Goal: Transaction & Acquisition: Purchase product/service

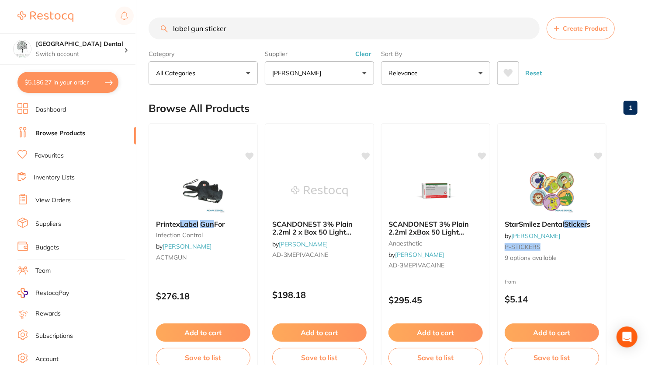
scroll to position [1465, 0]
drag, startPoint x: 248, startPoint y: 31, endPoint x: 86, endPoint y: 17, distance: 162.7
click at [86, 17] on div "$5,186.27 [GEOGRAPHIC_DATA] Dental Switch account [GEOGRAPHIC_DATA] Dental $5,1…" at bounding box center [327, 182] width 655 height 365
type input "[MEDICAL_DATA]"
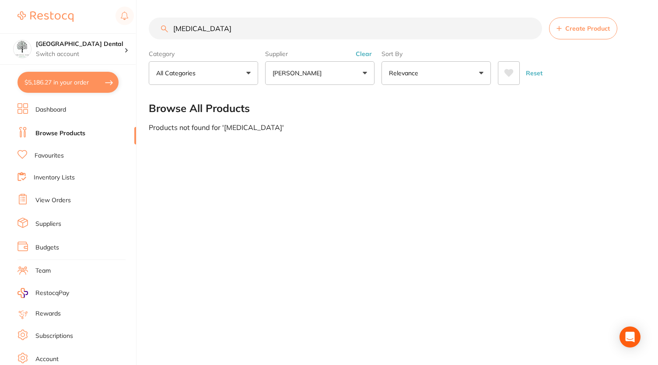
click at [330, 79] on button "[PERSON_NAME]" at bounding box center [319, 73] width 109 height 24
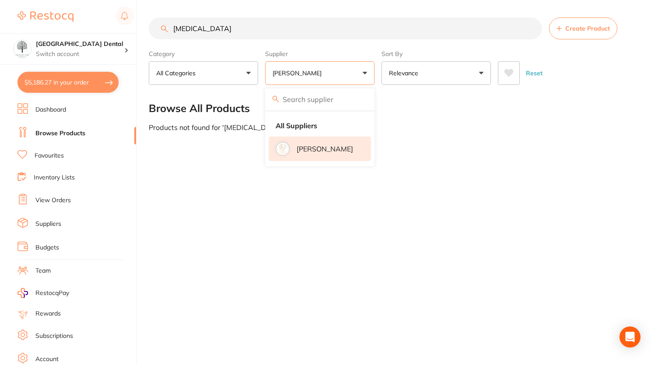
click at [335, 77] on button "[PERSON_NAME]" at bounding box center [319, 73] width 109 height 24
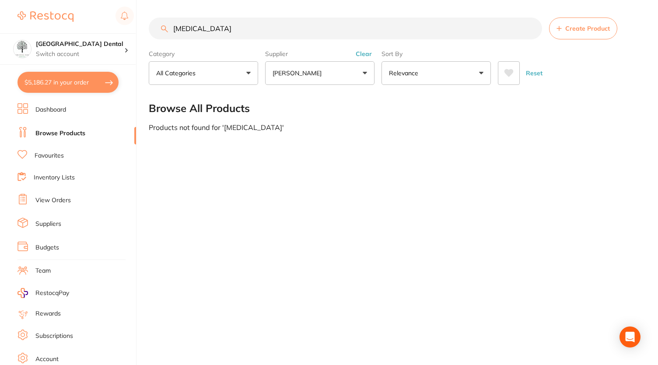
click at [362, 52] on button "Clear" at bounding box center [363, 54] width 21 height 8
click at [467, 27] on input "[MEDICAL_DATA]" at bounding box center [345, 28] width 393 height 22
click at [301, 78] on button "All Suppliers" at bounding box center [319, 73] width 109 height 24
click at [345, 74] on button "All Suppliers" at bounding box center [319, 73] width 109 height 24
click at [83, 84] on button "$5,186.27 in your order" at bounding box center [67, 82] width 101 height 21
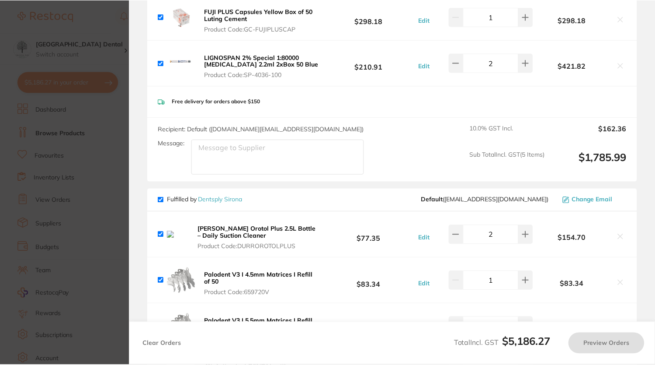
scroll to position [0, 0]
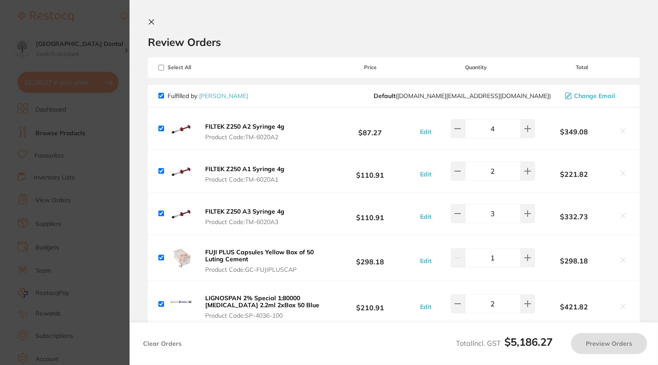
checkbox input "true"
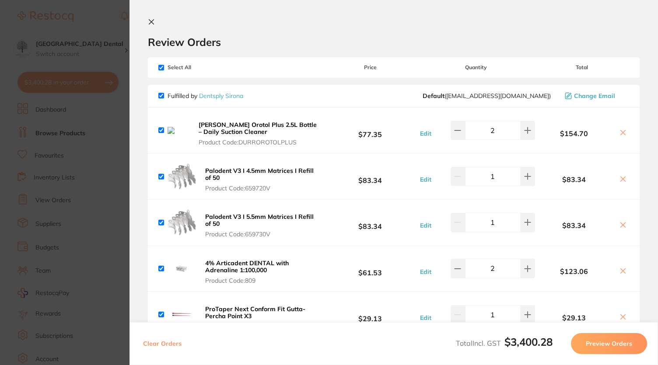
click at [96, 14] on section "Update RRP Set your pre negotiated price for this item. Item Agreed RRP (excl. …" at bounding box center [329, 182] width 658 height 365
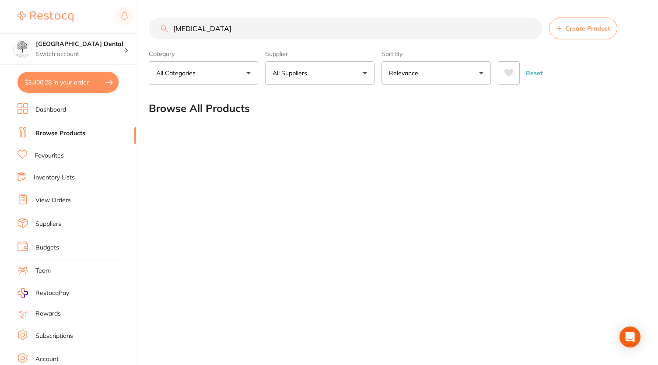
drag, startPoint x: 269, startPoint y: 24, endPoint x: 83, endPoint y: 28, distance: 186.3
click at [83, 28] on div "$3,400.28 [GEOGRAPHIC_DATA] Dental Switch account [GEOGRAPHIC_DATA] Dental $3,4…" at bounding box center [329, 182] width 658 height 365
type input "orotol"
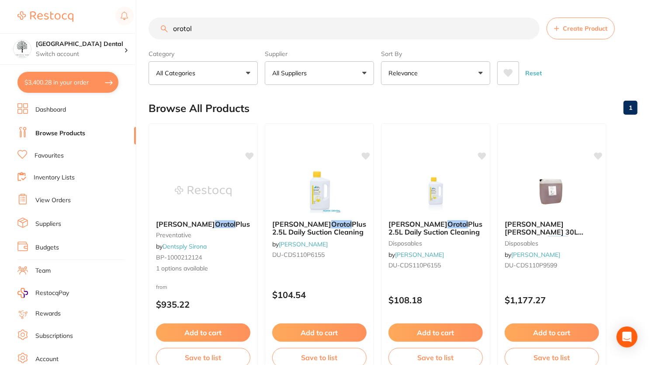
click at [38, 157] on link "Favourites" at bounding box center [49, 155] width 29 height 9
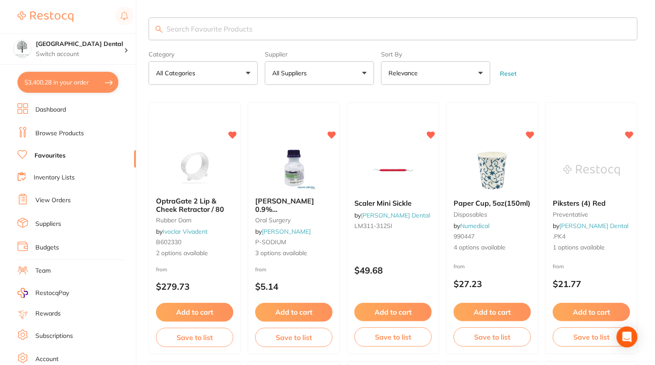
click at [220, 35] on input "search" at bounding box center [393, 28] width 489 height 23
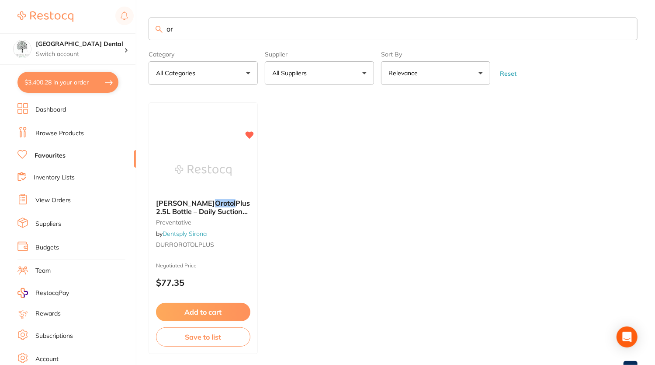
type input "o"
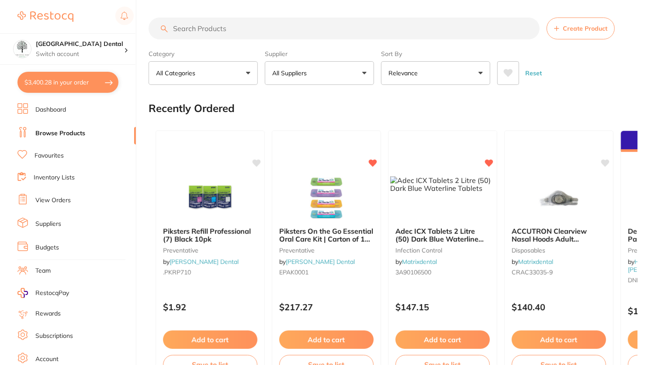
click at [47, 131] on link "Browse Products" at bounding box center [60, 133] width 50 height 9
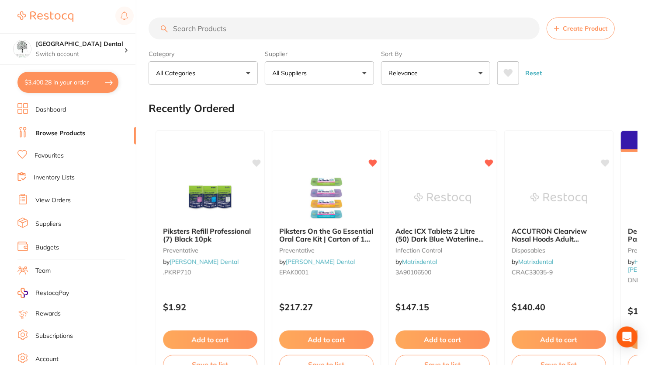
click at [335, 24] on input "search" at bounding box center [344, 28] width 391 height 22
type input "orotol"
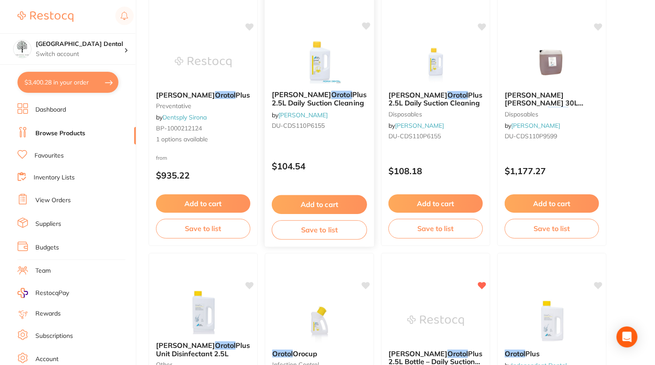
scroll to position [129, 0]
click at [338, 204] on button "Add to cart" at bounding box center [319, 204] width 95 height 19
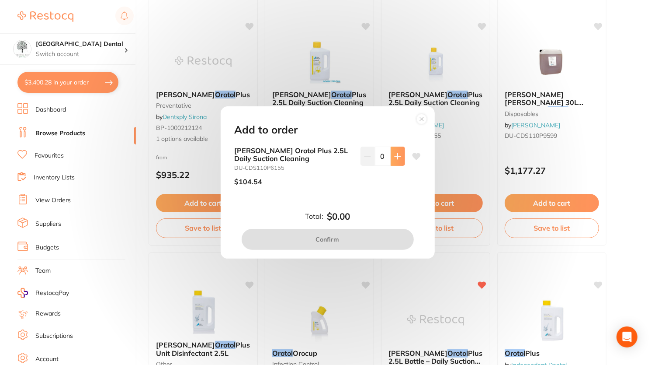
click at [397, 158] on icon at bounding box center [397, 156] width 7 height 7
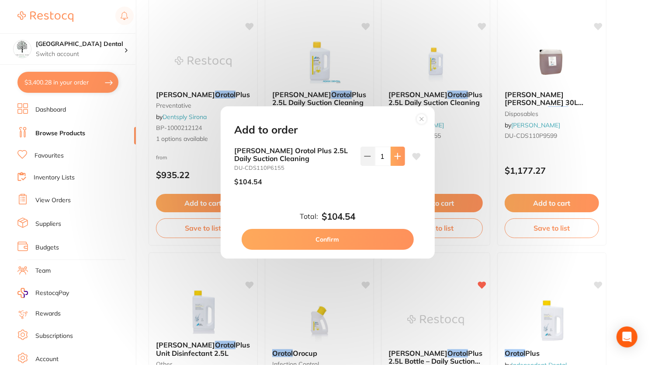
click at [397, 158] on icon at bounding box center [397, 156] width 7 height 7
type input "2"
click at [341, 238] on button "Confirm" at bounding box center [328, 239] width 172 height 21
checkbox input "false"
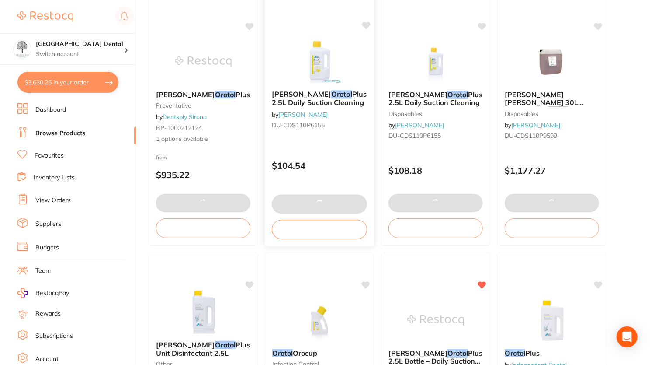
click at [367, 22] on icon at bounding box center [366, 25] width 8 height 7
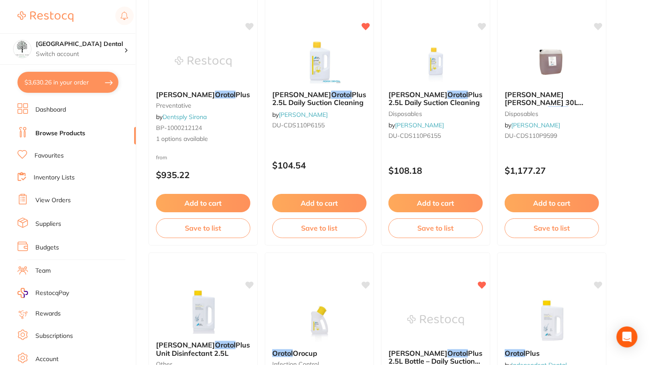
click at [90, 76] on button "$3,630.26 in your order" at bounding box center [67, 82] width 101 height 21
checkbox input "true"
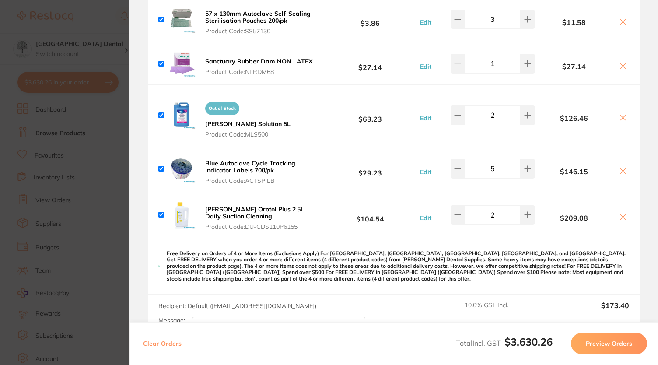
scroll to position [1103, 0]
click at [423, 213] on button "Edit" at bounding box center [425, 217] width 17 height 8
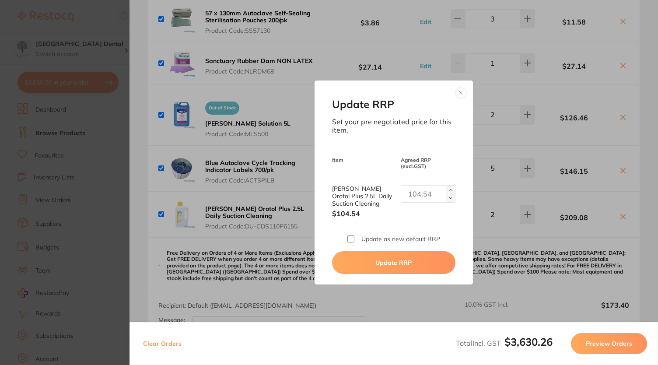
click at [449, 190] on img at bounding box center [450, 189] width 3 height 3
click at [448, 195] on button at bounding box center [450, 198] width 10 height 9
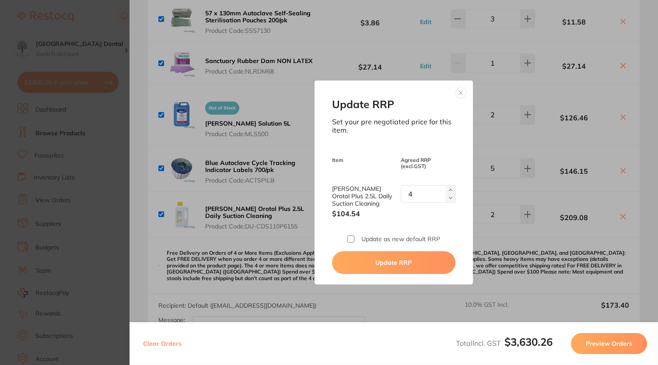
type input "3"
click at [460, 90] on button at bounding box center [460, 92] width 10 height 10
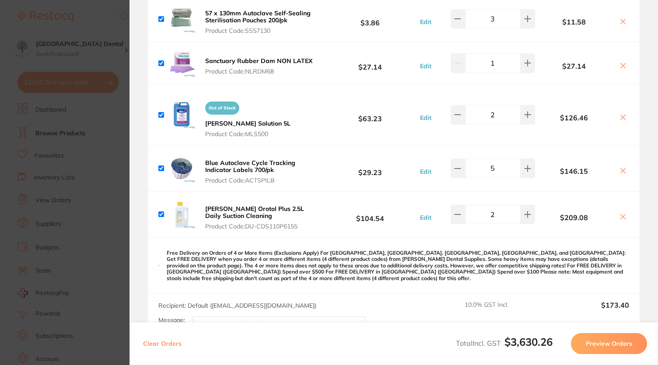
click at [376, 208] on b "$104.54" at bounding box center [370, 214] width 94 height 16
click at [423, 213] on button "Edit" at bounding box center [425, 217] width 17 height 8
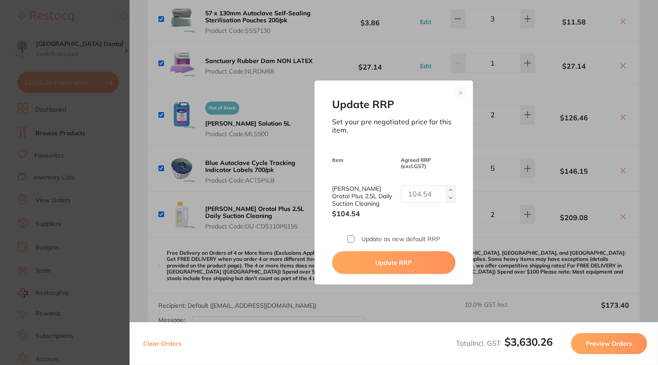
drag, startPoint x: 425, startPoint y: 195, endPoint x: 368, endPoint y: 195, distance: 57.3
click at [368, 195] on div "[PERSON_NAME] Orotol Plus 2.5L Daily Suction Cleaning $104.54" at bounding box center [393, 201] width 123 height 33
type input "115."
click at [363, 262] on button "Update RRP" at bounding box center [393, 262] width 123 height 23
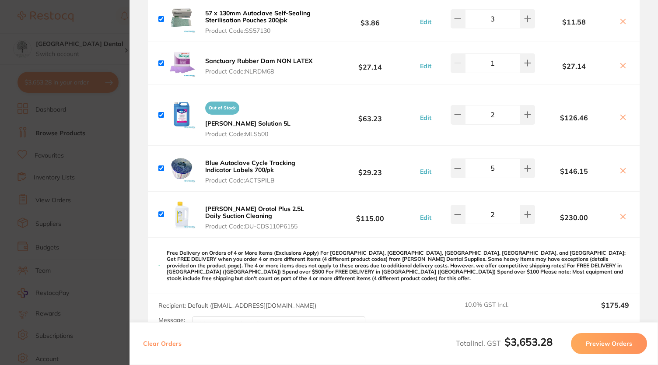
click at [428, 167] on button "Edit" at bounding box center [425, 171] width 17 height 8
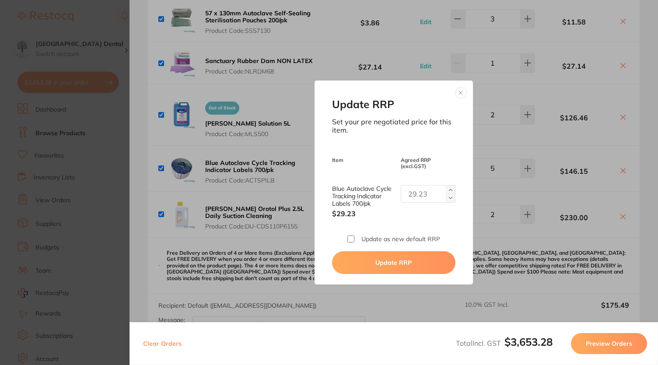
drag, startPoint x: 434, startPoint y: 199, endPoint x: 385, endPoint y: 192, distance: 49.5
click at [385, 192] on div "Blue Autoclave Cycle Tracking Indicator Labels 700/pk $29.23" at bounding box center [393, 201] width 123 height 33
type input "32.15"
drag, startPoint x: 383, startPoint y: 264, endPoint x: 384, endPoint y: 244, distance: 20.6
click at [384, 244] on div "Update RRP Set your pre negotiated price for this item. Item Agreed RRP (excl. …" at bounding box center [393, 182] width 158 height 204
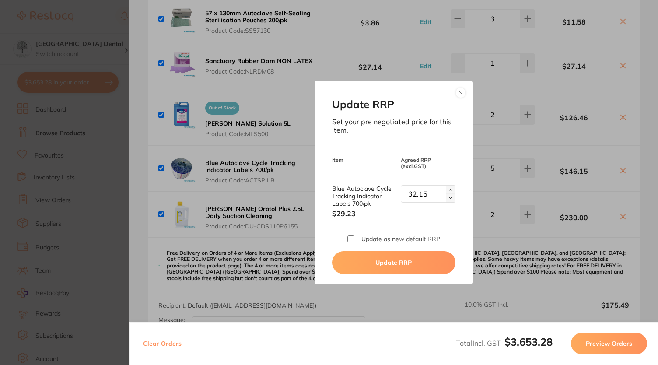
click at [384, 244] on div "Update RRP Set your pre negotiated price for this item. Item Agreed RRP (excl. …" at bounding box center [393, 182] width 158 height 204
click at [383, 240] on label "Update as new default RRP" at bounding box center [400, 238] width 79 height 7
click at [354, 240] on input "Update as new default RRP" at bounding box center [350, 238] width 7 height 7
checkbox input "true"
click at [372, 259] on button "Update RRP" at bounding box center [393, 262] width 123 height 23
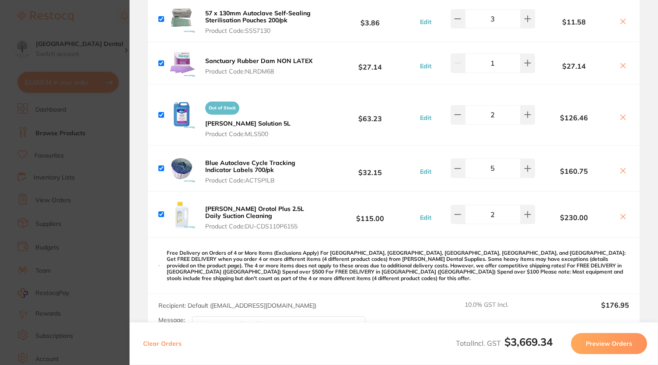
checkbox input "false"
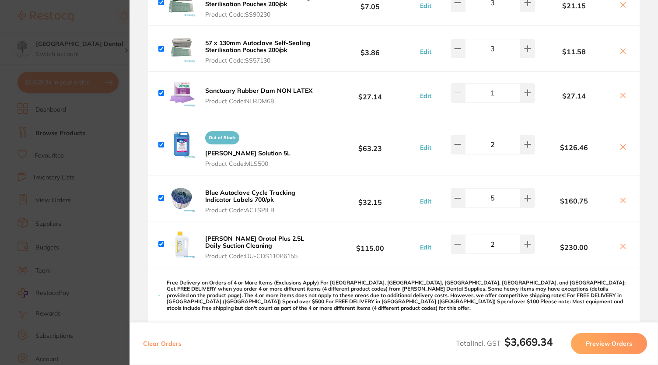
scroll to position [1072, 0]
click at [422, 144] on button "Edit" at bounding box center [425, 148] width 17 height 8
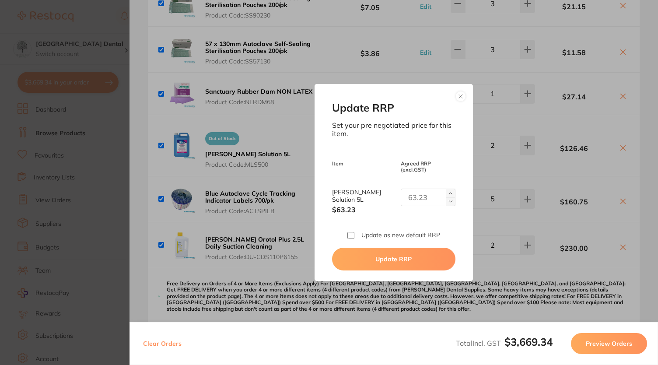
drag, startPoint x: 435, startPoint y: 200, endPoint x: 388, endPoint y: 186, distance: 48.8
click at [388, 186] on div "Update RRP Set your pre negotiated price for this item. Item Agreed RRP (excl. …" at bounding box center [393, 182] width 158 height 196
type input "69.55"
click at [380, 254] on button "Update RRP" at bounding box center [393, 258] width 123 height 23
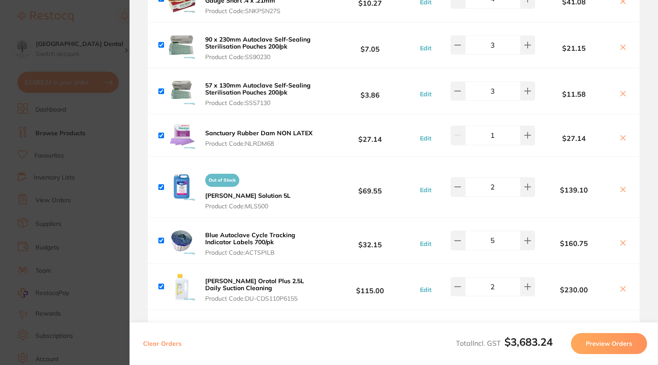
scroll to position [1027, 0]
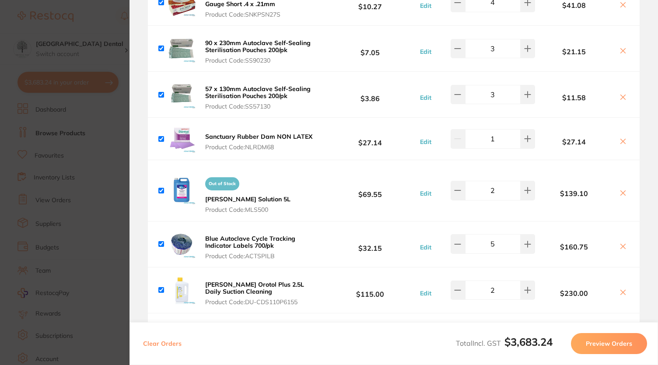
click at [424, 138] on button "Edit" at bounding box center [425, 142] width 17 height 8
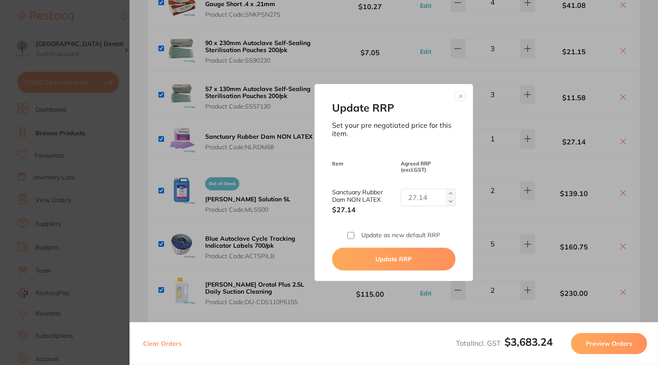
click at [429, 199] on input "Sanctuary Rubber Dam NON LATEX" at bounding box center [427, 196] width 55 height 17
type input "30.45"
click at [387, 253] on button "Update RRP" at bounding box center [393, 258] width 123 height 23
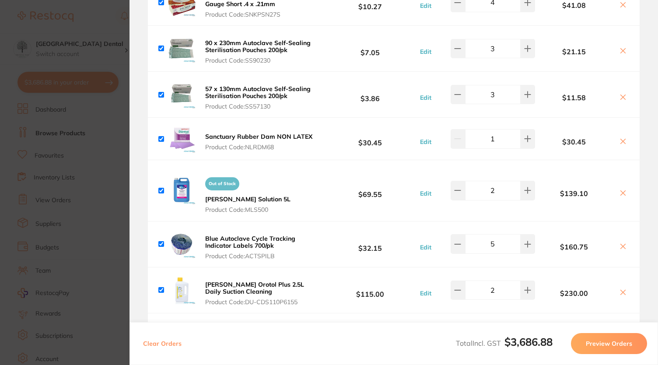
click at [10, 45] on section "Update RRP Set your pre negotiated price for this item. Item Agreed RRP (excl. …" at bounding box center [329, 182] width 658 height 365
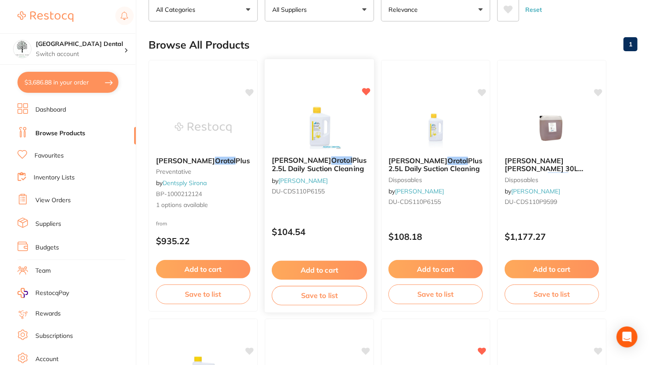
scroll to position [0, 0]
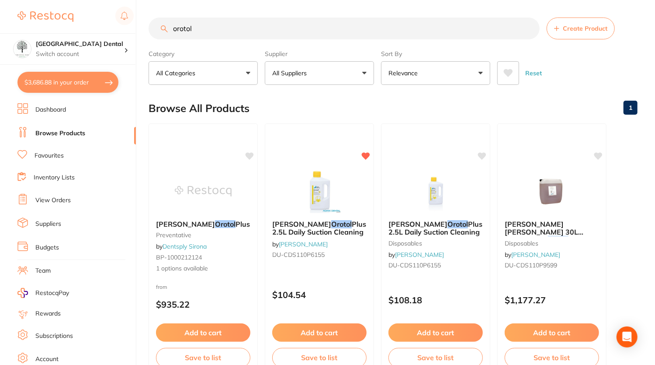
click at [284, 28] on input "orotol" at bounding box center [344, 28] width 391 height 22
drag, startPoint x: 214, startPoint y: 35, endPoint x: 155, endPoint y: 35, distance: 59.5
click at [168, 39] on input "orotol" at bounding box center [344, 28] width 391 height 22
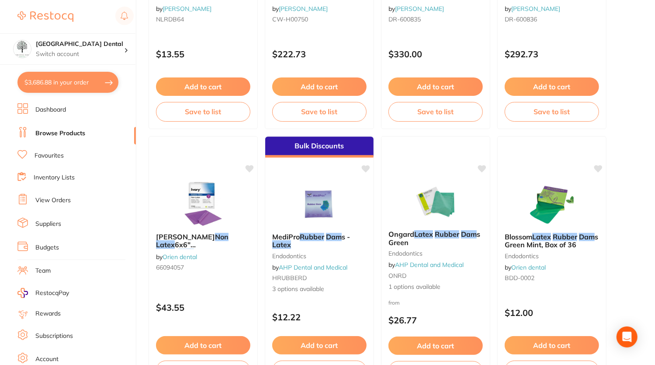
scroll to position [1543, 0]
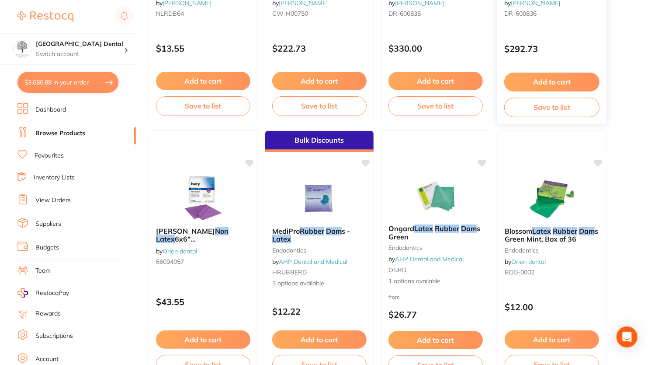
type input "non latex rubber dam"
click at [71, 83] on button "$3,686.88 in your order" at bounding box center [67, 82] width 101 height 21
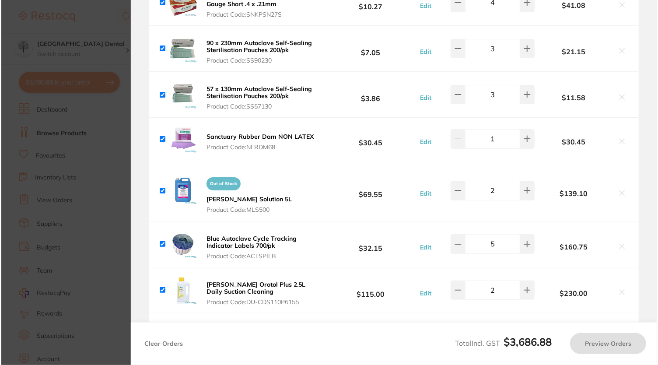
scroll to position [0, 0]
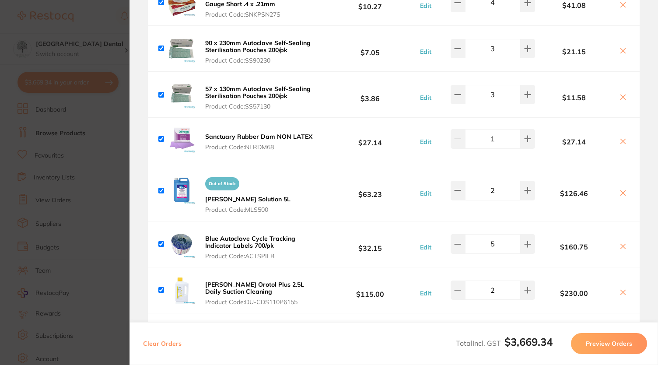
click at [425, 138] on button "Edit" at bounding box center [425, 142] width 17 height 8
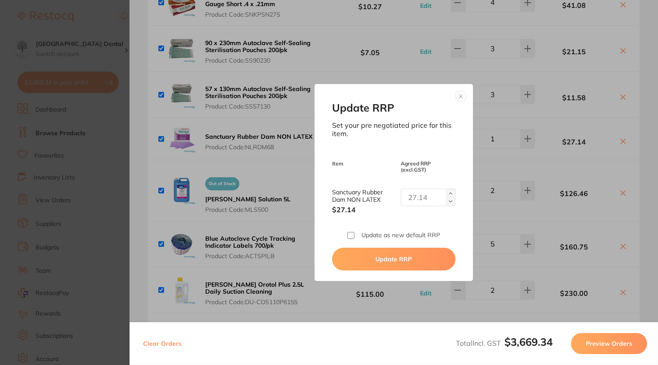
click at [429, 202] on input "Sanctuary Rubber Dam NON LATEX" at bounding box center [427, 196] width 55 height 17
type input "30.45"
click at [352, 236] on input "Update as new default RRP" at bounding box center [350, 235] width 7 height 7
checkbox input "true"
click at [379, 261] on button "Update RRP" at bounding box center [393, 258] width 123 height 23
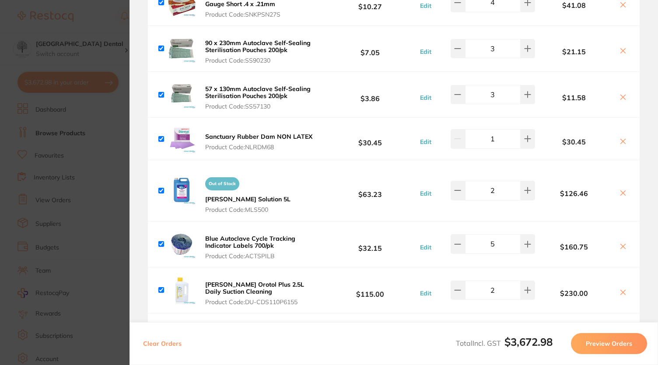
checkbox input "false"
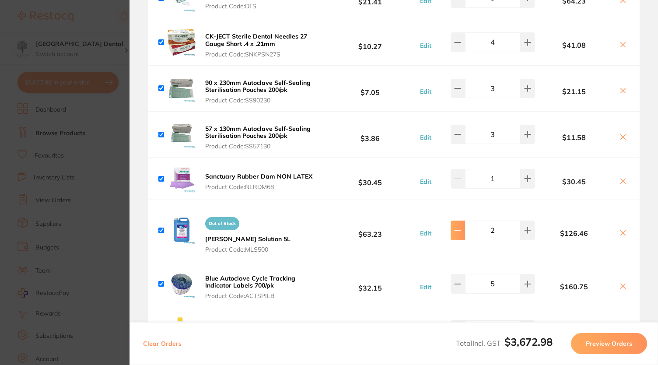
click at [456, 230] on icon at bounding box center [458, 230] width 6 height 0
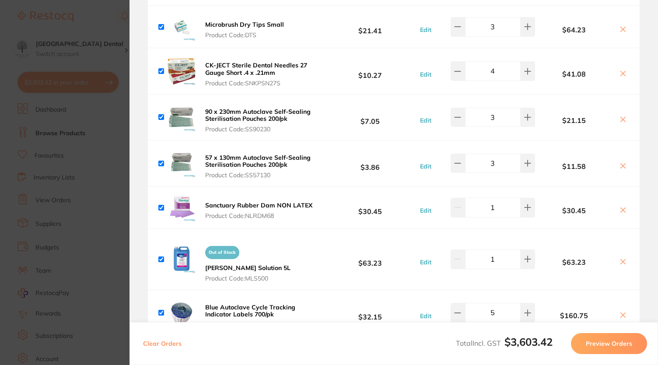
scroll to position [958, 0]
click at [528, 255] on icon at bounding box center [527, 258] width 7 height 7
type input "2"
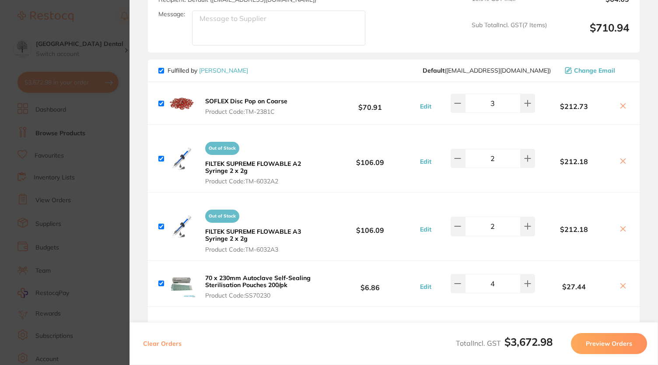
scroll to position [473, 0]
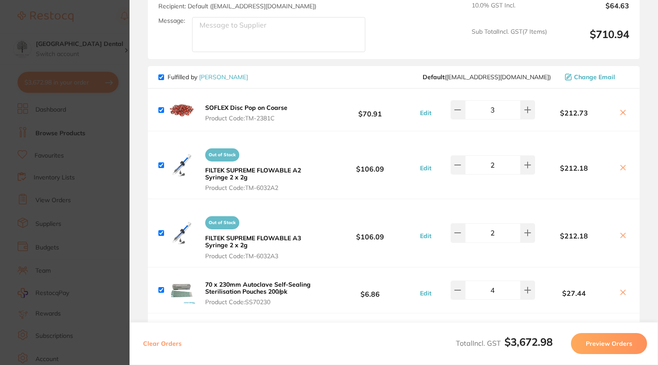
click at [91, 40] on section "Update RRP Set your pre negotiated price for this item. Item Agreed RRP (excl. …" at bounding box center [329, 182] width 658 height 365
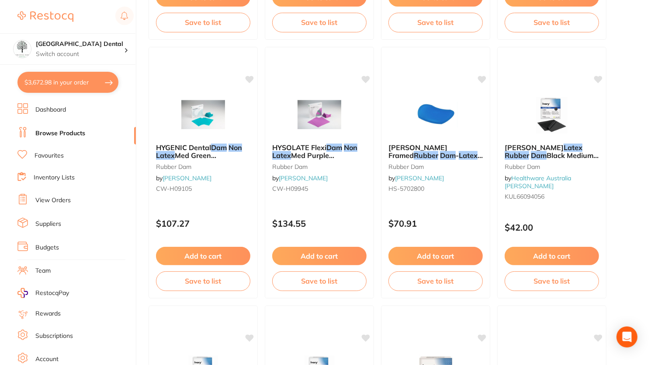
scroll to position [0, 0]
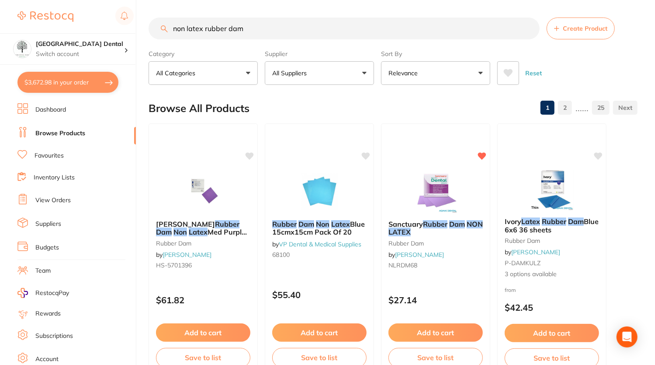
drag, startPoint x: 298, startPoint y: 34, endPoint x: 143, endPoint y: 13, distance: 156.1
click at [143, 13] on div "$3,672.98 [GEOGRAPHIC_DATA] Dental Switch account [GEOGRAPHIC_DATA] Dental $3,6…" at bounding box center [327, 182] width 655 height 365
type input "soflex"
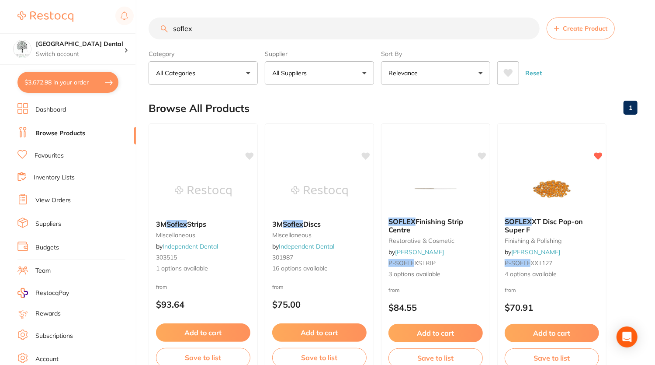
click at [331, 64] on button "All Suppliers" at bounding box center [319, 73] width 109 height 24
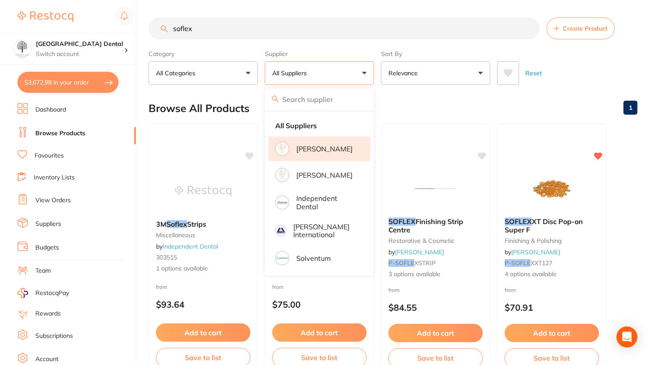
click at [313, 156] on li "[PERSON_NAME]" at bounding box center [319, 148] width 102 height 24
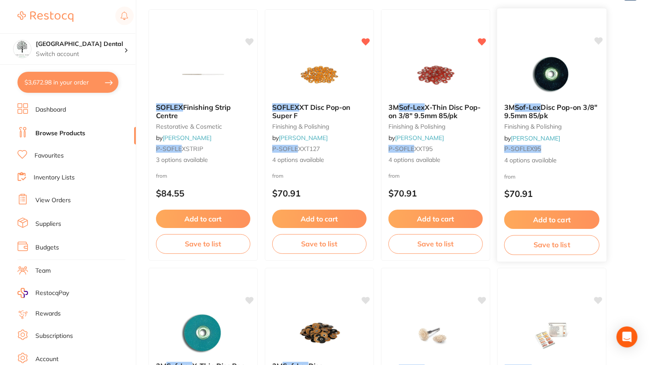
scroll to position [116, 0]
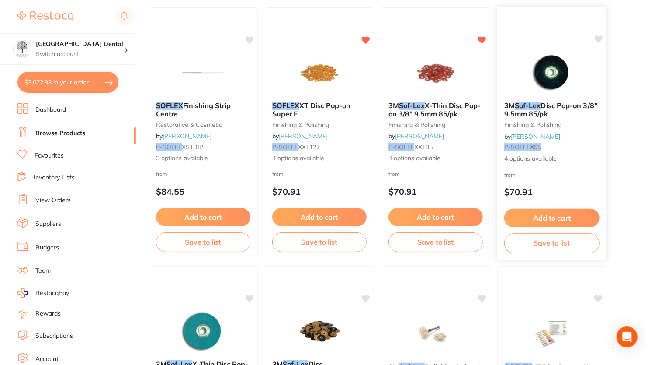
click at [596, 37] on icon at bounding box center [599, 38] width 8 height 7
click at [548, 221] on button "Add to cart" at bounding box center [552, 218] width 95 height 19
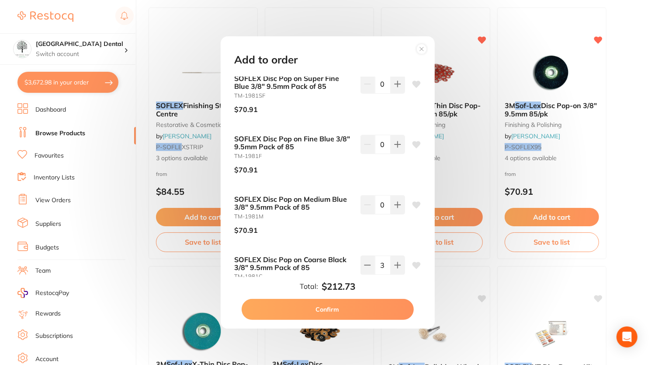
scroll to position [41, 0]
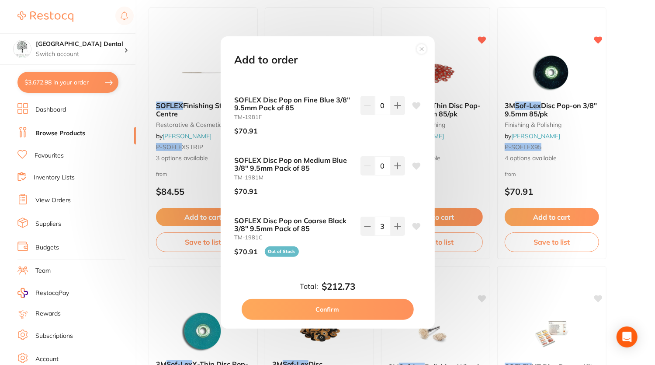
click at [414, 225] on icon at bounding box center [416, 226] width 8 height 7
click at [320, 309] on button "Confirm" at bounding box center [328, 309] width 172 height 21
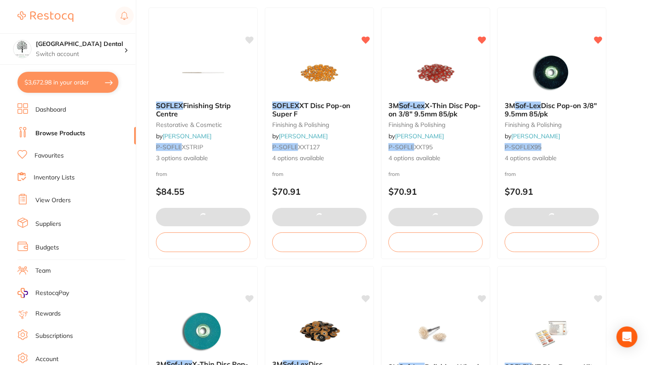
click at [63, 82] on button "$3,672.98 in your order" at bounding box center [67, 82] width 101 height 21
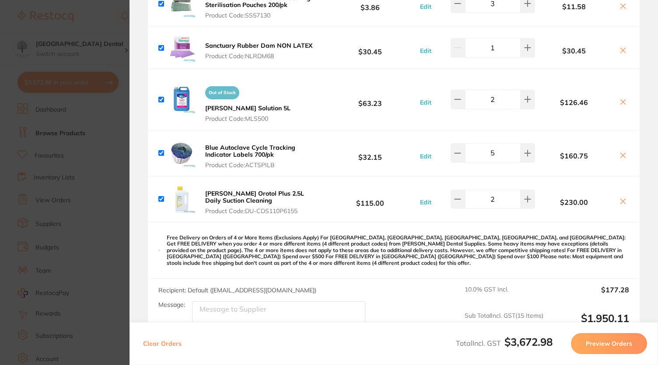
scroll to position [1117, 0]
click at [107, 29] on section "Update RRP Set your pre negotiated price for this item. Item Agreed RRP (excl. …" at bounding box center [329, 182] width 658 height 365
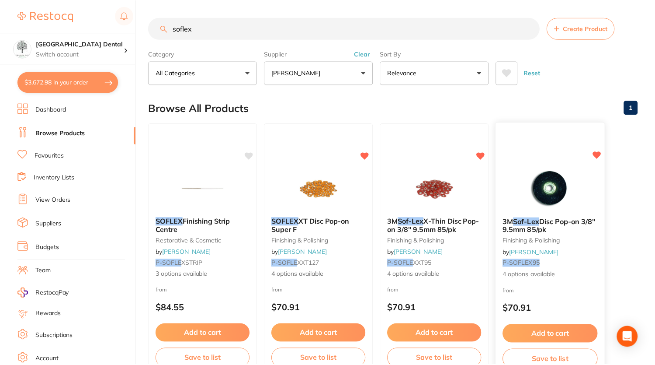
scroll to position [116, 0]
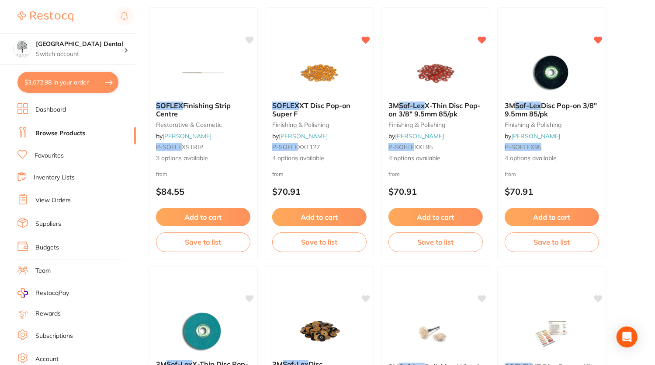
click at [53, 134] on link "Browse Products" at bounding box center [60, 133] width 50 height 9
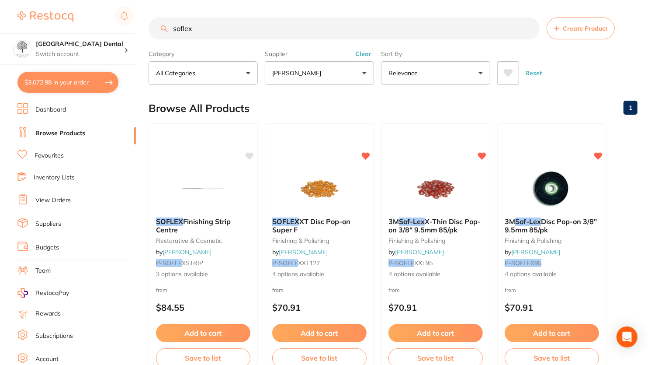
click at [41, 161] on ul "Dashboard Browse Products Favourites Inventory Lists View Orders Suppliers Budg…" at bounding box center [76, 254] width 118 height 302
click at [42, 158] on link "Favourites" at bounding box center [49, 155] width 29 height 9
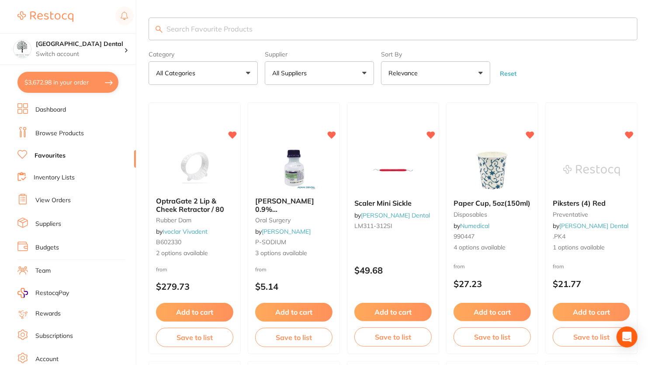
click at [246, 32] on input "search" at bounding box center [393, 28] width 489 height 23
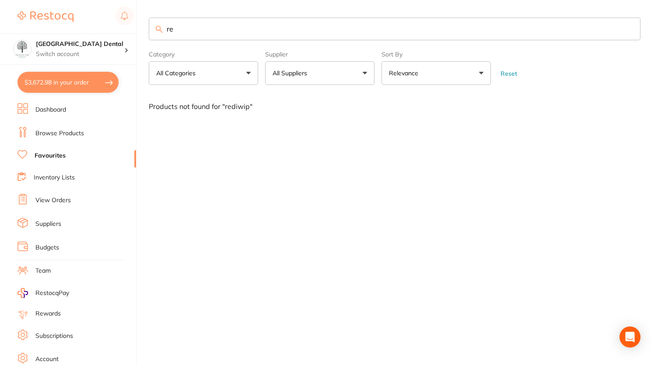
type input "r"
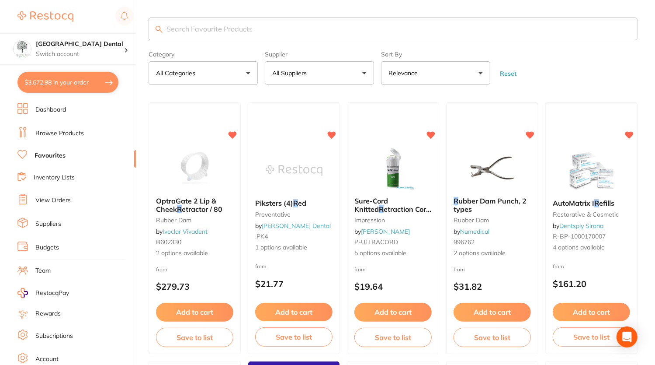
click at [76, 90] on button "$3,672.98 in your order" at bounding box center [67, 82] width 101 height 21
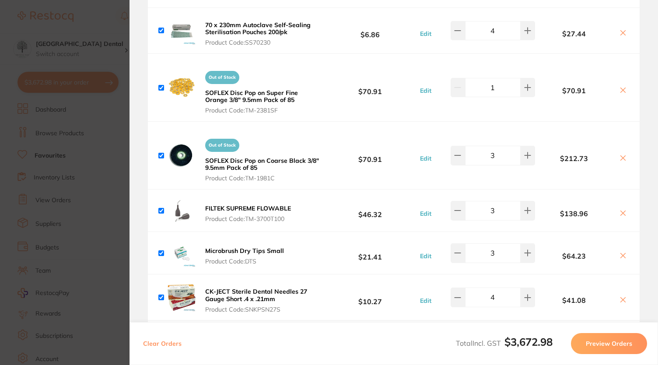
scroll to position [734, 0]
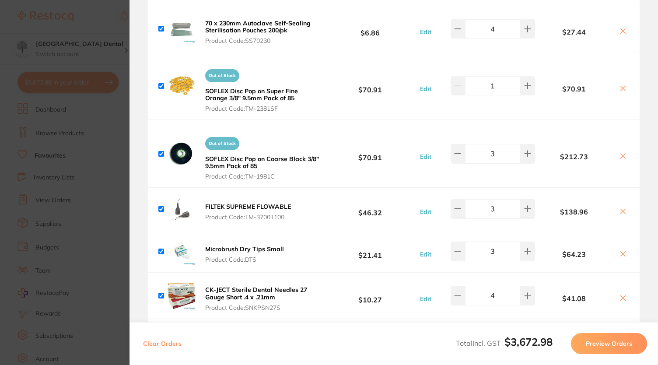
click at [3, 189] on section "Update RRP Set your pre negotiated price for this item. Item Agreed RRP (excl. …" at bounding box center [329, 182] width 658 height 365
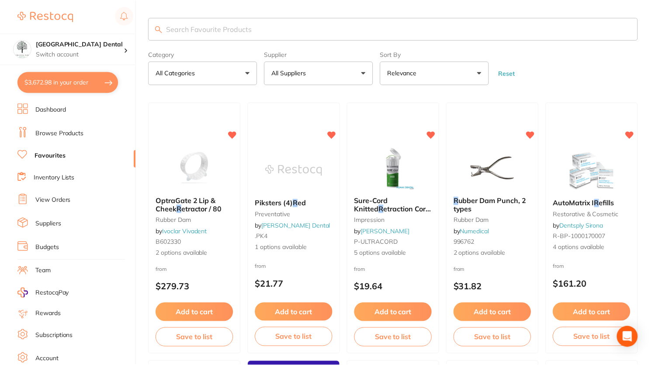
scroll to position [10, 0]
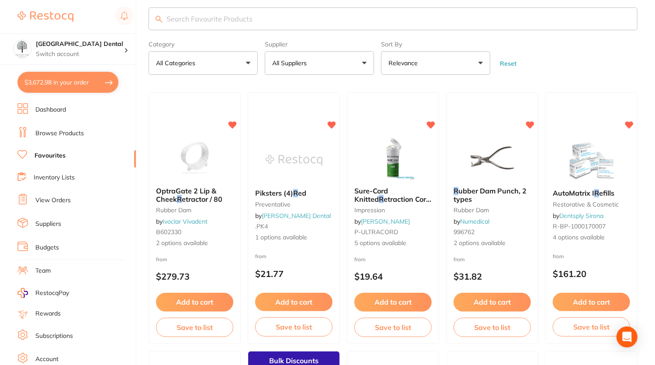
click at [90, 81] on button "$3,672.98 in your order" at bounding box center [67, 82] width 101 height 21
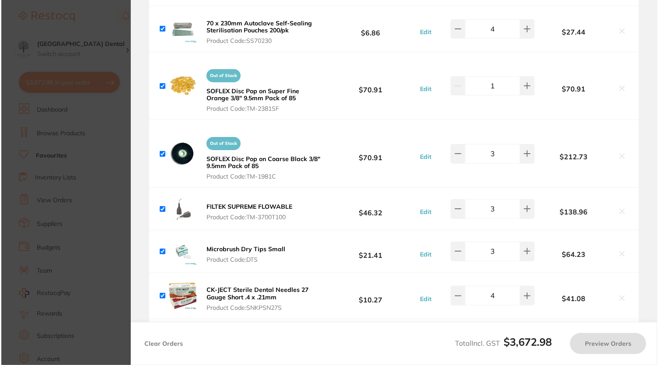
scroll to position [0, 0]
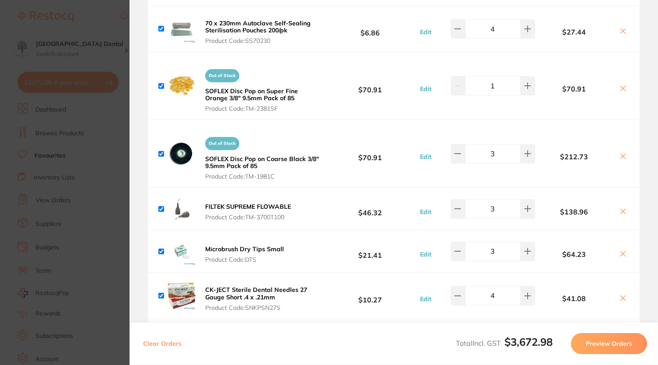
click at [428, 295] on button "Edit" at bounding box center [425, 299] width 17 height 8
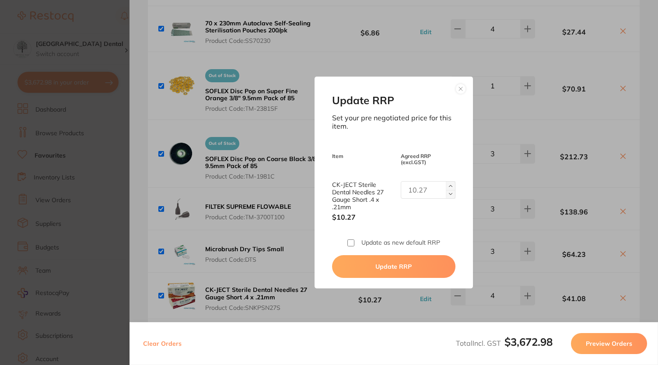
click at [459, 85] on button at bounding box center [460, 89] width 10 height 10
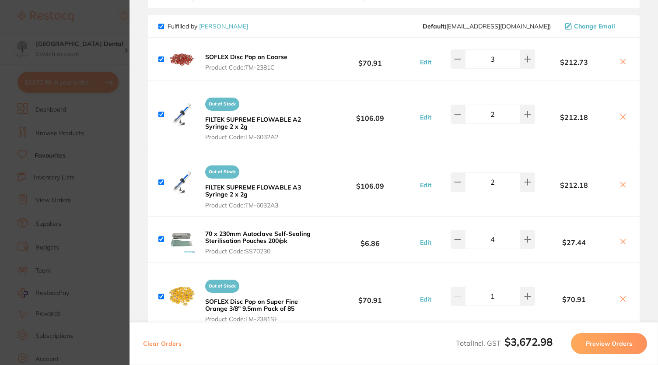
scroll to position [524, 0]
click at [622, 58] on icon at bounding box center [622, 61] width 7 height 7
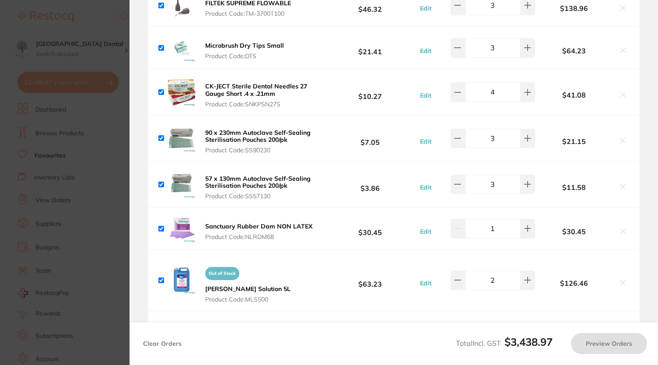
scroll to position [900, 0]
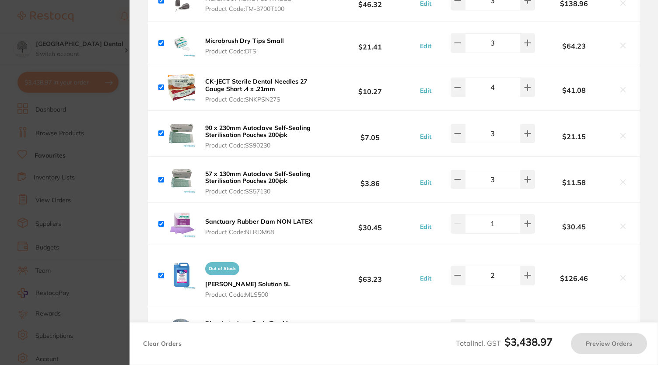
checkbox input "true"
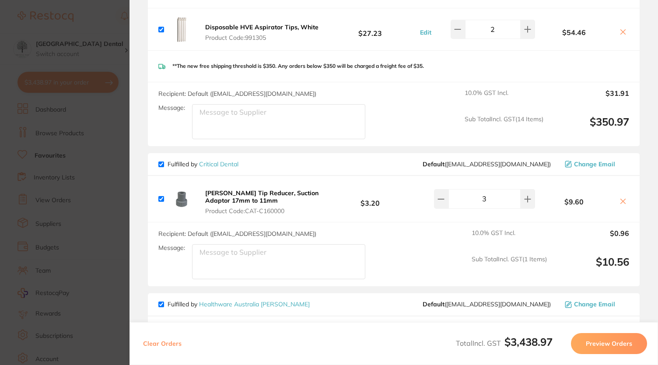
scroll to position [2005, 0]
click at [529, 189] on button at bounding box center [527, 198] width 14 height 19
type input "5"
click at [388, 229] on div "Recipient: Default ( [EMAIL_ADDRESS][DOMAIN_NAME] ) Message: 10.0 % GST Incl. $…" at bounding box center [393, 254] width 491 height 64
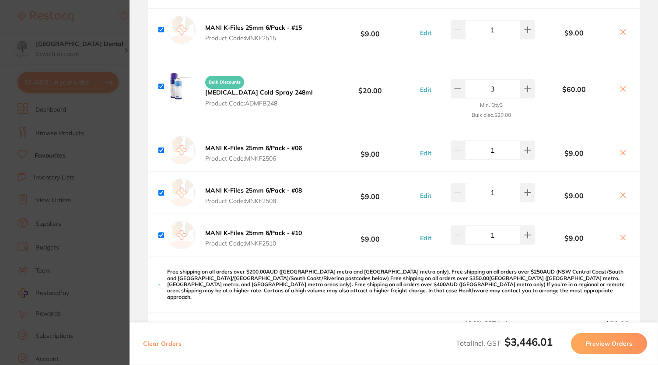
scroll to position [2731, 0]
click at [620, 150] on icon at bounding box center [622, 153] width 7 height 7
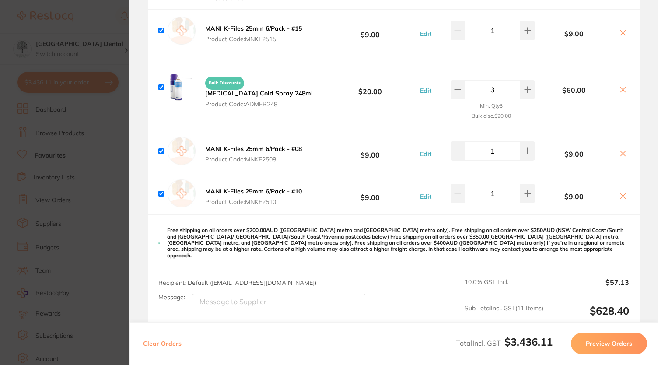
click at [622, 151] on icon at bounding box center [622, 153] width 5 height 5
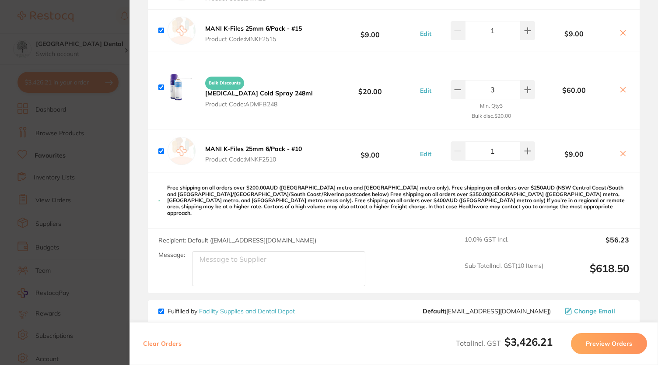
click at [623, 150] on icon at bounding box center [622, 153] width 7 height 7
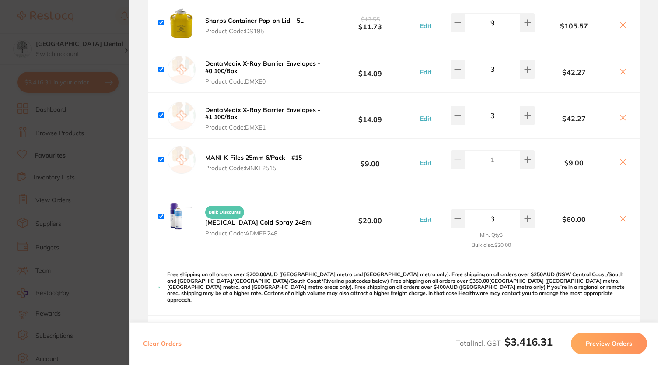
scroll to position [2554, 0]
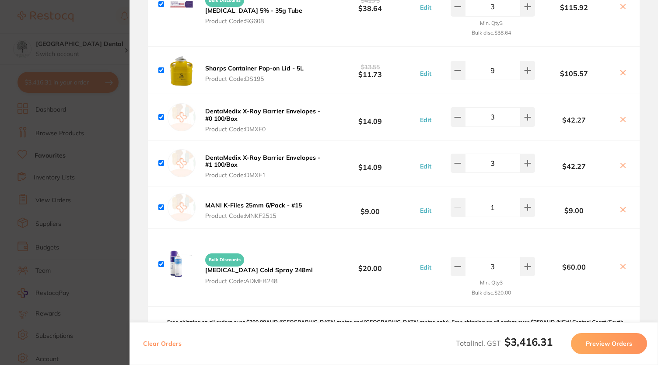
click at [622, 205] on button at bounding box center [622, 209] width 12 height 9
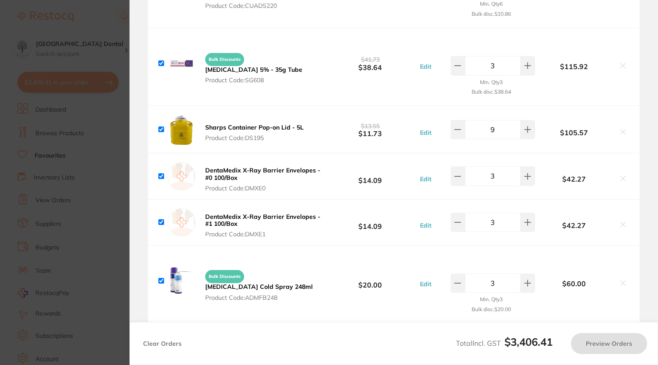
scroll to position [2494, 0]
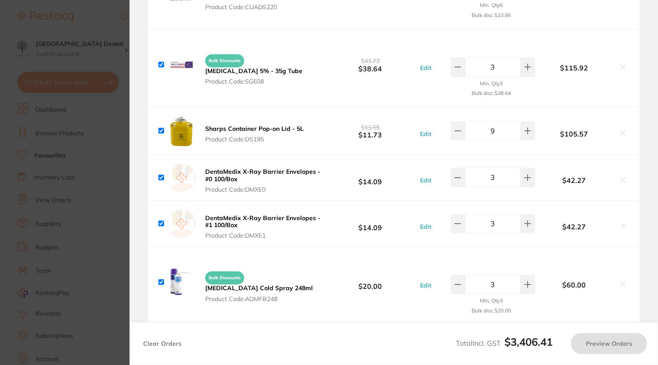
checkbox input "true"
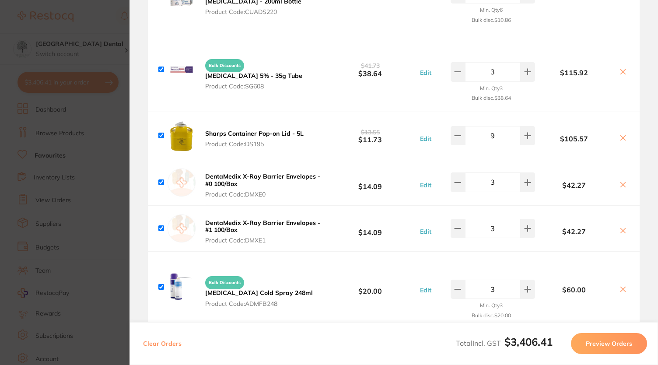
scroll to position [2483, 0]
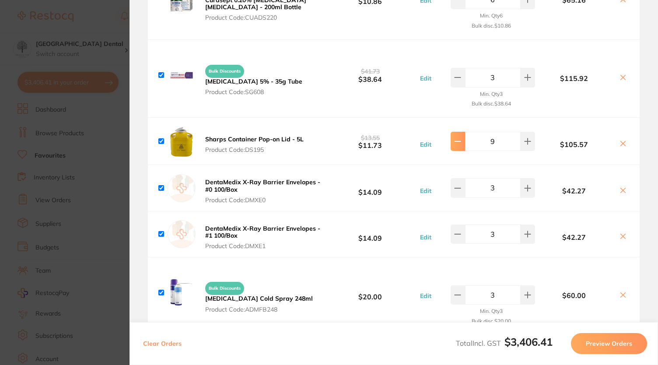
click at [455, 138] on icon at bounding box center [457, 141] width 7 height 7
type input "7"
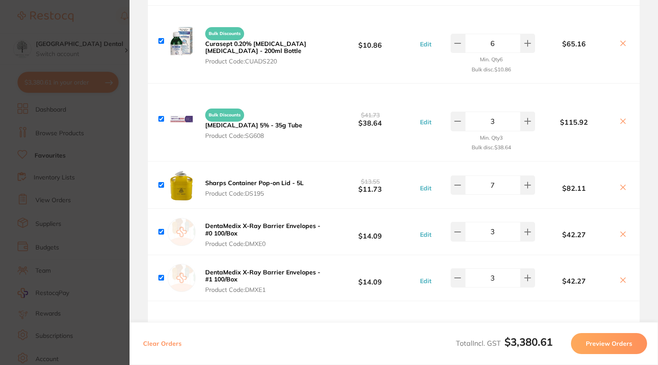
scroll to position [2435, 0]
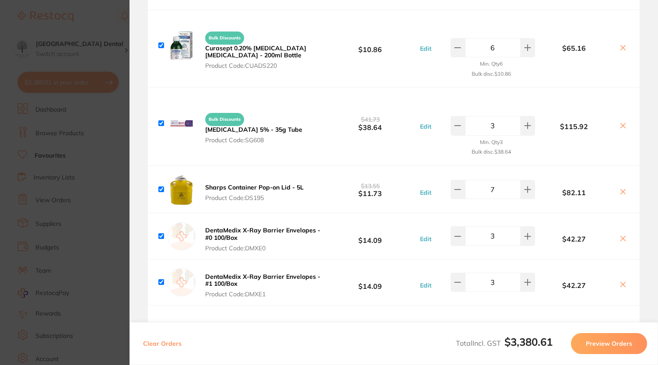
click at [73, 31] on section "Update RRP Set your pre negotiated price for this item. Item Agreed RRP (excl. …" at bounding box center [329, 182] width 658 height 365
click at [318, 63] on button "All Suppliers" at bounding box center [319, 73] width 109 height 24
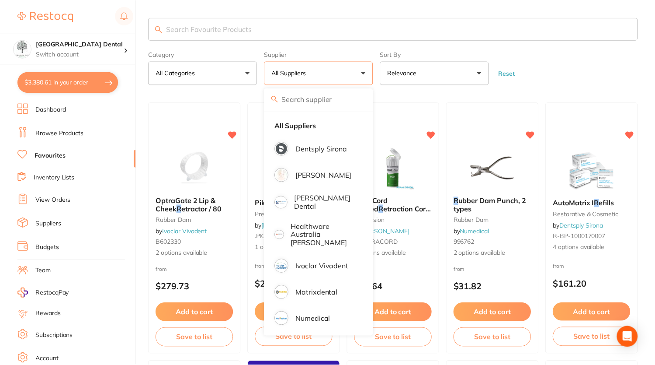
scroll to position [10, 0]
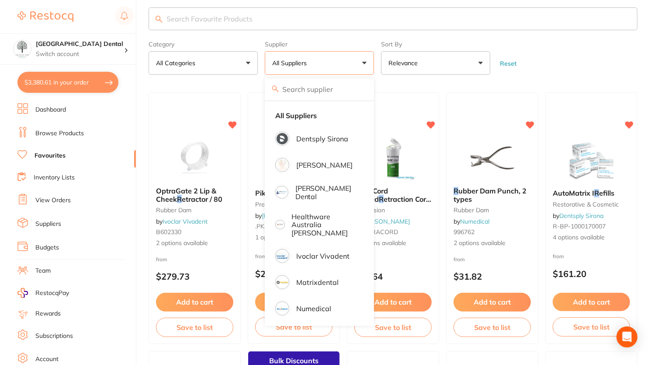
click at [54, 131] on link "Browse Products" at bounding box center [59, 133] width 49 height 9
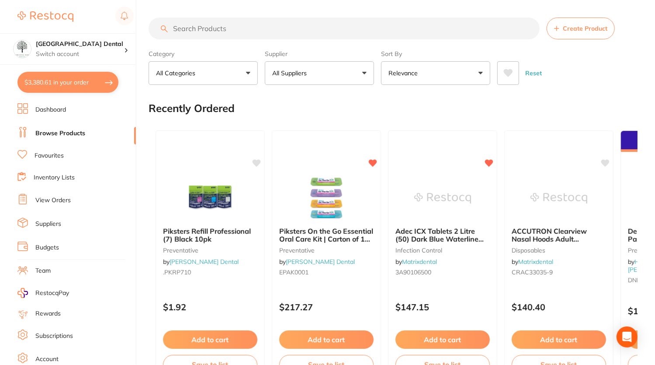
click at [199, 30] on input "search" at bounding box center [344, 28] width 391 height 22
type input "h"
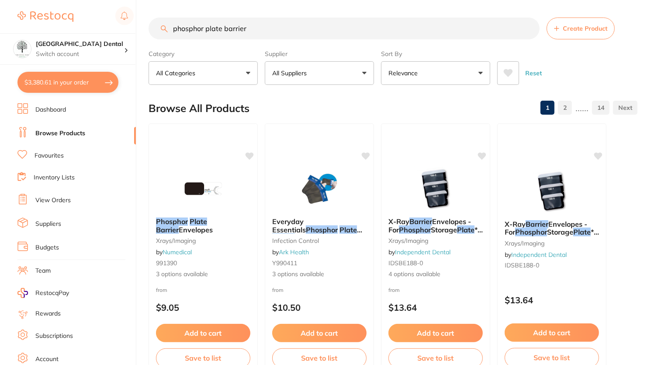
type input "phosphor plate barrier"
click at [357, 77] on button "All Suppliers" at bounding box center [319, 73] width 109 height 24
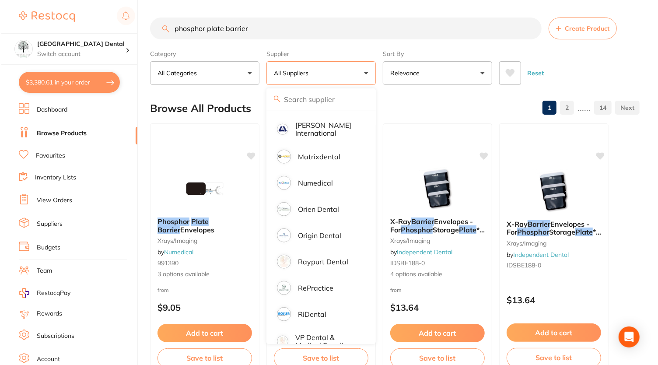
scroll to position [516, 0]
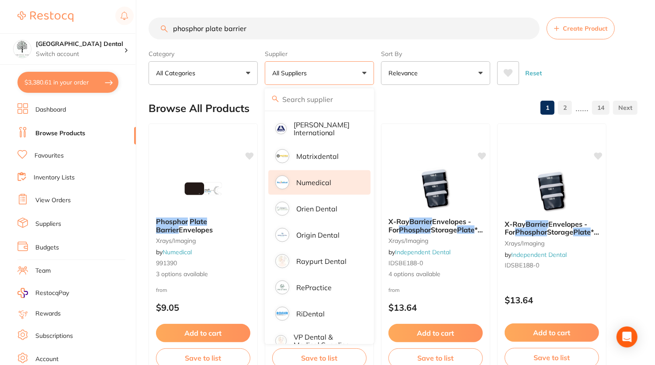
click at [346, 173] on li "Numedical" at bounding box center [319, 182] width 102 height 24
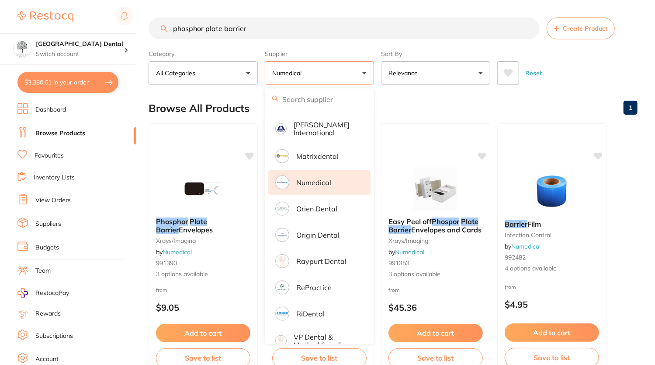
click at [564, 49] on div "Category All Categories All Categories endodontics equipment infection control …" at bounding box center [393, 65] width 489 height 38
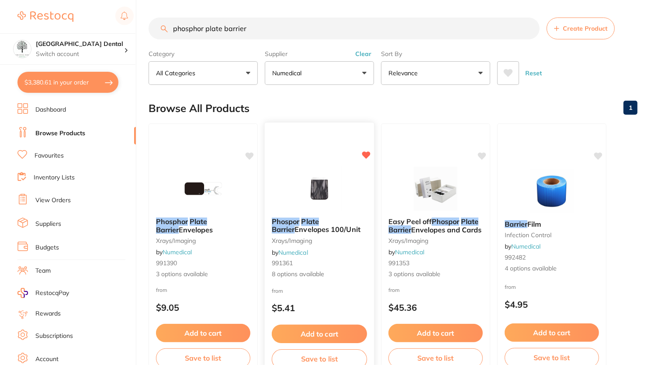
click at [296, 228] on span "Envelopes 100/Unit" at bounding box center [328, 229] width 66 height 9
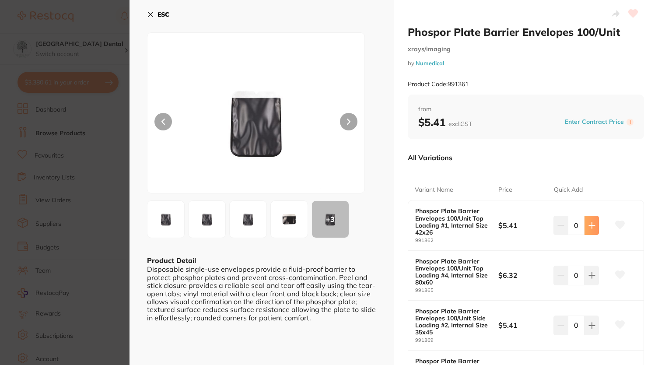
click at [592, 219] on button at bounding box center [591, 225] width 14 height 19
click at [620, 223] on icon at bounding box center [619, 224] width 9 height 8
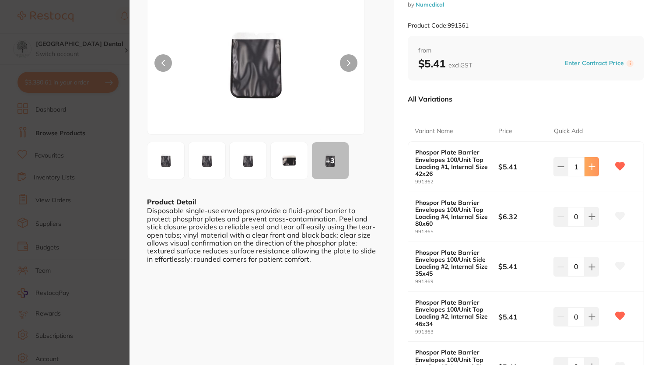
click at [591, 168] on icon at bounding box center [591, 166] width 7 height 7
type input "2"
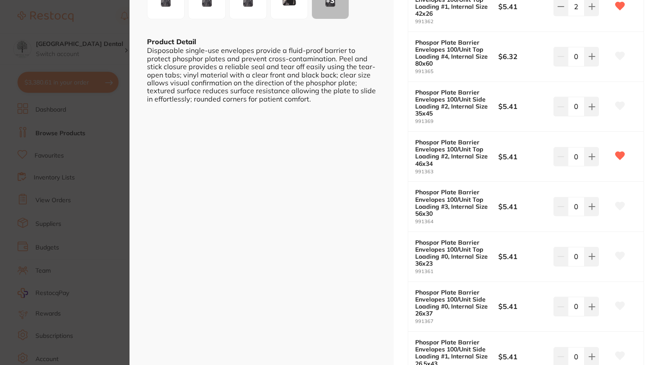
scroll to position [219, 0]
click at [594, 257] on button at bounding box center [591, 255] width 14 height 19
click at [557, 252] on icon at bounding box center [560, 255] width 7 height 7
type input "1"
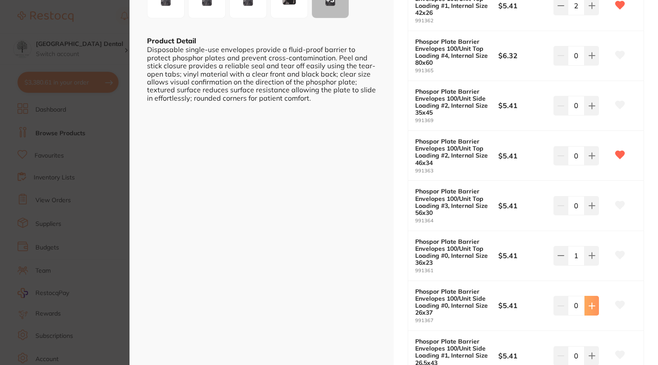
click at [584, 300] on button at bounding box center [591, 305] width 14 height 19
type input "1"
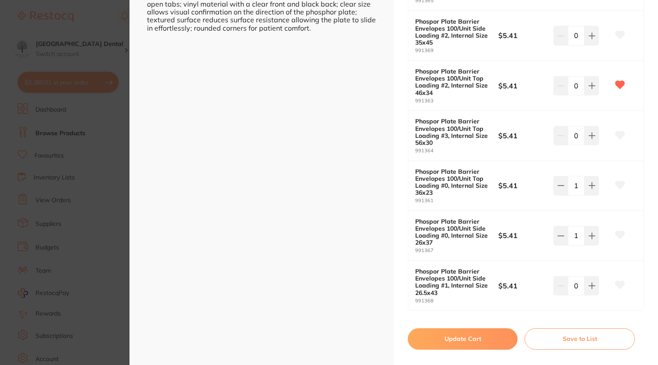
click at [616, 232] on icon at bounding box center [619, 235] width 9 height 8
click at [618, 183] on icon at bounding box center [619, 185] width 9 height 8
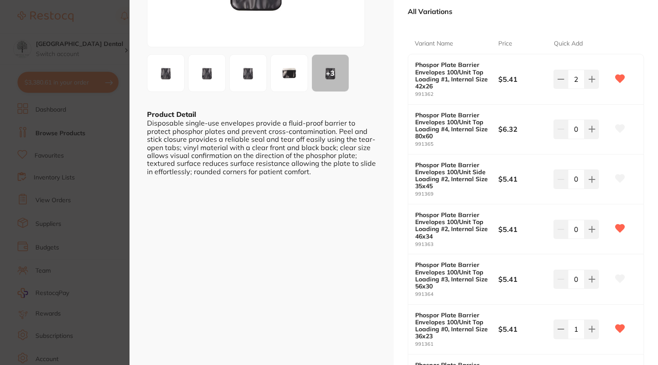
scroll to position [147, 0]
click at [558, 82] on button at bounding box center [560, 78] width 14 height 19
type input "1"
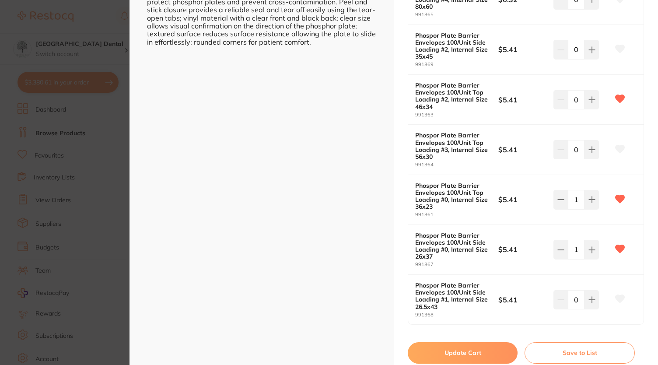
scroll to position [276, 0]
click at [451, 348] on button "Update Cart" at bounding box center [462, 351] width 110 height 21
checkbox input "false"
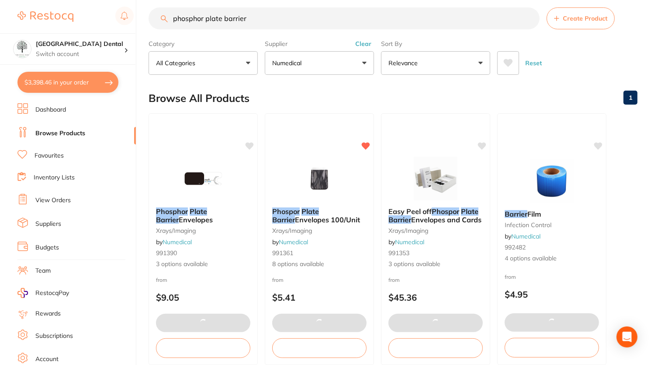
scroll to position [2593, 0]
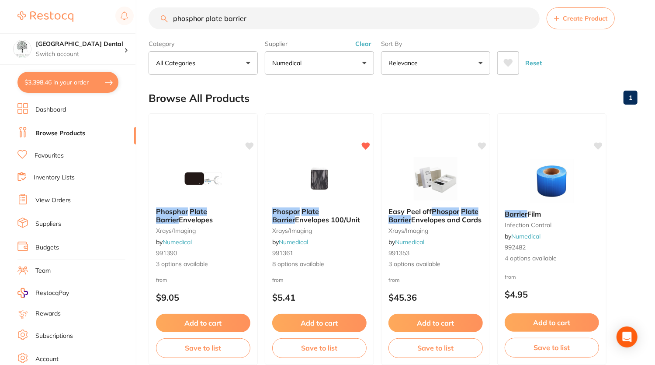
click at [87, 85] on button "$3,398.46 in your order" at bounding box center [67, 82] width 101 height 21
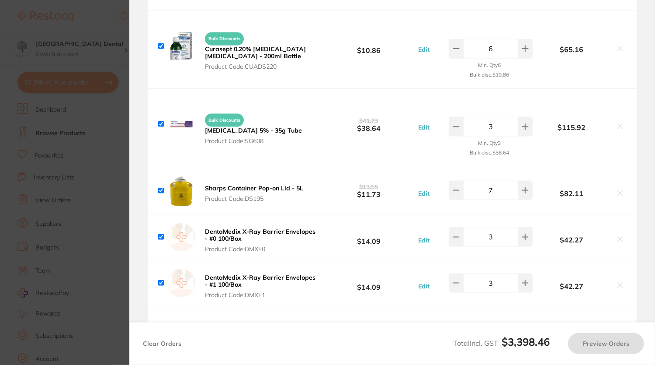
checkbox input "true"
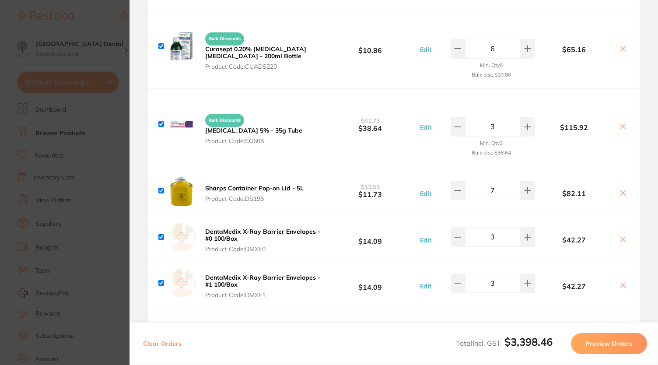
scroll to position [2663, 0]
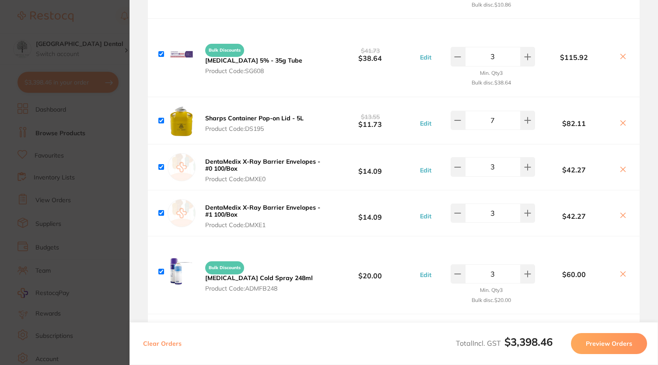
click at [299, 157] on b "DentaMedix X-Ray Barrier Envelopes - #0 100/Box" at bounding box center [262, 164] width 115 height 15
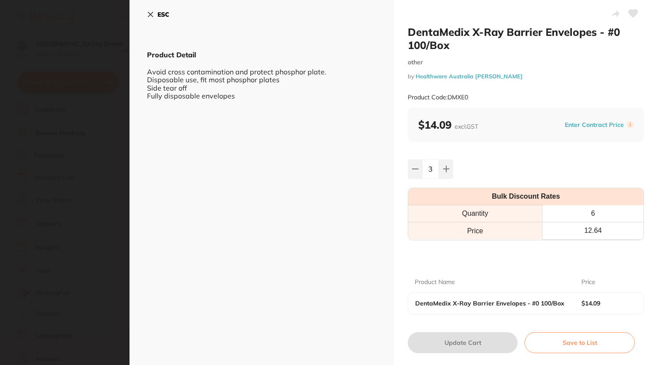
scroll to position [17, 0]
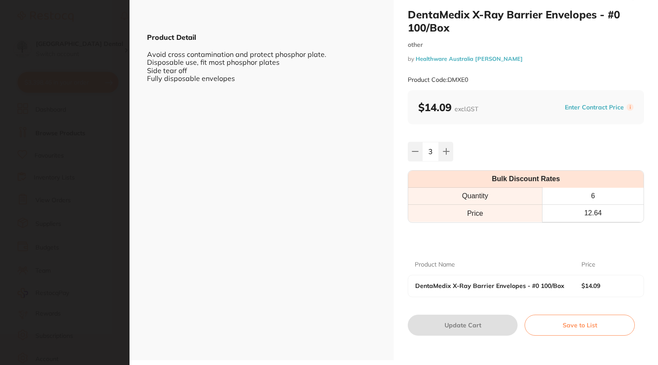
click at [14, 8] on section "DentaMedix X-Ray Barrier Envelopes - #0 100/Box other by Healthware Australia […" at bounding box center [329, 182] width 658 height 365
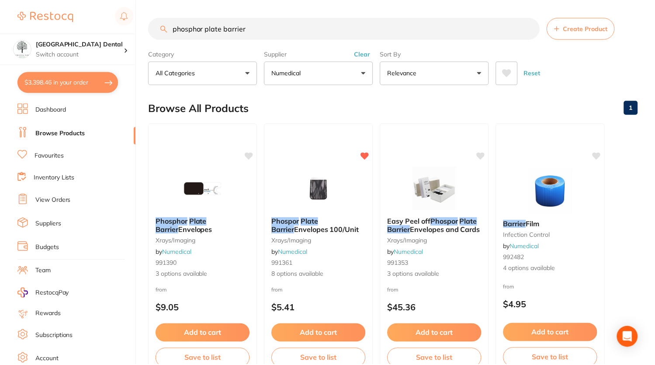
scroll to position [10, 0]
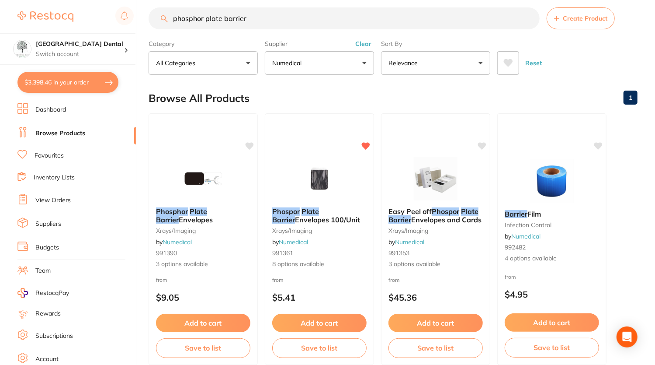
click at [101, 78] on button "$3,398.46 in your order" at bounding box center [67, 82] width 101 height 21
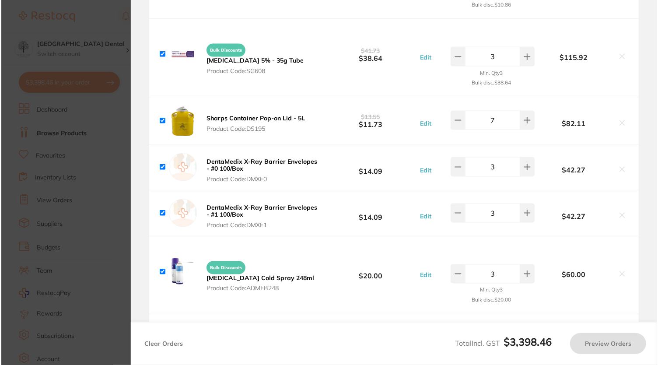
scroll to position [0, 0]
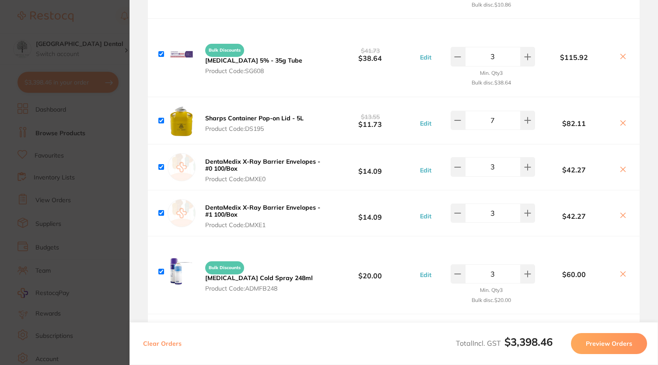
click at [616, 165] on button at bounding box center [622, 169] width 12 height 9
checkbox input "false"
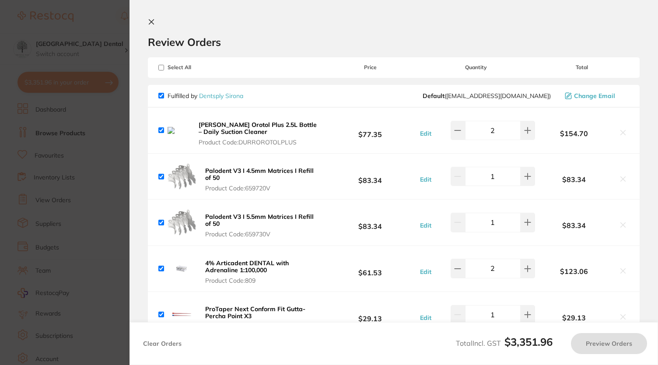
scroll to position [2663, 0]
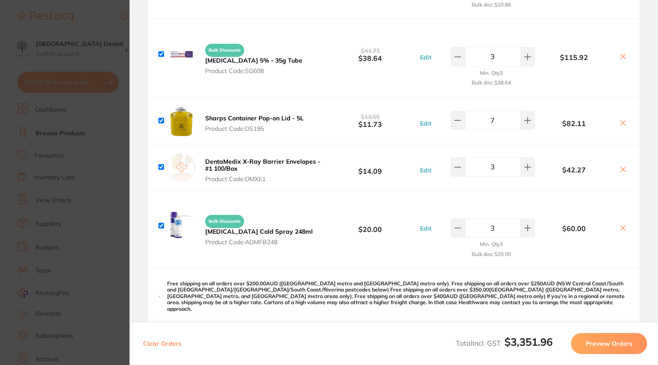
click at [619, 166] on icon at bounding box center [622, 169] width 7 height 7
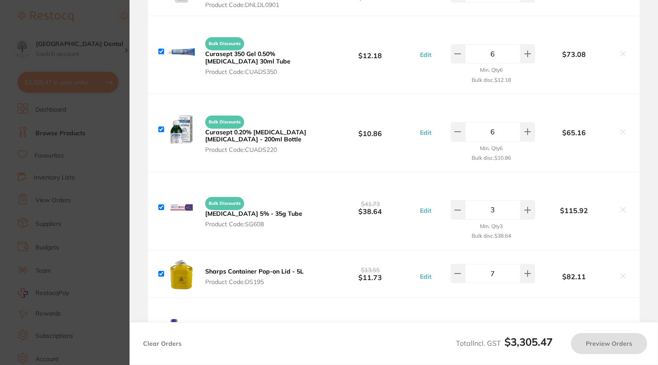
scroll to position [2505, 0]
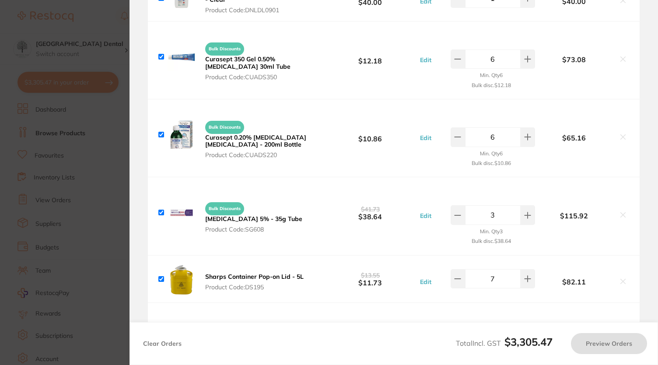
checkbox input "true"
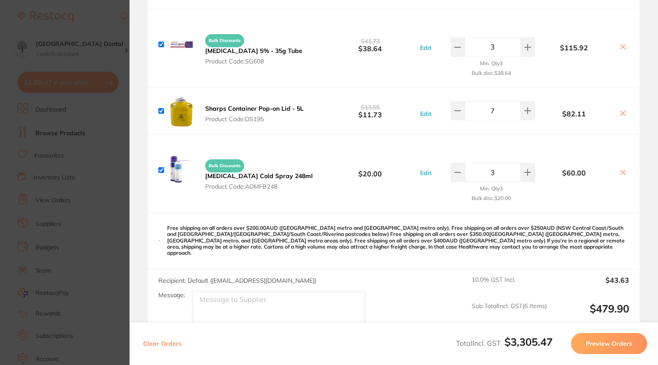
scroll to position [2672, 0]
click at [96, 30] on section "Update RRP Set your pre negotiated price for this item. Item Agreed RRP (excl. …" at bounding box center [329, 182] width 658 height 365
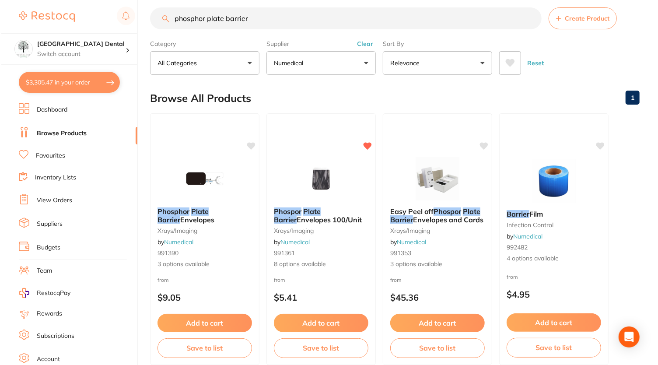
scroll to position [0, 0]
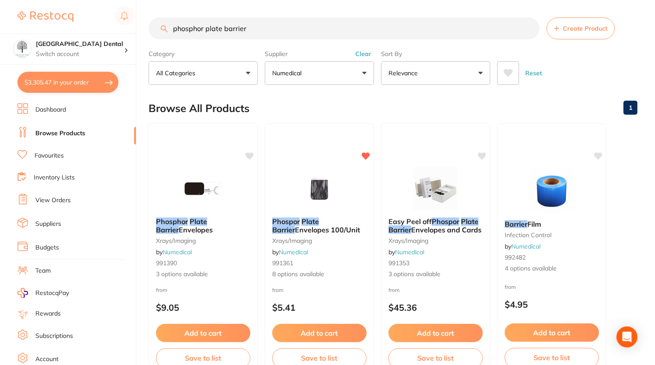
drag, startPoint x: 45, startPoint y: -18, endPoint x: 24, endPoint y: -22, distance: 20.5
click at [24, 0] on html "$3,305.47 Yeronga Park Dental Switch account Yeronga Park Dental $3,305.47 in y…" at bounding box center [327, 182] width 655 height 365
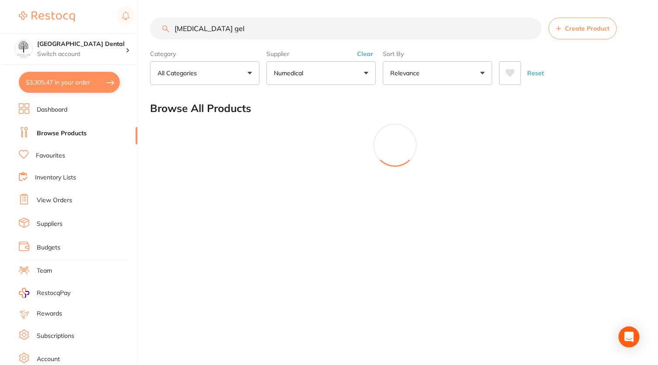
scroll to position [416, 0]
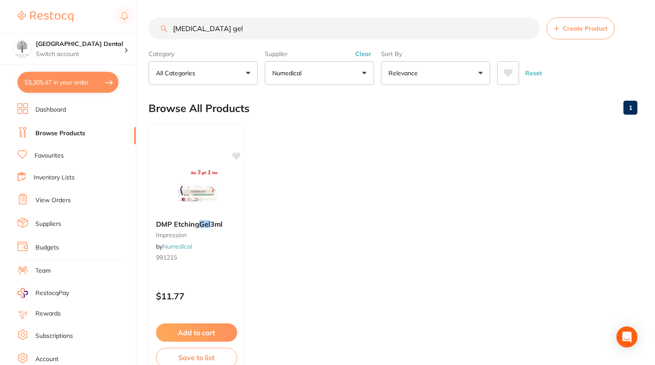
type input "xylocaine gel"
click at [363, 53] on button "Clear" at bounding box center [363, 54] width 21 height 8
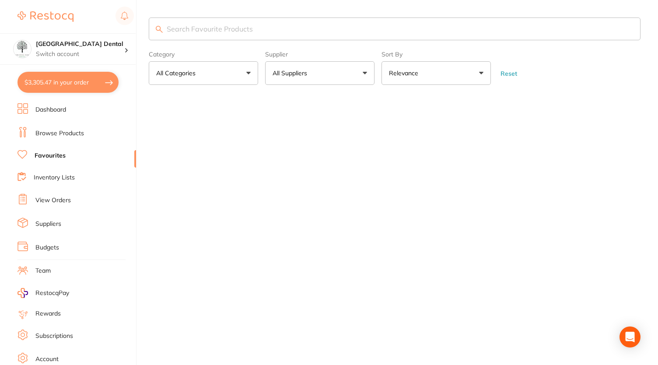
click at [347, 22] on input "search" at bounding box center [394, 28] width 491 height 23
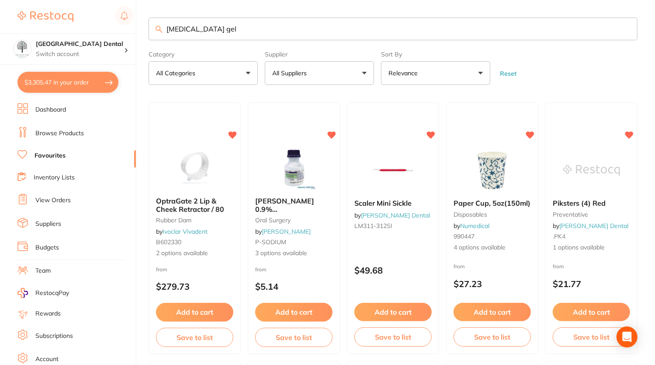
type input "xylocaine gel"
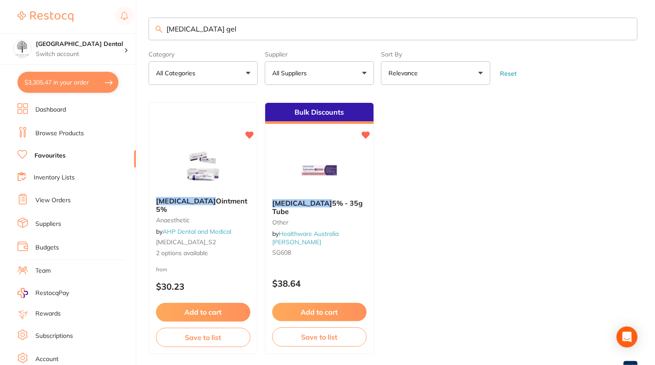
click at [80, 82] on button "$3,305.47 in your order" at bounding box center [67, 82] width 101 height 21
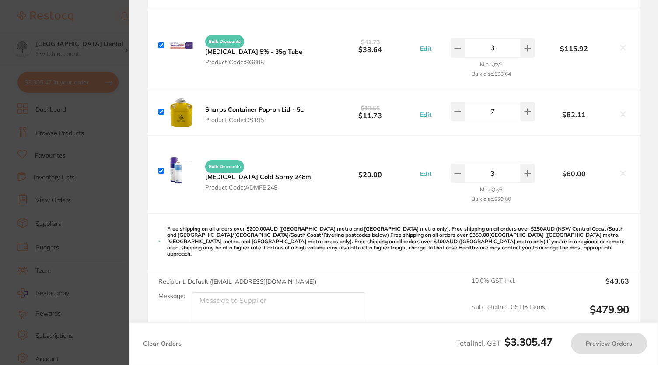
click at [107, 50] on section "Update RRP Set your pre negotiated price for this item. Item Agreed RRP (excl. …" at bounding box center [329, 182] width 658 height 365
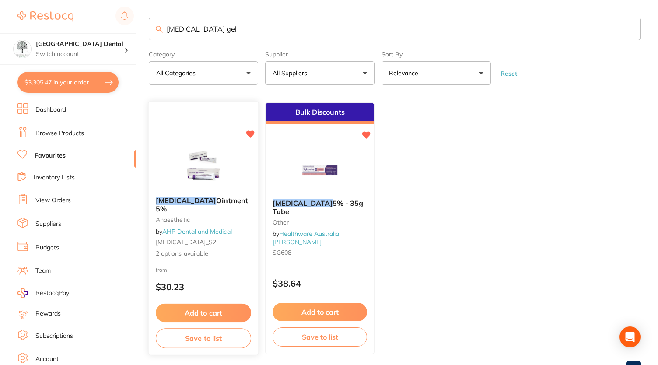
click at [191, 169] on img at bounding box center [202, 167] width 57 height 44
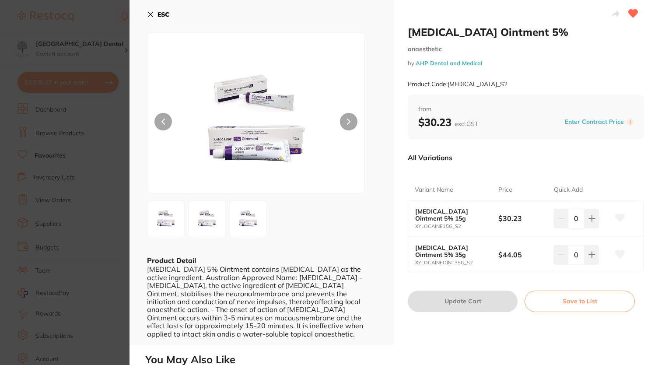
click at [7, 150] on section "Xylocaine Ointment 5% anaesthetic by AHP Dental and Medical Product Code: XYLOC…" at bounding box center [329, 182] width 658 height 365
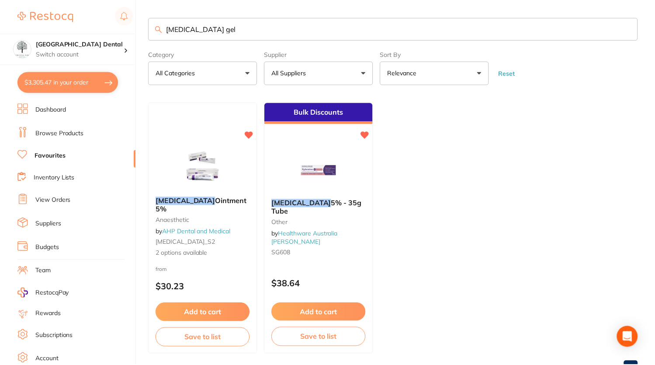
scroll to position [1, 0]
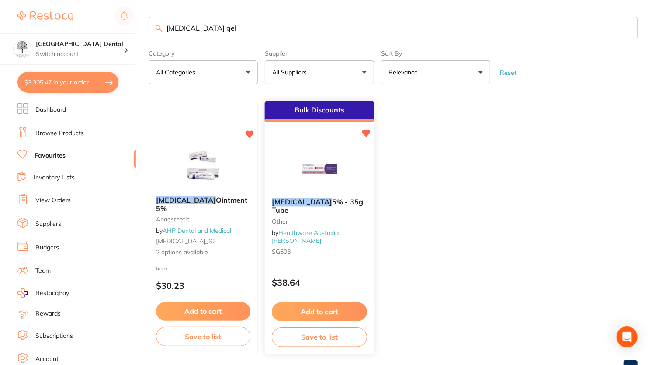
click at [291, 187] on img at bounding box center [319, 169] width 57 height 44
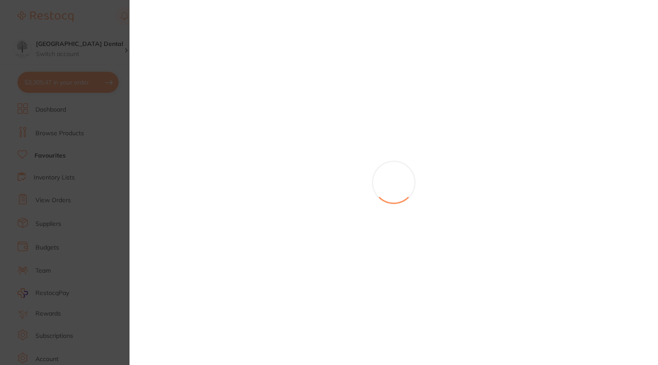
click at [293, 109] on section at bounding box center [329, 182] width 658 height 365
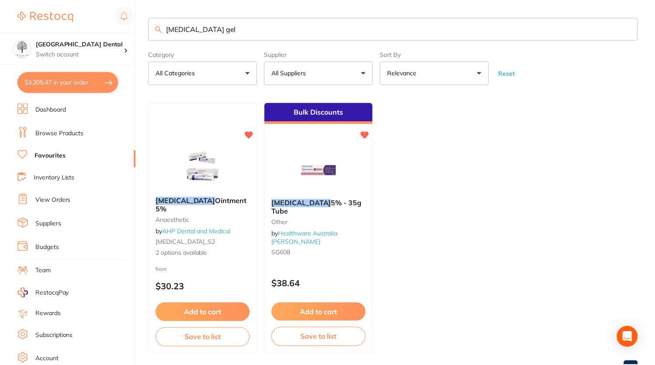
scroll to position [1, 0]
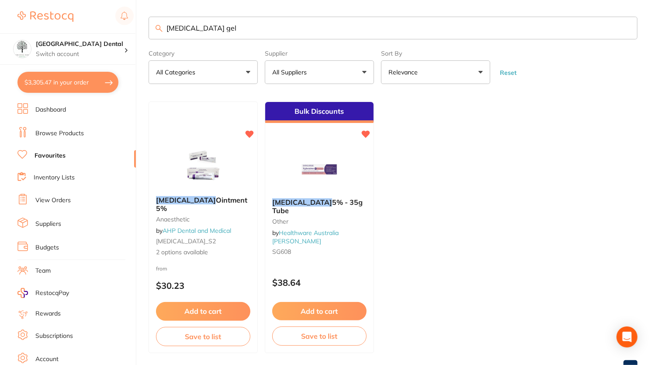
click at [293, 109] on div "Bulk Discounts" at bounding box center [319, 112] width 108 height 21
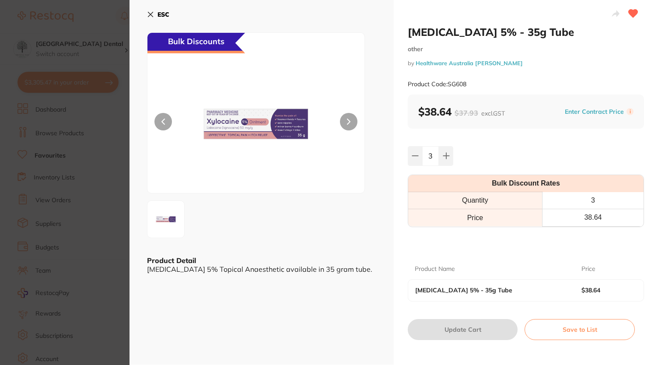
click at [60, 50] on section "Xylocaine 5% - 35g Tube other by Healthware Australia Ridley Product Code: SG60…" at bounding box center [329, 182] width 658 height 365
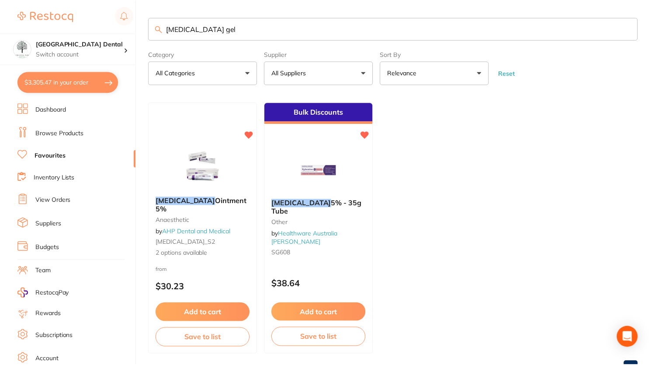
scroll to position [1, 0]
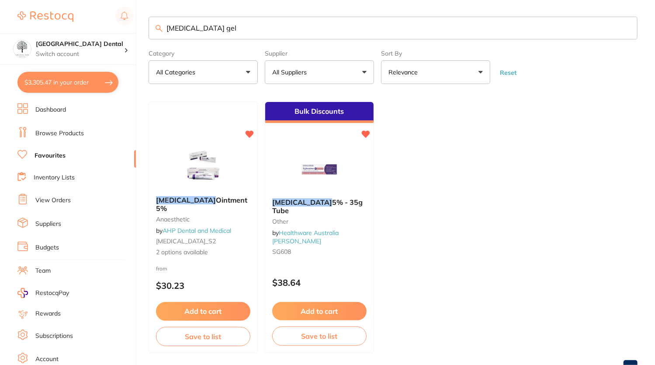
click at [65, 79] on button "$3,305.47 in your order" at bounding box center [67, 82] width 101 height 21
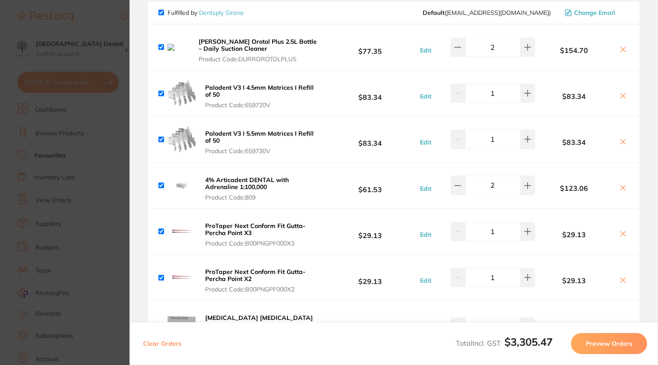
scroll to position [83, 0]
click at [619, 49] on icon at bounding box center [622, 49] width 7 height 7
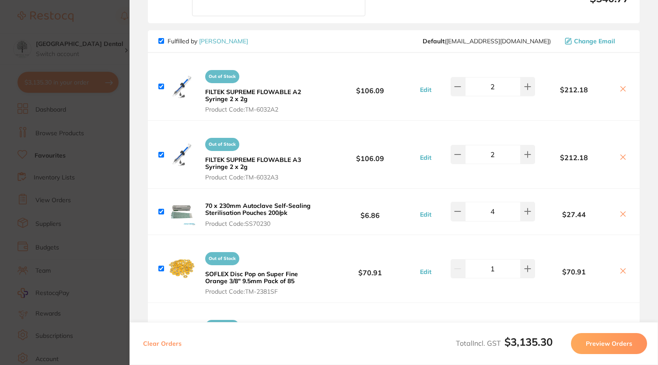
scroll to position [465, 0]
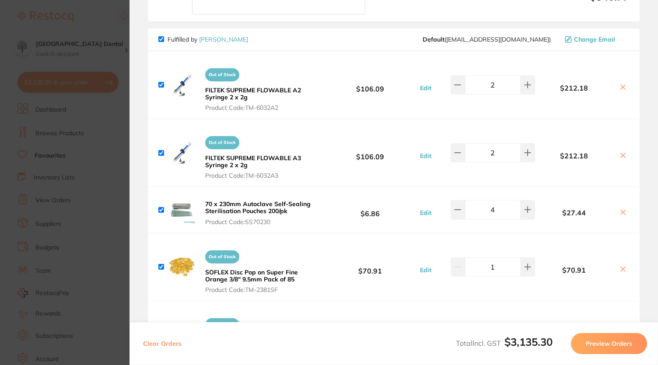
click at [619, 84] on icon at bounding box center [622, 87] width 7 height 7
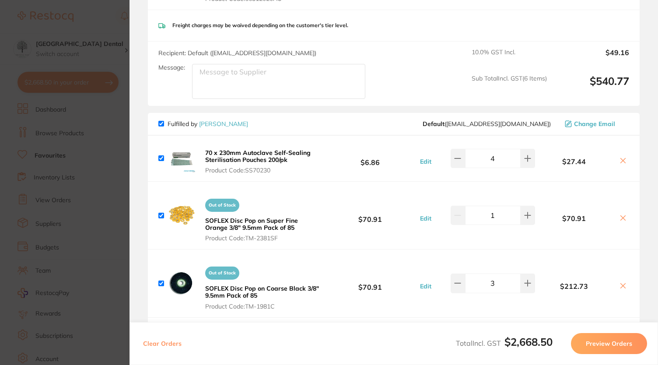
scroll to position [380, 0]
click at [622, 157] on icon at bounding box center [622, 160] width 7 height 7
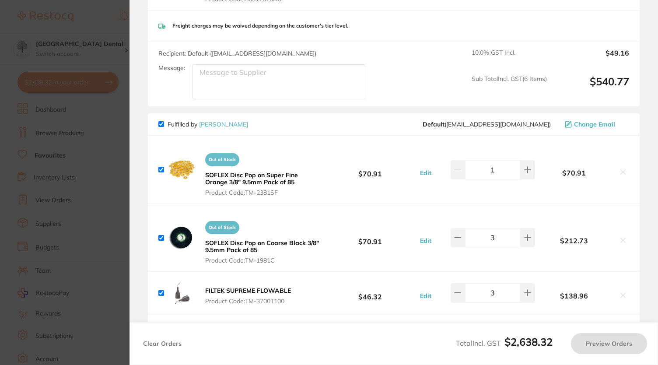
click at [622, 170] on icon at bounding box center [622, 172] width 5 height 5
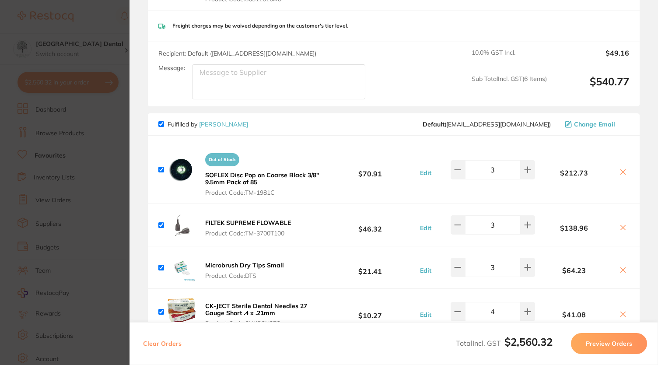
click at [620, 168] on icon at bounding box center [622, 171] width 7 height 7
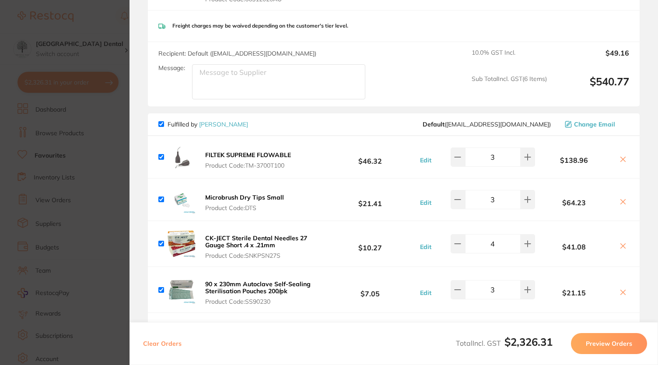
click at [620, 157] on icon at bounding box center [622, 159] width 5 height 5
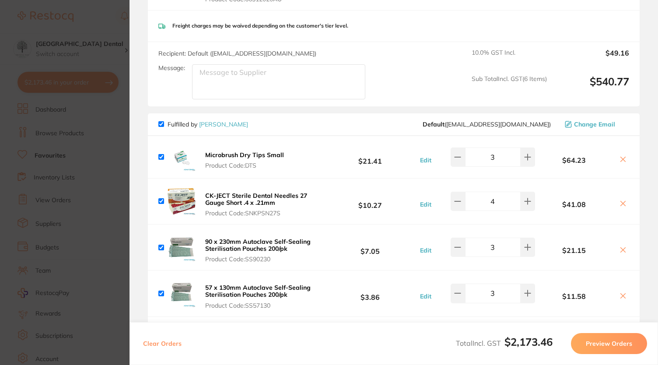
click at [620, 157] on icon at bounding box center [622, 159] width 5 height 5
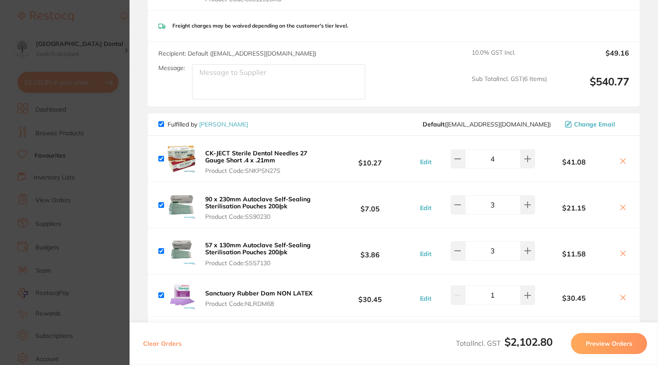
click at [619, 157] on icon at bounding box center [622, 160] width 7 height 7
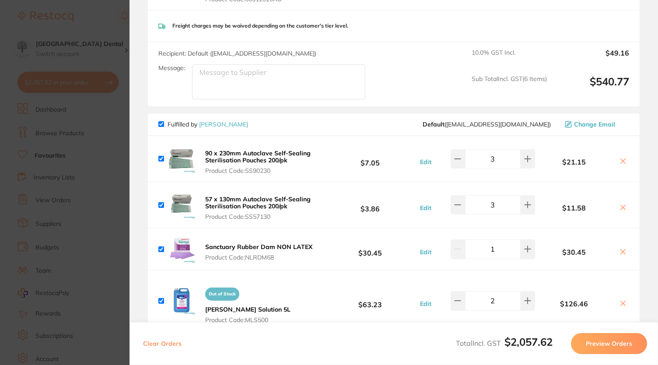
click at [620, 157] on icon at bounding box center [622, 160] width 7 height 7
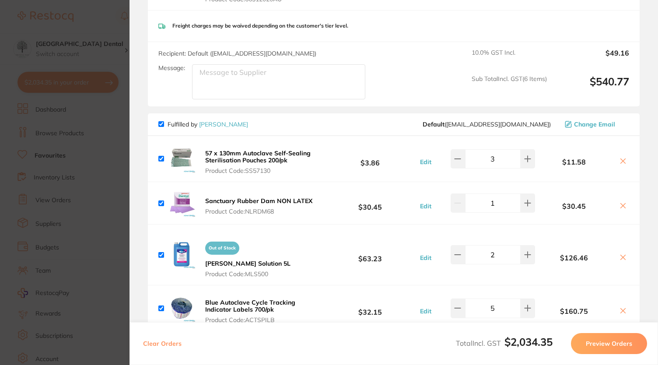
click at [620, 157] on icon at bounding box center [622, 160] width 7 height 7
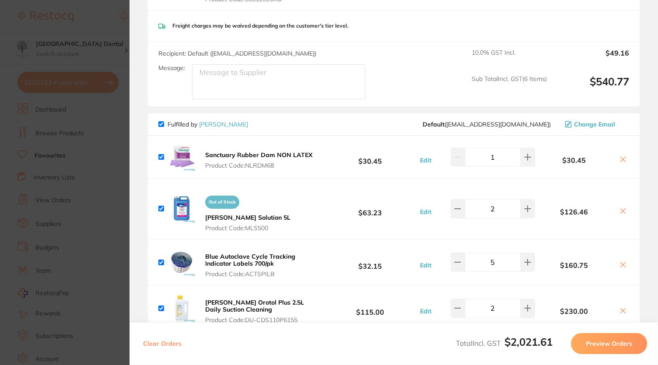
click at [621, 157] on icon at bounding box center [622, 159] width 5 height 5
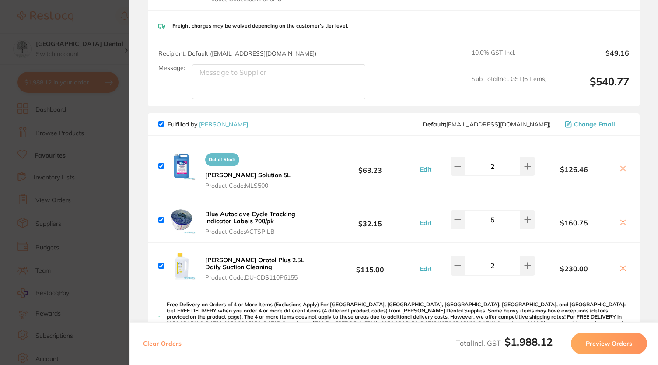
click at [620, 165] on icon at bounding box center [622, 168] width 7 height 7
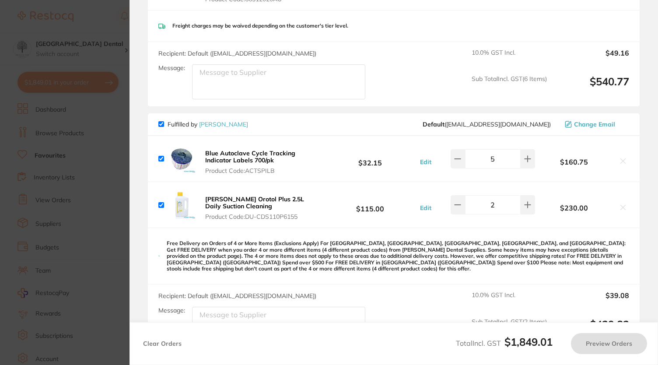
click at [619, 157] on icon at bounding box center [622, 160] width 7 height 7
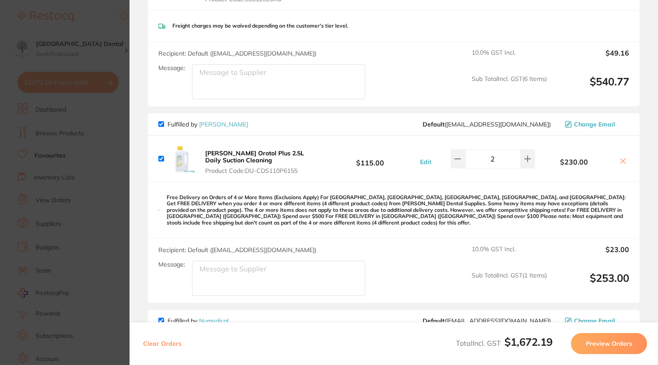
click at [619, 157] on icon at bounding box center [622, 160] width 7 height 7
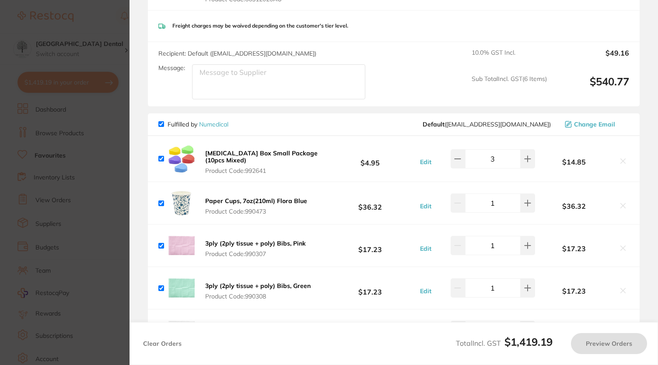
checkbox input "true"
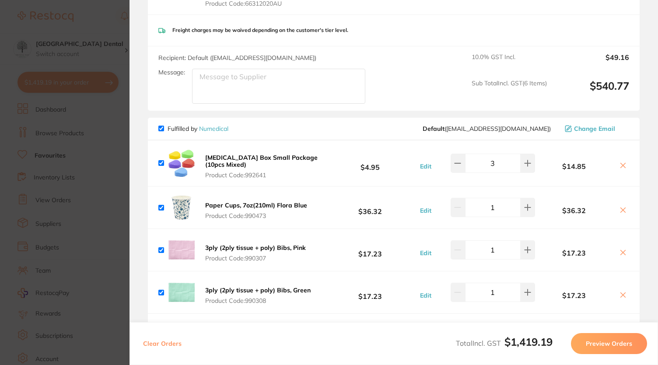
click at [94, 21] on section "Update RRP Set your pre negotiated price for this item. Item Agreed RRP (excl. …" at bounding box center [329, 182] width 658 height 365
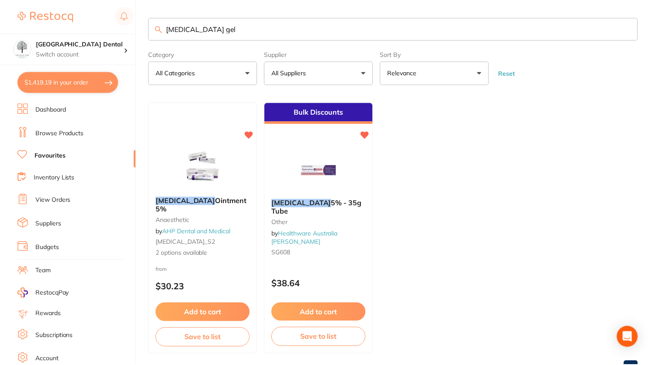
scroll to position [1, 0]
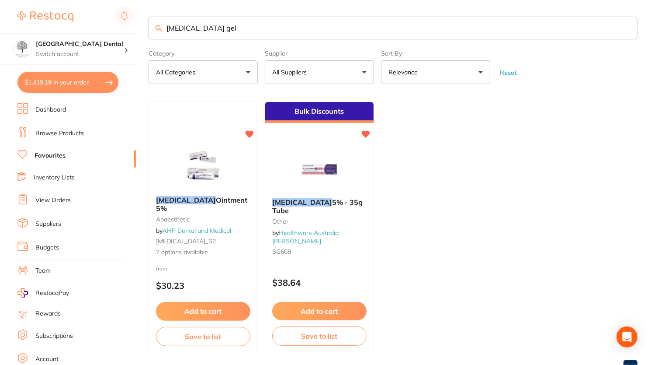
drag, startPoint x: 272, startPoint y: 25, endPoint x: 49, endPoint y: 9, distance: 223.1
click at [49, 9] on div "$1,419.19 Yeronga Park Dental Switch account Yeronga Park Dental $1,419.19 in y…" at bounding box center [327, 181] width 655 height 365
type input "plastic strip roll"
click at [81, 136] on link "Browse Products" at bounding box center [59, 133] width 49 height 9
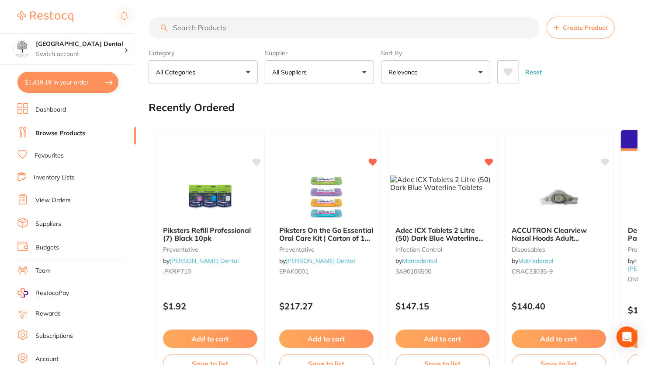
click at [58, 83] on button "$1,419.19 in your order" at bounding box center [67, 82] width 101 height 21
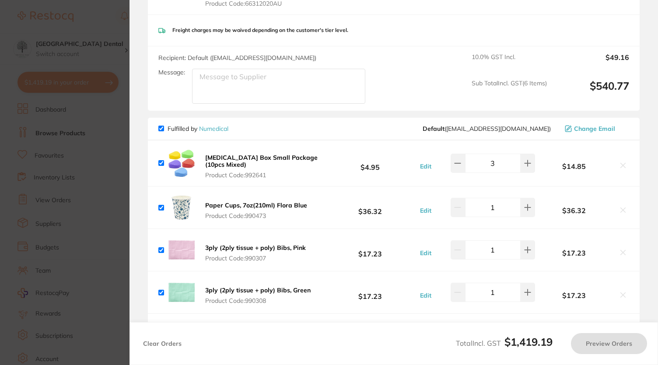
click at [108, 26] on section "Update RRP Set your pre negotiated price for this item. Item Agreed RRP (excl. …" at bounding box center [329, 182] width 658 height 365
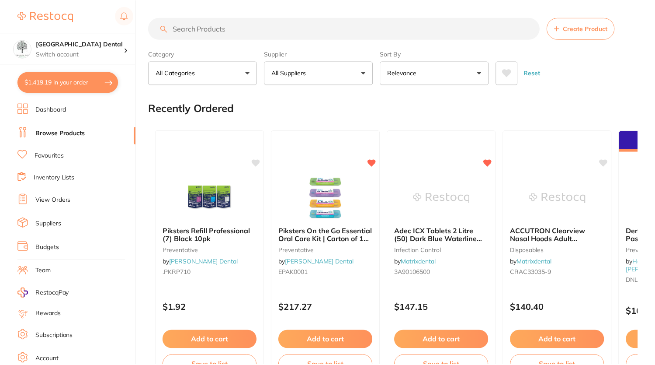
scroll to position [1, 0]
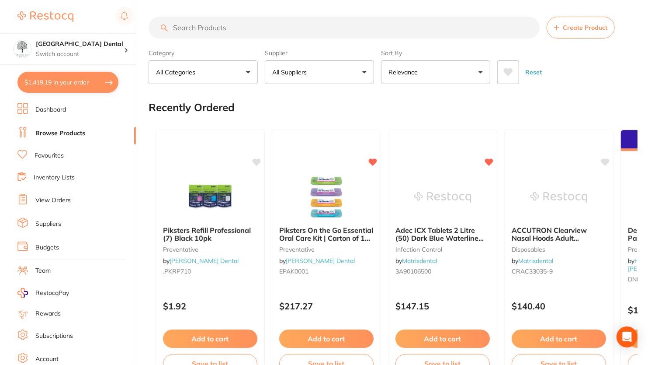
click at [337, 31] on input "search" at bounding box center [344, 28] width 391 height 22
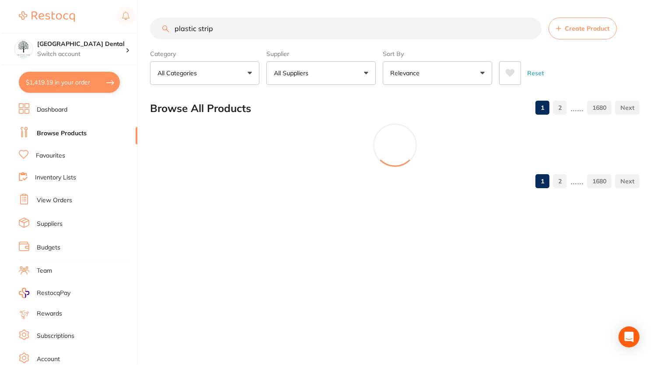
scroll to position [0, 0]
click at [253, 31] on input "plastic strip" at bounding box center [344, 28] width 391 height 22
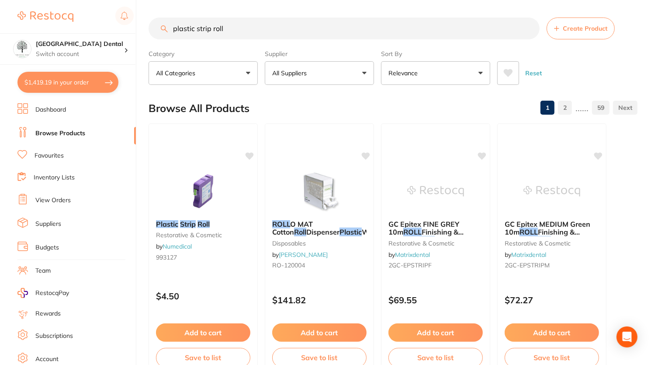
type input "plastic strip roll"
click at [248, 154] on icon at bounding box center [250, 155] width 8 height 7
click at [207, 177] on img at bounding box center [202, 190] width 57 height 44
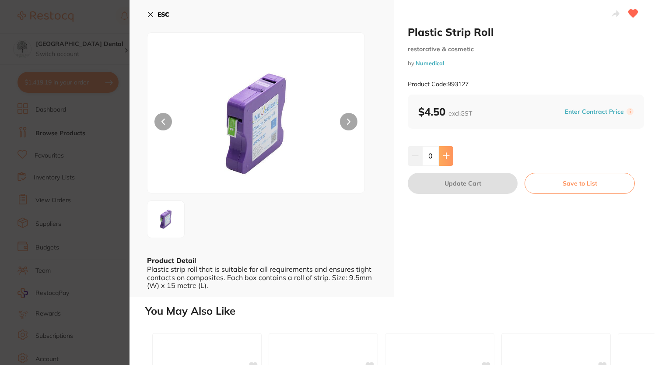
click at [446, 153] on icon at bounding box center [445, 155] width 7 height 7
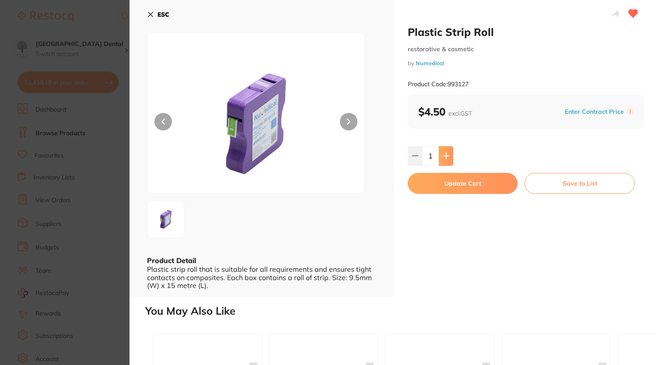
click at [446, 153] on icon at bounding box center [445, 155] width 7 height 7
type input "2"
click at [478, 181] on button "Update Cart" at bounding box center [462, 183] width 110 height 21
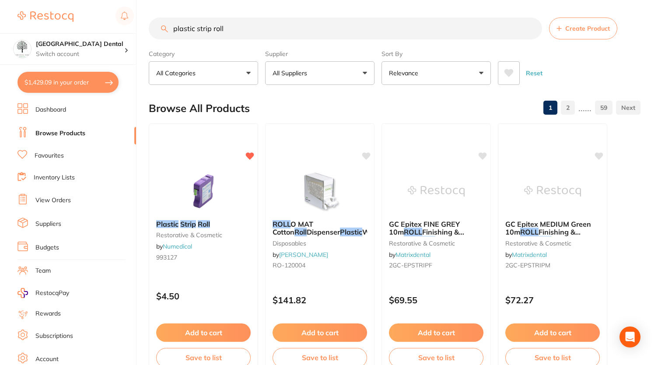
checkbox input "false"
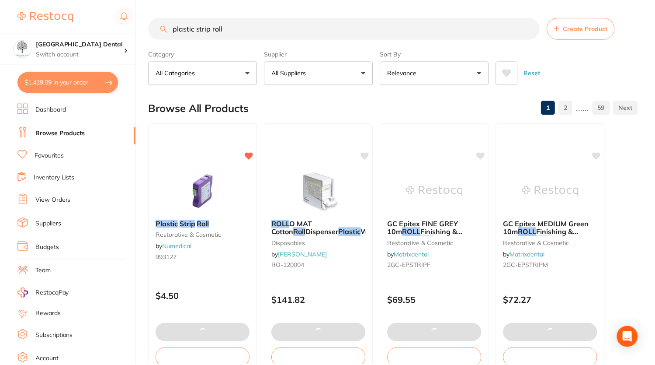
scroll to position [1, 0]
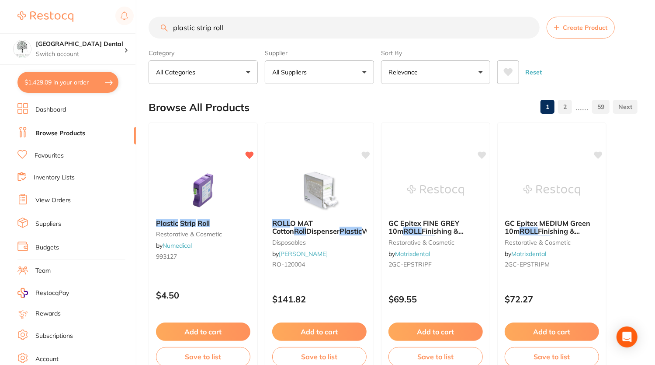
drag, startPoint x: 234, startPoint y: 26, endPoint x: 86, endPoint y: 24, distance: 148.2
click at [86, 24] on div "$1,429.09 Yeronga Park Dental Switch account Yeronga Park Dental $1,429.09 in y…" at bounding box center [327, 181] width 655 height 365
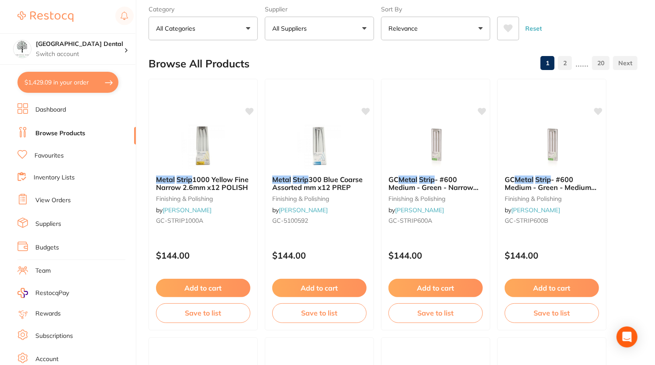
scroll to position [0, 0]
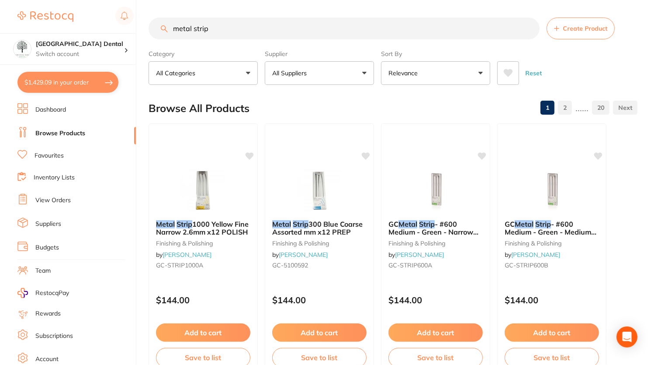
click at [482, 71] on button "Relevance" at bounding box center [435, 73] width 109 height 24
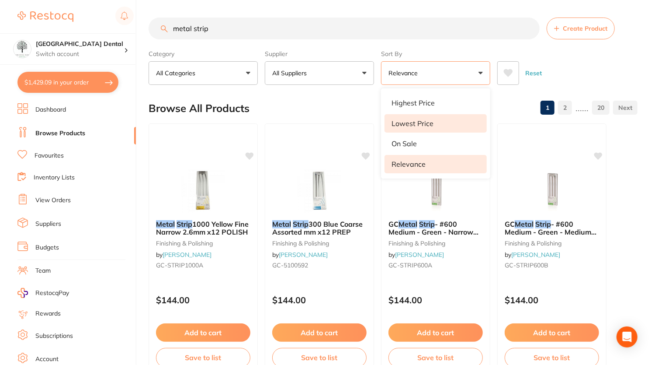
click at [424, 123] on p "Lowest Price" at bounding box center [413, 123] width 42 height 8
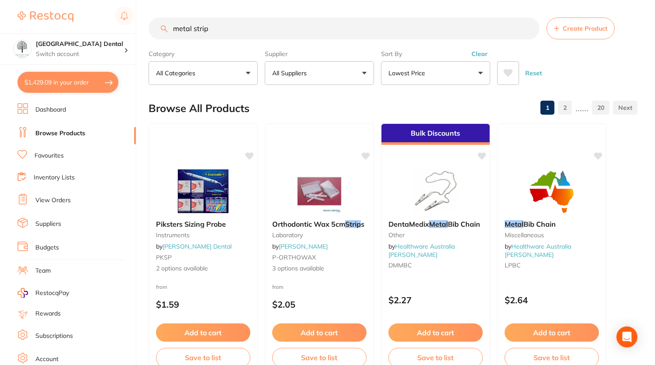
drag, startPoint x: 224, startPoint y: 28, endPoint x: 41, endPoint y: 20, distance: 183.0
click at [41, 20] on div "$1,429.09 Yeronga Park Dental Switch account Yeronga Park Dental $1,429.09 in y…" at bounding box center [327, 182] width 655 height 365
type input "plaque disclosing"
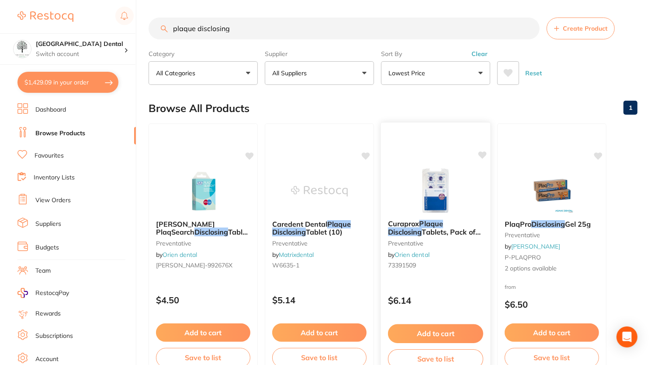
click at [443, 202] on img at bounding box center [435, 190] width 57 height 44
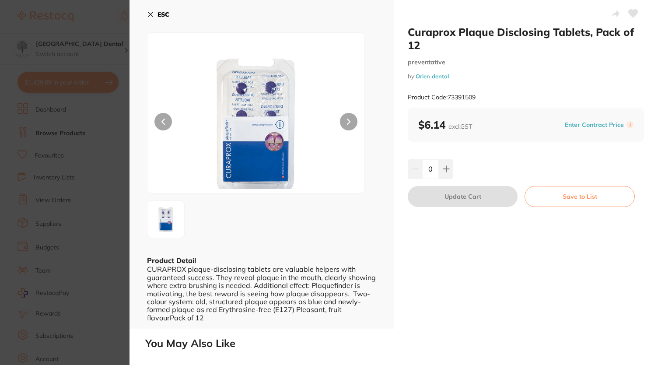
click at [343, 120] on button at bounding box center [348, 121] width 17 height 17
click at [450, 166] on button at bounding box center [446, 168] width 14 height 19
type input "1"
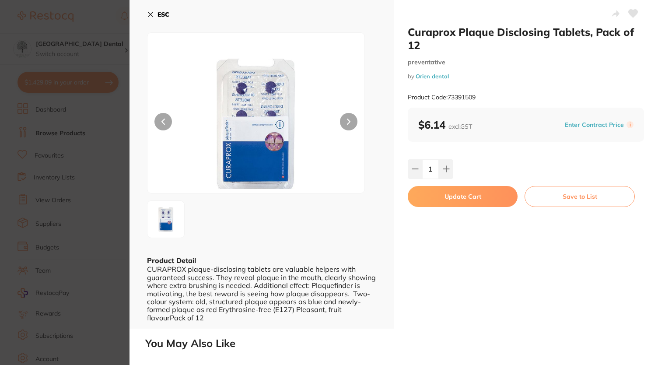
click at [447, 191] on button "Update Cart" at bounding box center [462, 196] width 110 height 21
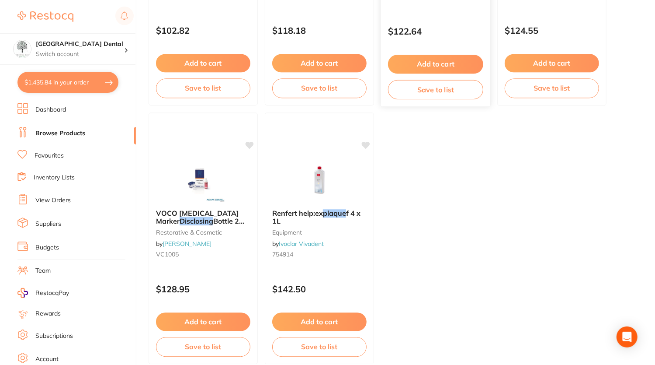
scroll to position [3117, 0]
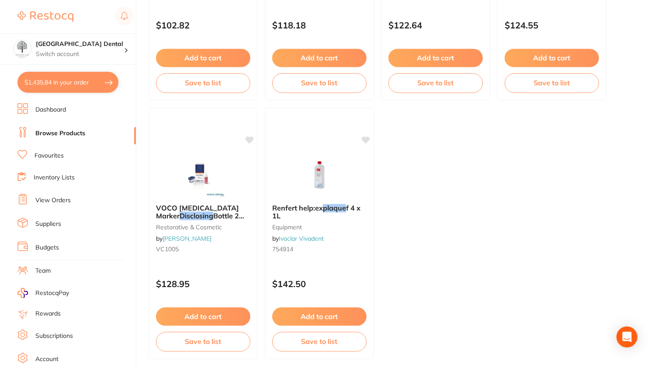
click at [43, 82] on button "$1,435.84 in your order" at bounding box center [67, 82] width 101 height 21
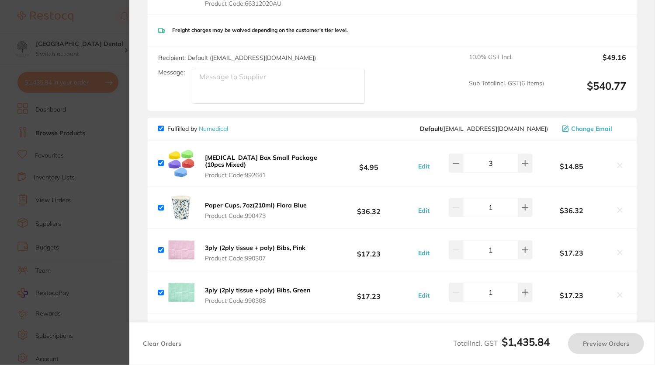
checkbox input "true"
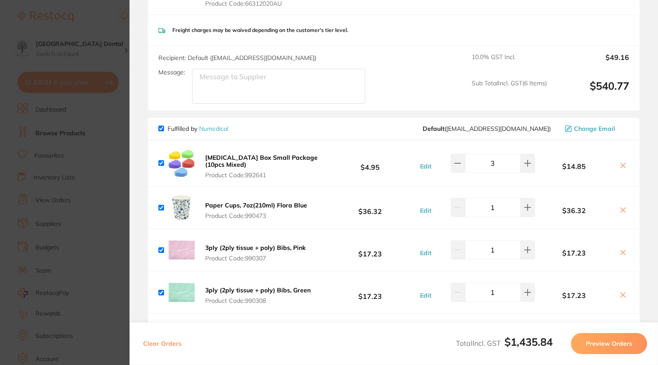
scroll to position [1336, 0]
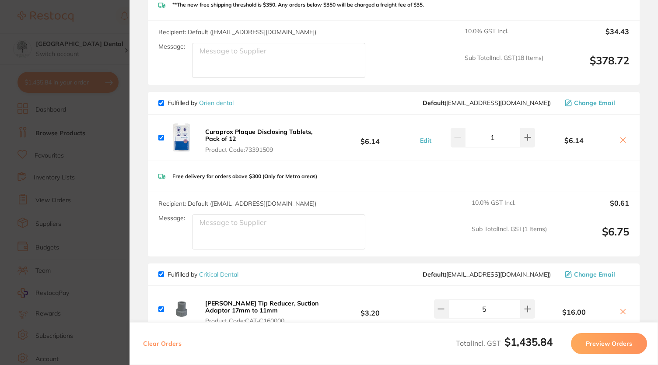
click at [619, 136] on icon at bounding box center [622, 139] width 7 height 7
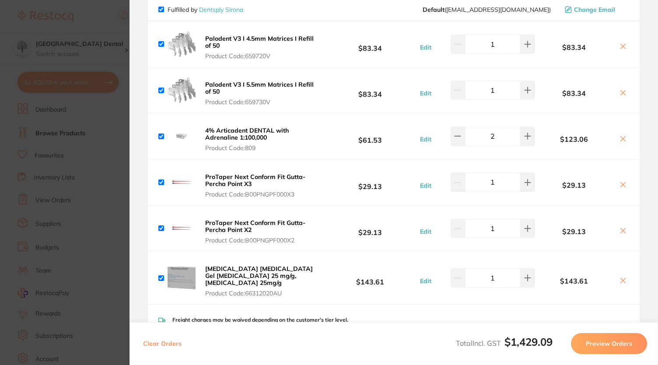
scroll to position [91, 0]
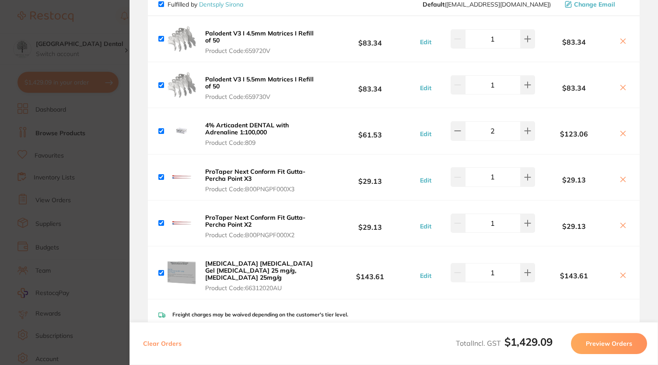
click at [621, 177] on icon at bounding box center [622, 179] width 7 height 7
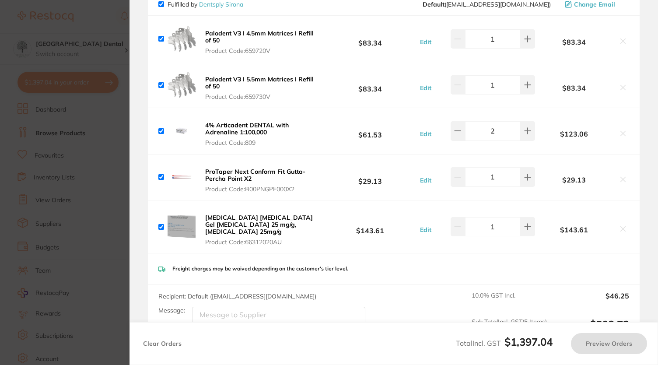
click at [621, 177] on icon at bounding box center [622, 179] width 7 height 7
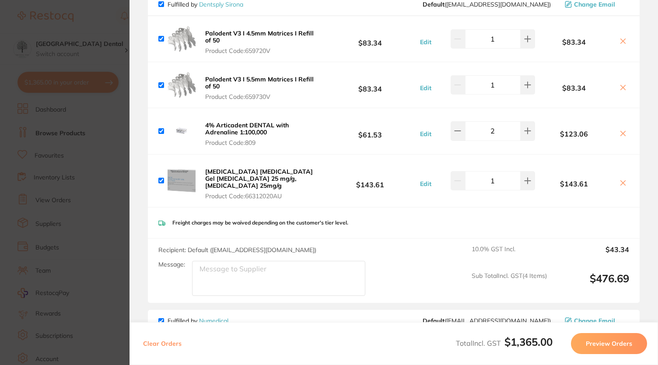
click at [623, 44] on icon at bounding box center [622, 41] width 7 height 7
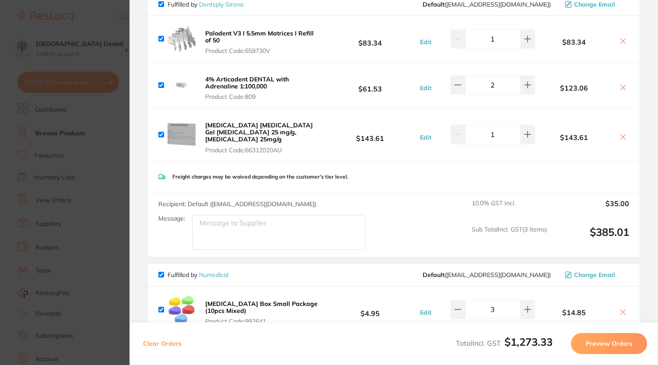
click at [620, 41] on icon at bounding box center [622, 41] width 5 height 5
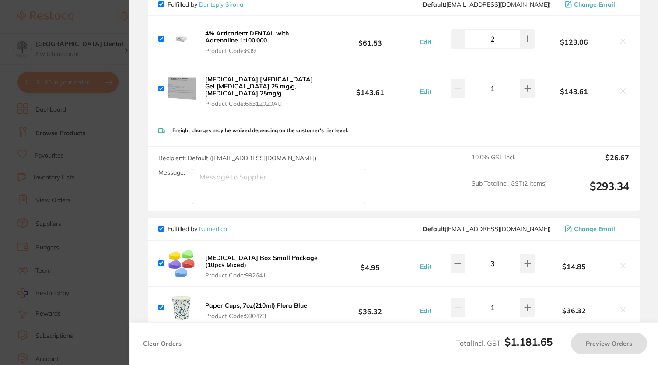
click at [620, 39] on icon at bounding box center [622, 41] width 7 height 7
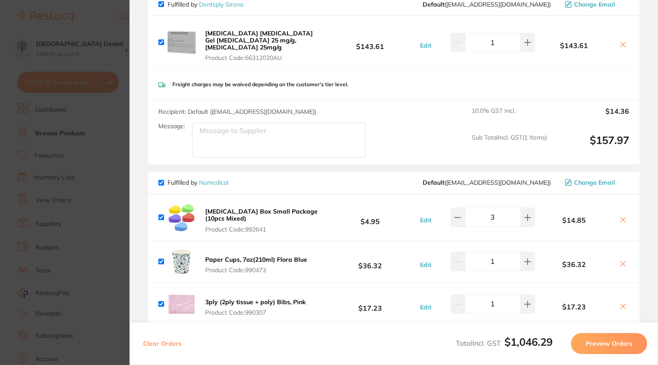
click at [619, 41] on icon at bounding box center [622, 44] width 7 height 7
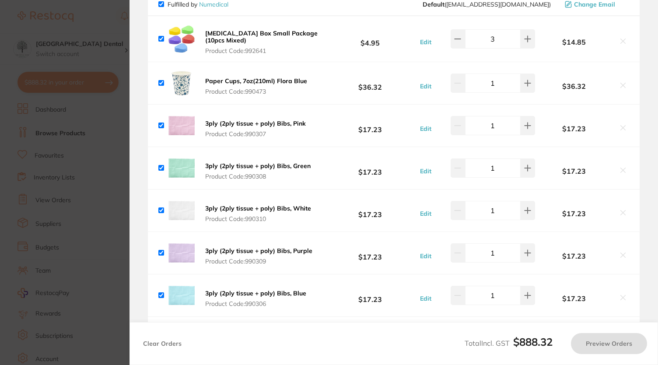
checkbox input "true"
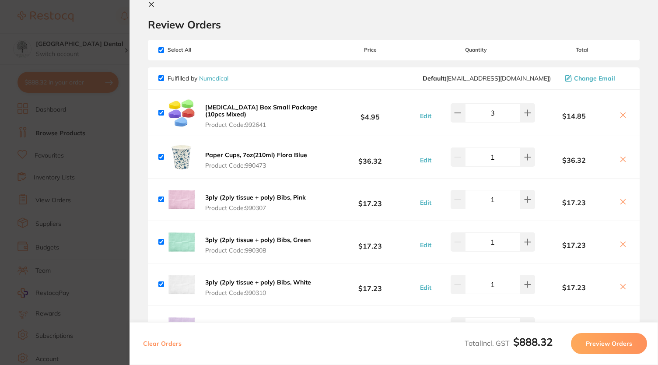
scroll to position [0, 0]
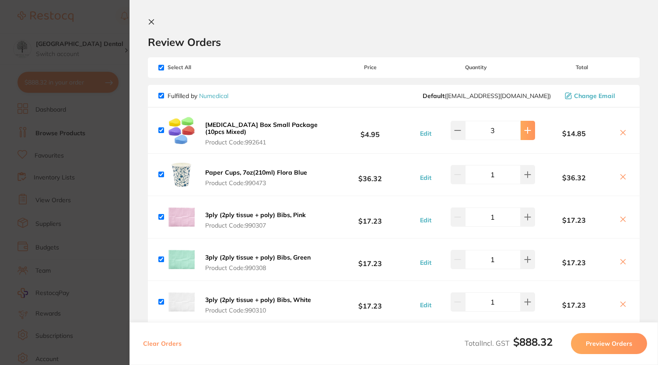
click at [529, 130] on button at bounding box center [527, 130] width 14 height 19
click at [257, 128] on b "[MEDICAL_DATA] Box Small Package (10pcs Mixed)" at bounding box center [261, 128] width 112 height 15
type input "4"
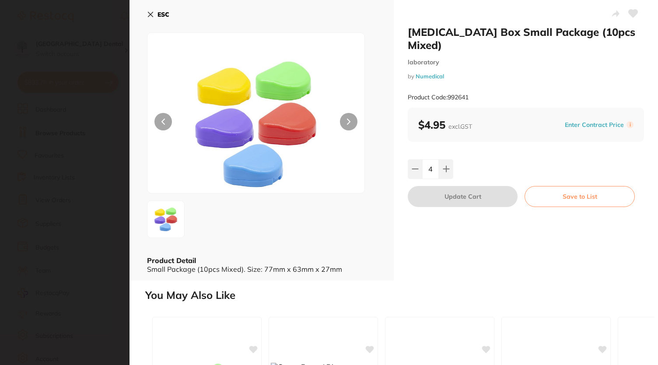
click at [150, 14] on icon at bounding box center [150, 14] width 5 height 5
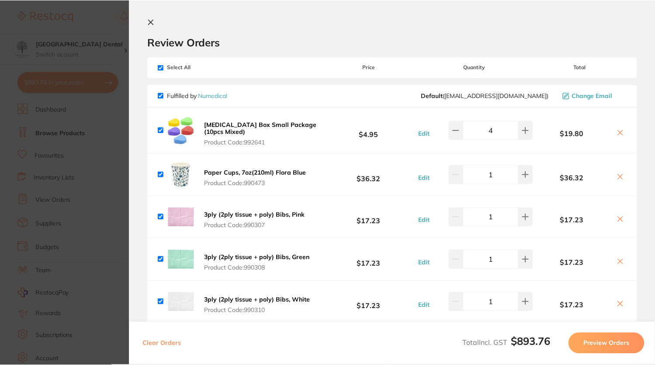
scroll to position [3117, 0]
click at [150, 22] on icon at bounding box center [151, 22] width 5 height 5
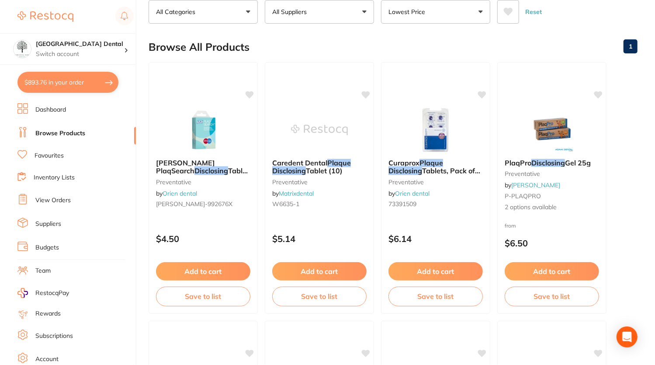
scroll to position [0, 0]
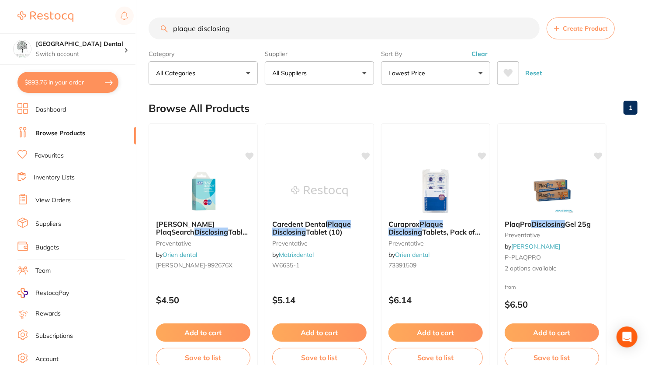
drag, startPoint x: 286, startPoint y: 28, endPoint x: 83, endPoint y: 13, distance: 203.5
click at [83, 13] on div "$893.76 Yeronga Park Dental Switch account Yeronga Park Dental $893.76 in your …" at bounding box center [327, 182] width 655 height 365
type input "retainer box"
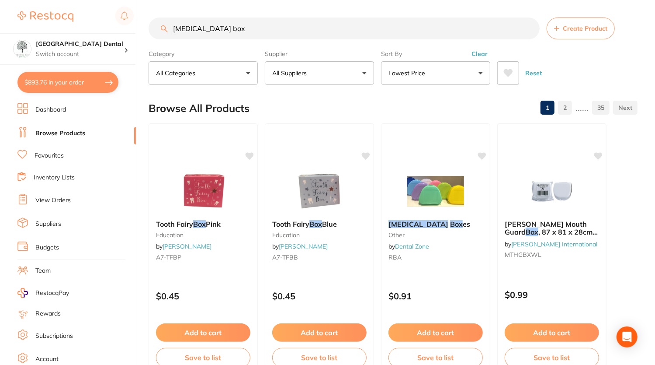
click at [361, 68] on button "All Suppliers" at bounding box center [319, 73] width 109 height 24
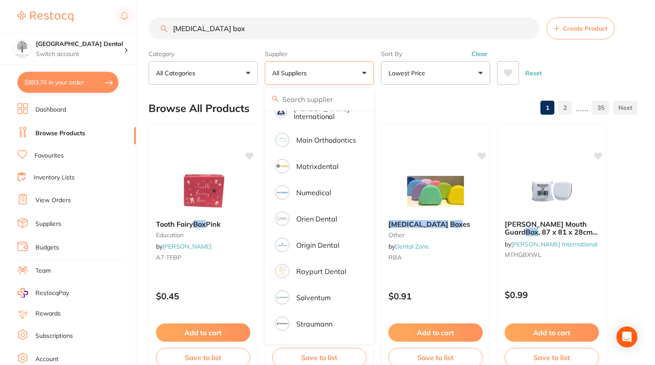
scroll to position [561, 0]
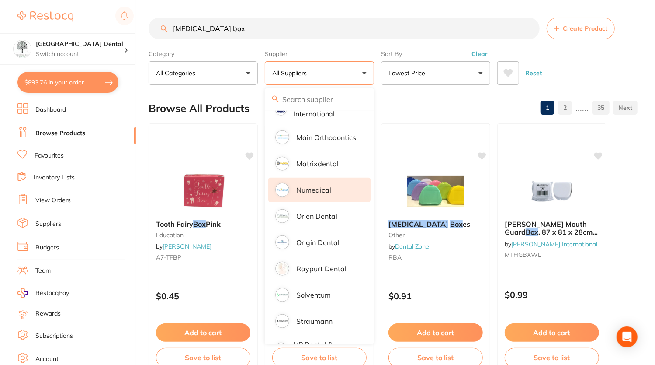
click at [327, 187] on li "Numedical" at bounding box center [319, 189] width 102 height 24
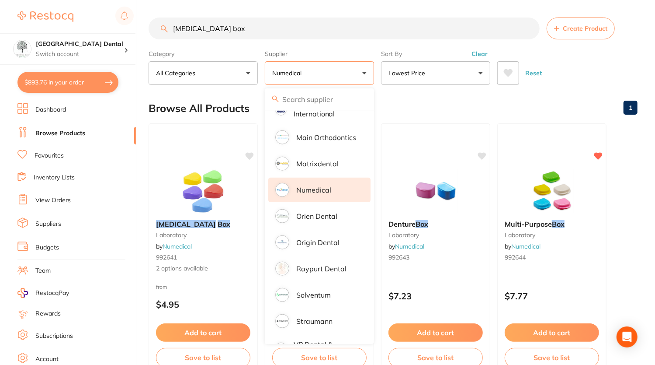
click at [608, 54] on div "Category All Categories All Categories burs disposables endodontics laboratory …" at bounding box center [393, 65] width 489 height 38
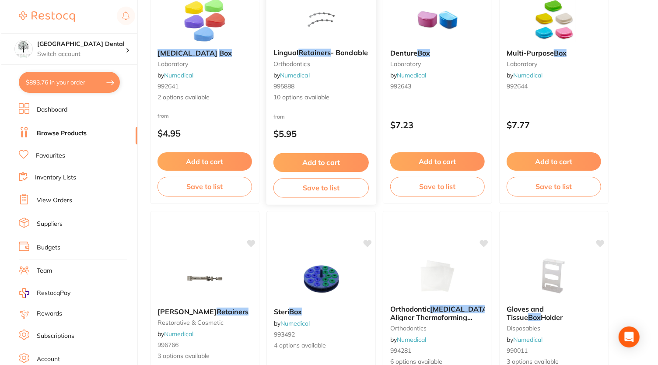
scroll to position [0, 0]
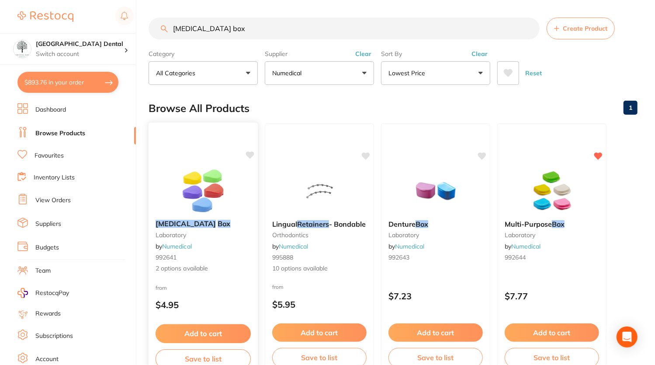
click at [212, 189] on img at bounding box center [202, 190] width 57 height 44
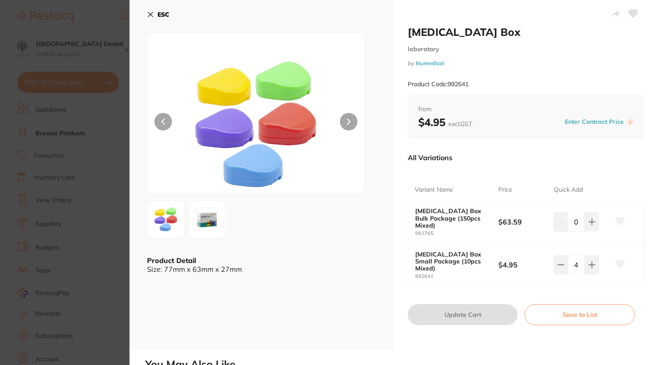
click at [189, 212] on button at bounding box center [207, 219] width 38 height 38
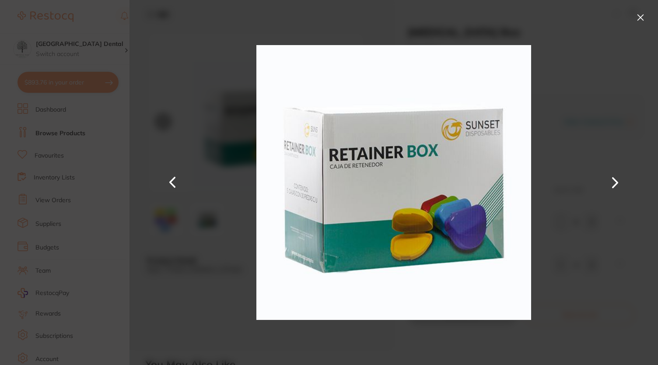
click at [1, 172] on section "Retainer Box laboratory by Numedical Product Code: 992641 ESC Product Detail Si…" at bounding box center [329, 182] width 658 height 365
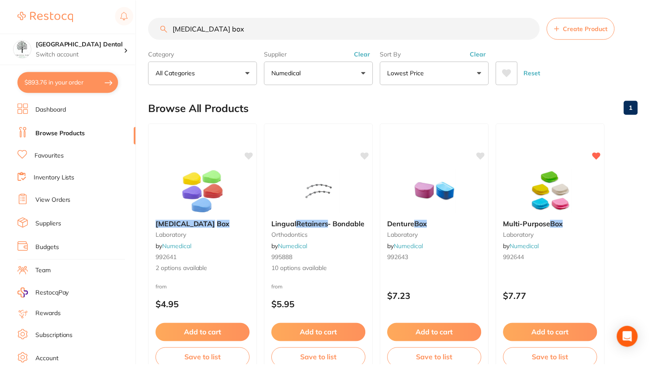
scroll to position [16, 0]
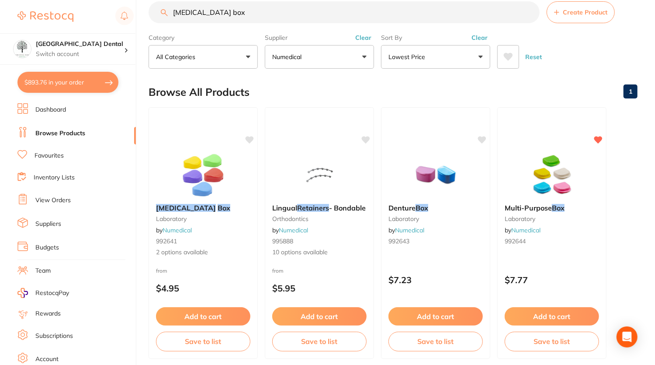
click at [557, 188] on img at bounding box center [552, 175] width 57 height 44
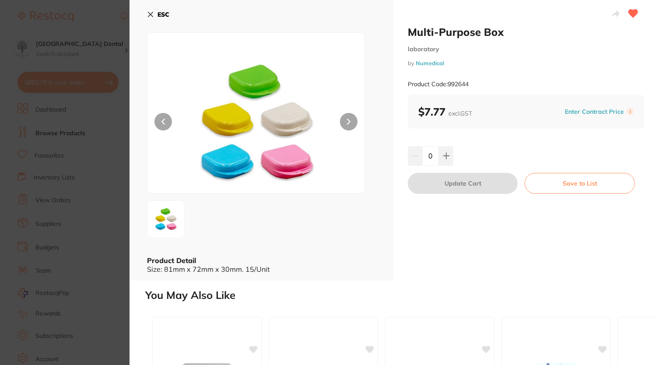
click at [152, 11] on icon at bounding box center [150, 14] width 7 height 7
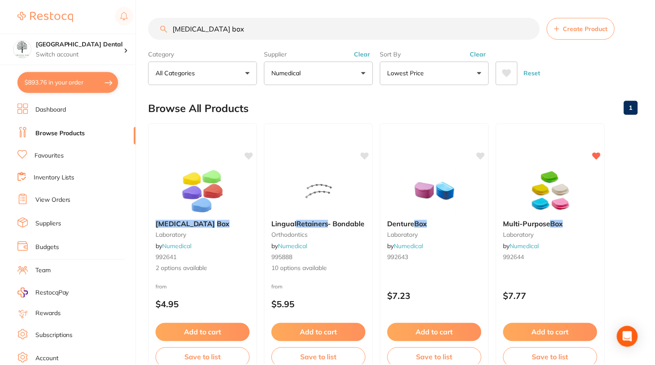
scroll to position [16, 0]
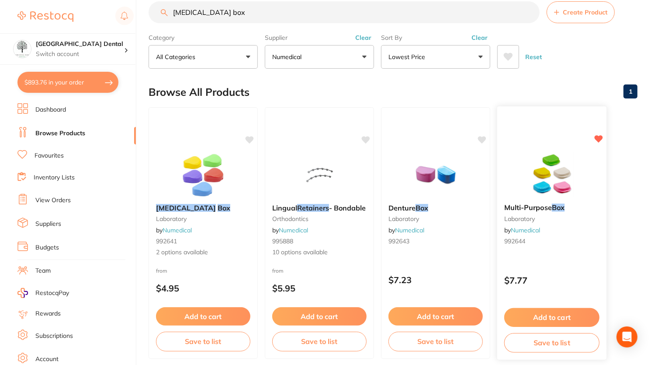
click at [555, 317] on button "Add to cart" at bounding box center [552, 317] width 95 height 19
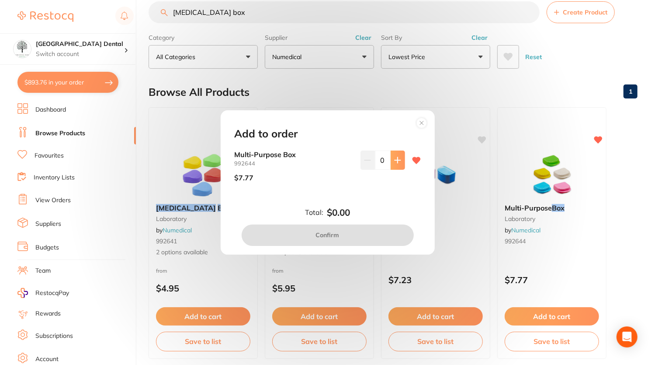
click at [394, 158] on icon at bounding box center [397, 160] width 7 height 7
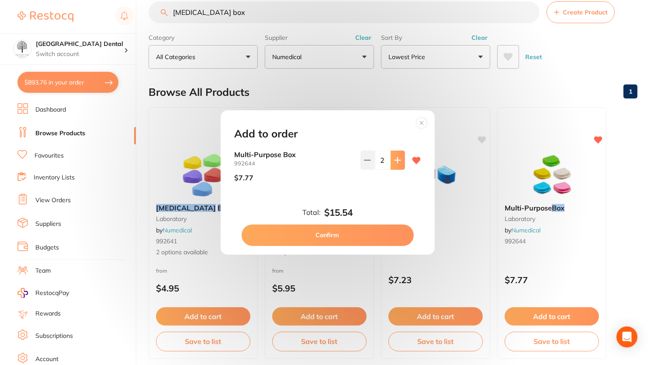
click at [394, 158] on icon at bounding box center [397, 160] width 7 height 7
type input "3"
click at [329, 234] on button "Confirm" at bounding box center [328, 234] width 172 height 21
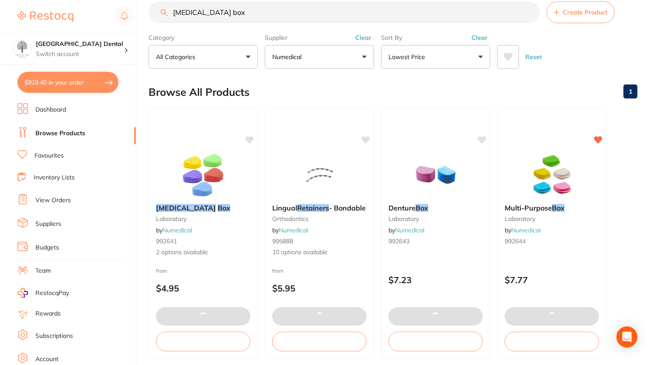
checkbox input "false"
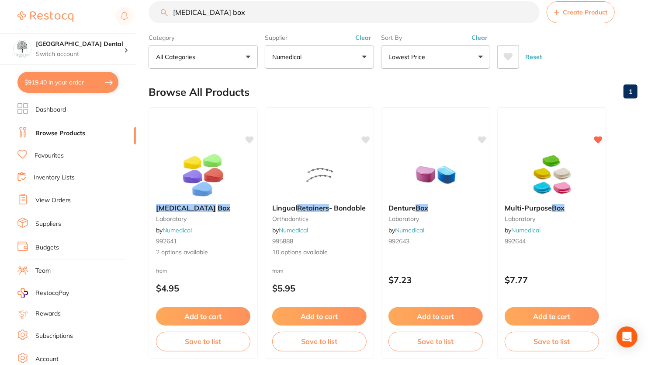
click at [74, 87] on button "$919.40 in your order" at bounding box center [67, 82] width 101 height 21
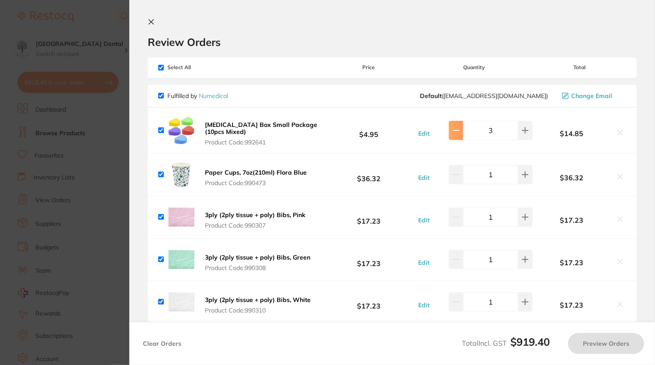
checkbox input "true"
type input "3"
checkbox input "true"
drag, startPoint x: 452, startPoint y: 128, endPoint x: 456, endPoint y: 127, distance: 4.5
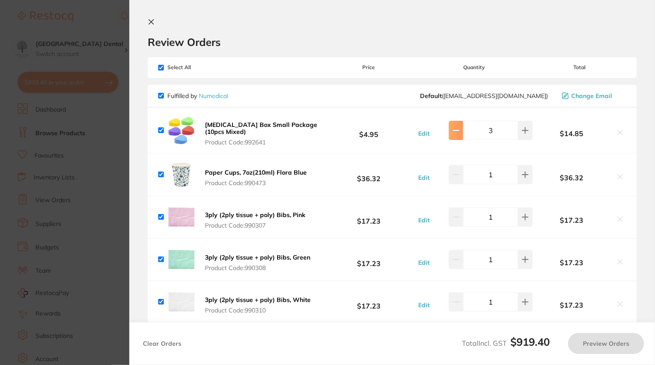
click at [449, 126] on button at bounding box center [456, 130] width 14 height 19
click at [456, 127] on icon at bounding box center [456, 130] width 7 height 7
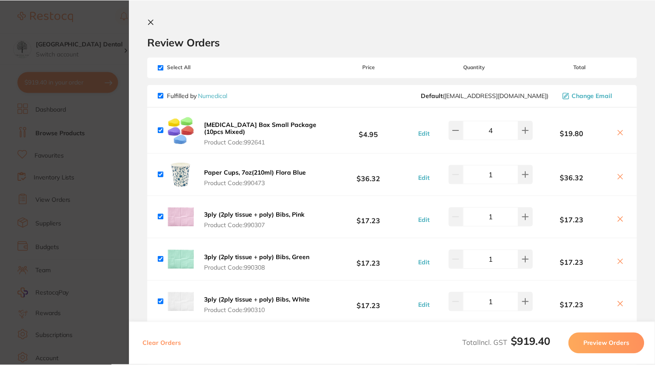
scroll to position [630, 0]
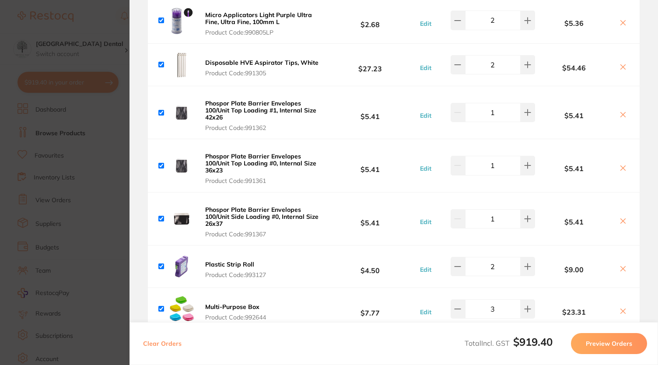
type input "1"
click at [303, 219] on button "Phospor Plate Barrier Envelopes 100/Unit Side Loading #0, Internal Size 26x37 P…" at bounding box center [262, 221] width 121 height 32
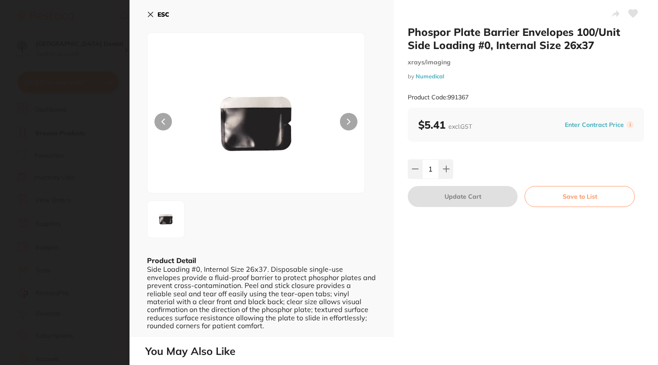
click at [153, 10] on button "ESC" at bounding box center [158, 14] width 22 height 15
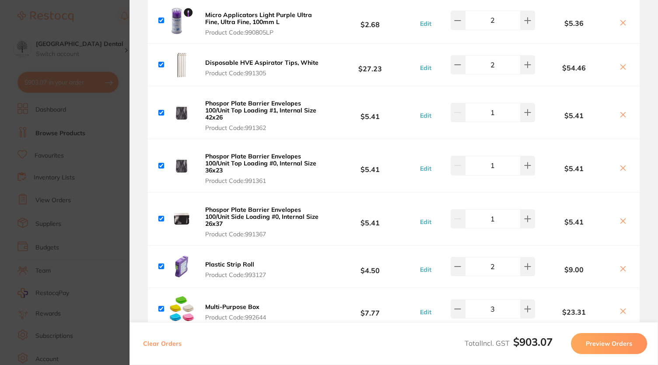
click at [153, 10] on div "Micro Applicators Light Purple Ultra Fine, Ultra Fine, 100mm L Product Code: 99…" at bounding box center [393, 20] width 491 height 45
click at [2, 94] on section "Update RRP Set your pre negotiated price for this item. Item Agreed RRP (excl. …" at bounding box center [327, 182] width 655 height 365
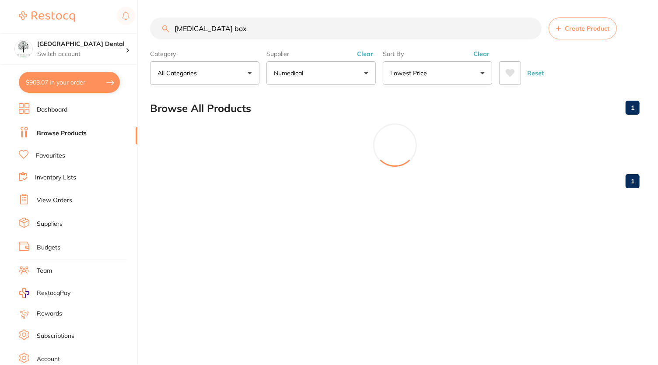
scroll to position [0, 0]
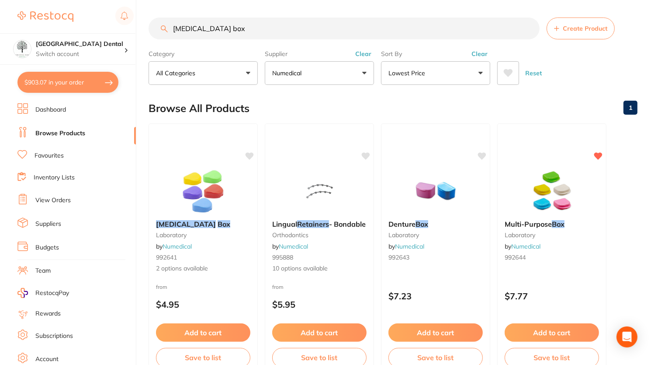
click at [91, 77] on button "$903.07 in your order" at bounding box center [67, 82] width 101 height 21
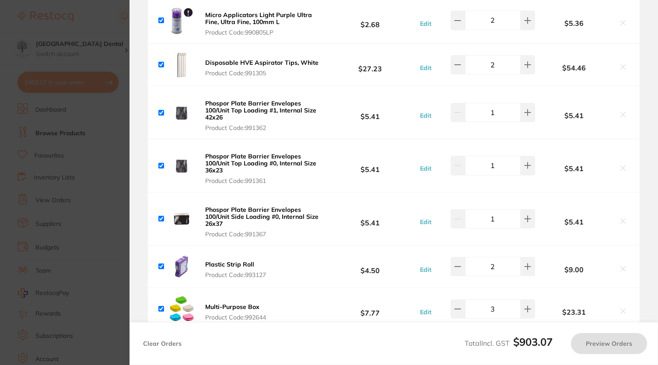
click at [643, 121] on section "Review Orders Your orders are being processed and we will notify you once we ha…" at bounding box center [393, 182] width 528 height 365
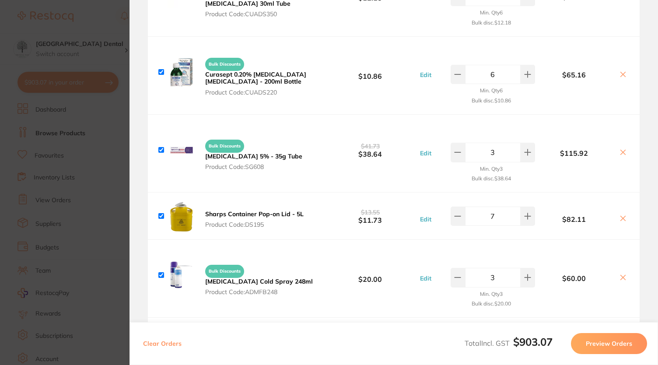
scroll to position [1403, 0]
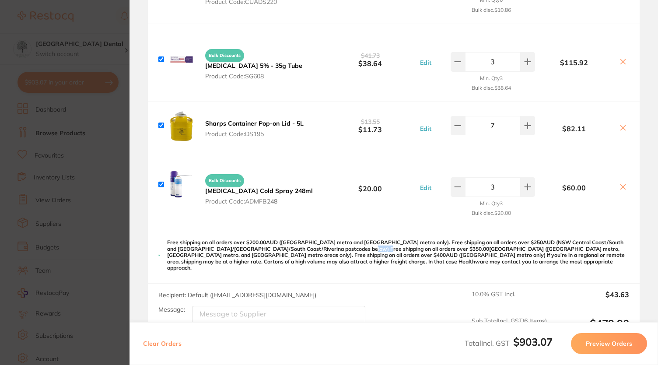
drag, startPoint x: 397, startPoint y: 244, endPoint x: 418, endPoint y: 246, distance: 20.7
click at [418, 246] on p "Free shipping on all orders over $200.00AUD ([GEOGRAPHIC_DATA] metro and [GEOGR…" at bounding box center [398, 254] width 462 height 31
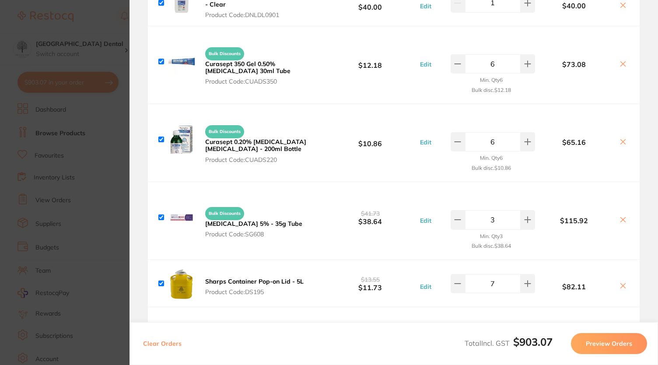
scroll to position [1374, 0]
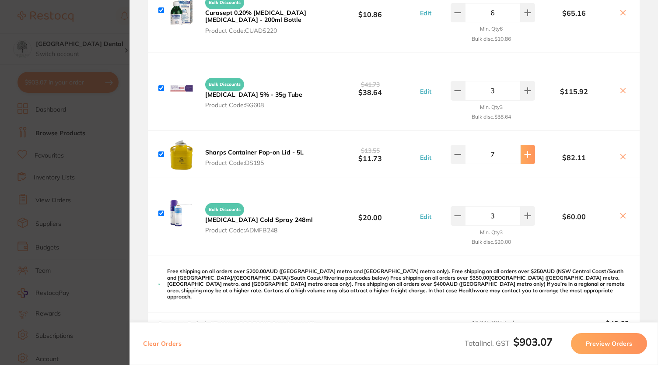
click at [527, 151] on icon at bounding box center [527, 154] width 7 height 7
type input "8"
drag, startPoint x: 527, startPoint y: 150, endPoint x: 357, endPoint y: 199, distance: 176.9
click at [309, 246] on div "Bulk Discounts Frostbite Cold Spray 248ml Product Code: ADMFB248 $20.00 Edit 3 …" at bounding box center [393, 216] width 491 height 77
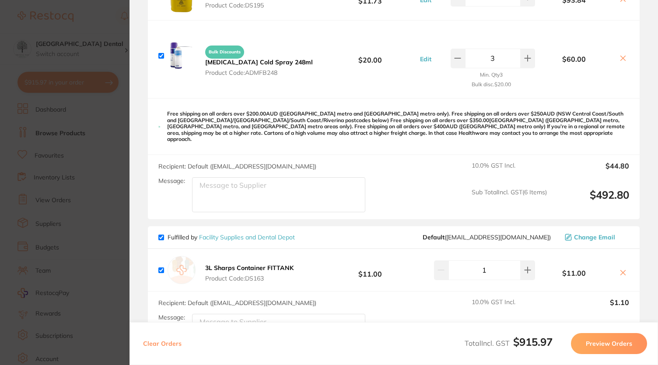
scroll to position [1594, 0]
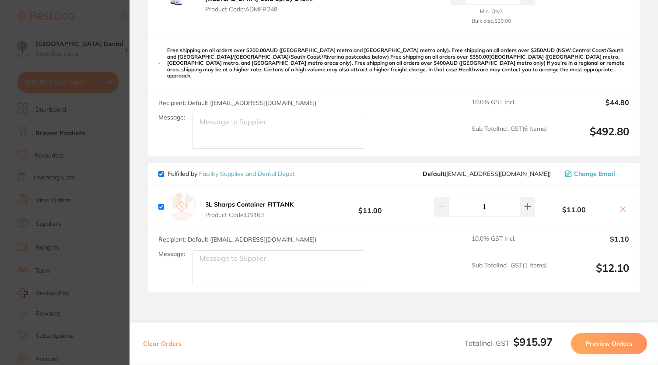
click at [619, 205] on icon at bounding box center [622, 208] width 7 height 7
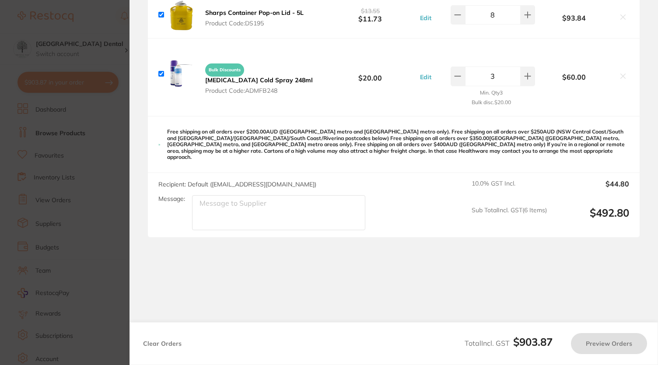
scroll to position [1501, 0]
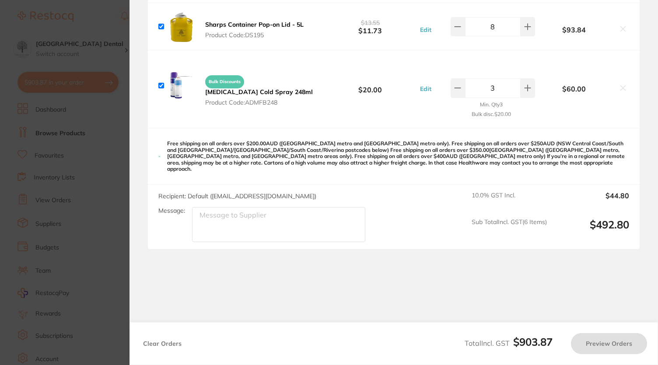
checkbox input "true"
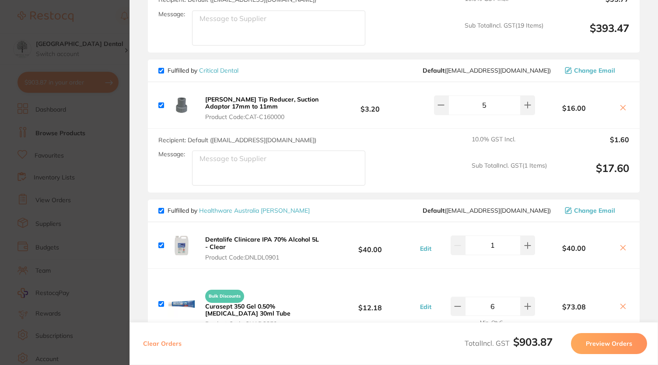
scroll to position [1005, 0]
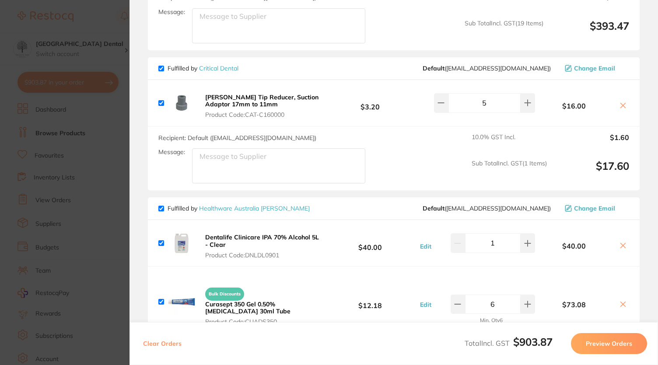
click at [157, 65] on div "Fulfilled by Critical Dental Default ( info@criticaldental.com.au ) Change Email" at bounding box center [393, 68] width 491 height 23
click at [161, 66] on input "checkbox" at bounding box center [161, 69] width 6 height 6
checkbox input "false"
click at [163, 100] on input "checkbox" at bounding box center [161, 103] width 6 height 6
click at [160, 103] on input "checkbox" at bounding box center [161, 103] width 6 height 6
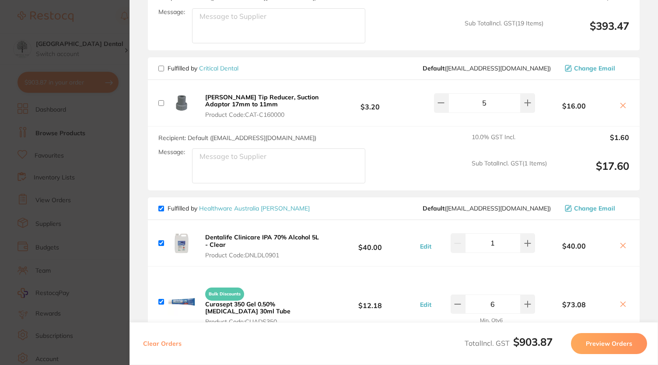
checkbox input "false"
click at [161, 66] on input "checkbox" at bounding box center [161, 69] width 6 height 6
checkbox input "true"
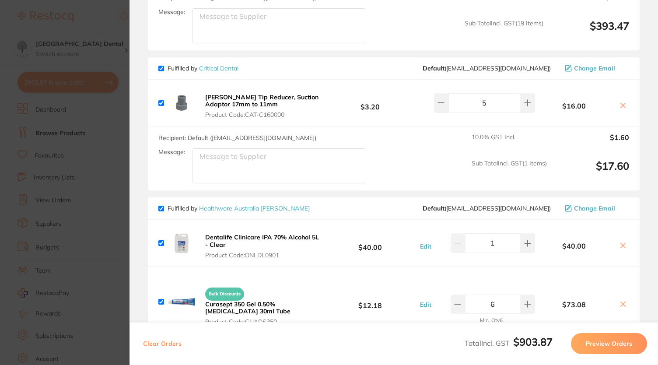
click at [160, 66] on input "checkbox" at bounding box center [161, 69] width 6 height 6
checkbox input "false"
click at [358, 104] on b "$3.20" at bounding box center [370, 103] width 94 height 16
click at [160, 100] on input "checkbox" at bounding box center [161, 103] width 6 height 6
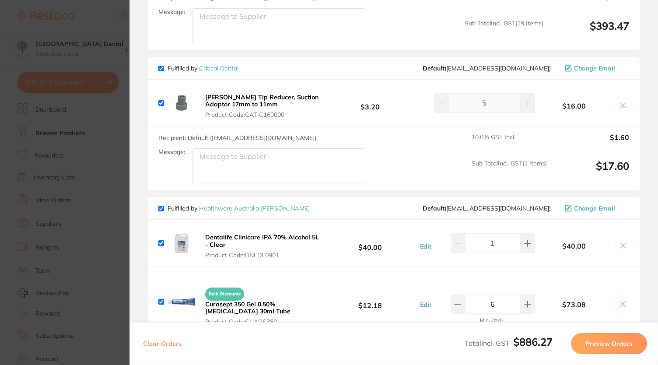
click at [158, 100] on input "checkbox" at bounding box center [161, 103] width 6 height 6
click at [162, 101] on input "checkbox" at bounding box center [161, 103] width 6 height 6
checkbox input "true"
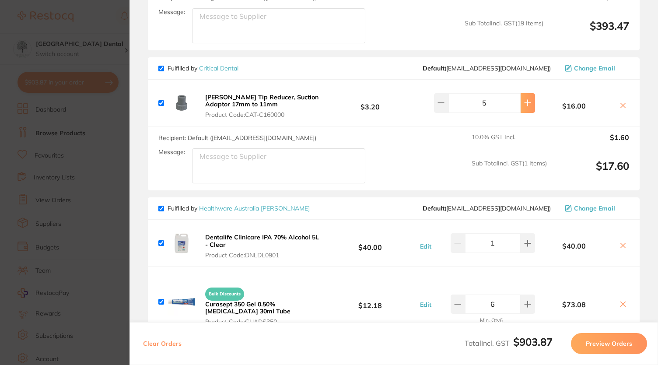
click at [526, 101] on icon at bounding box center [528, 103] width 6 height 6
click at [521, 105] on button at bounding box center [527, 102] width 14 height 19
click at [524, 99] on icon at bounding box center [527, 102] width 7 height 7
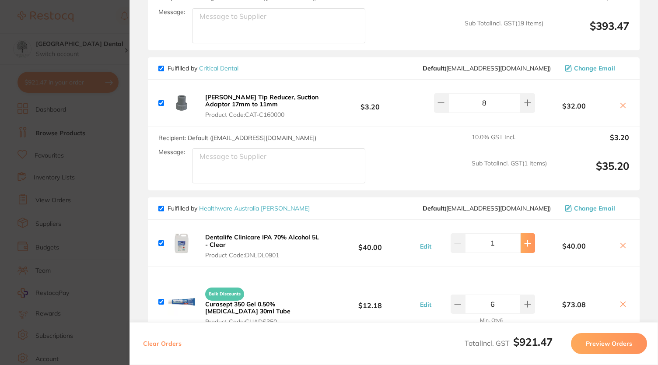
type input "10"
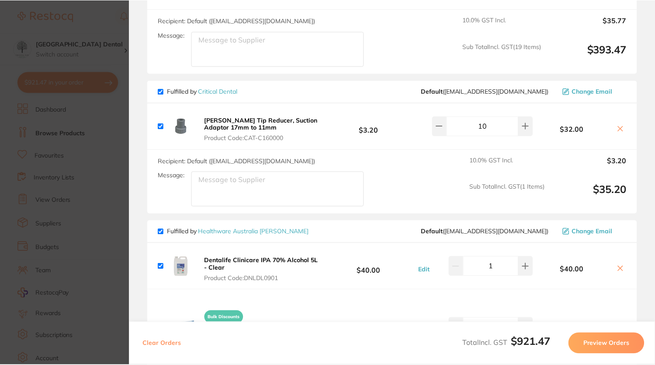
scroll to position [981, 0]
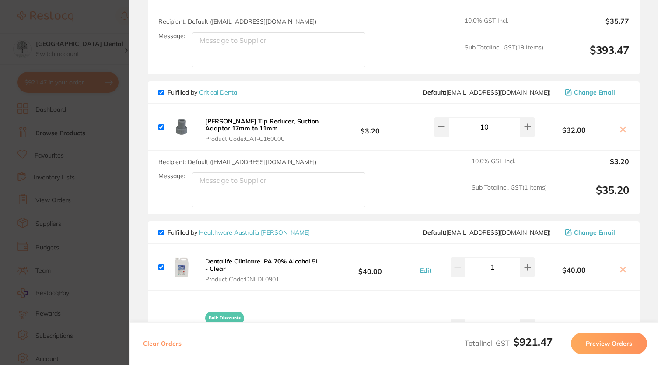
click at [216, 91] on link "Critical Dental" at bounding box center [218, 92] width 39 height 8
click at [93, 14] on div at bounding box center [75, 17] width 116 height 20
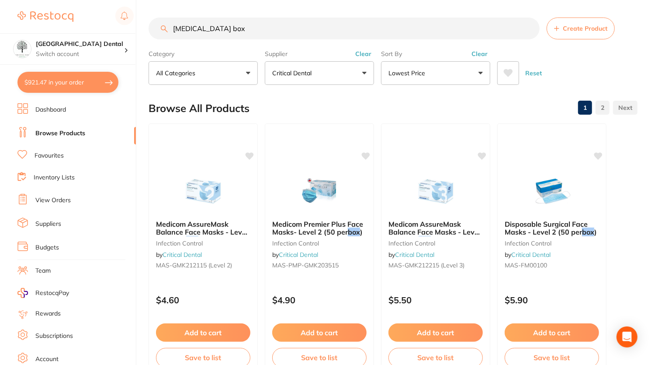
drag, startPoint x: 243, startPoint y: 28, endPoint x: 47, endPoint y: 21, distance: 196.0
click at [47, 21] on div "$921.47 Yeronga Park Dental Switch account Yeronga Park Dental $921.47 in your …" at bounding box center [327, 182] width 655 height 365
type input "HVE Tip"
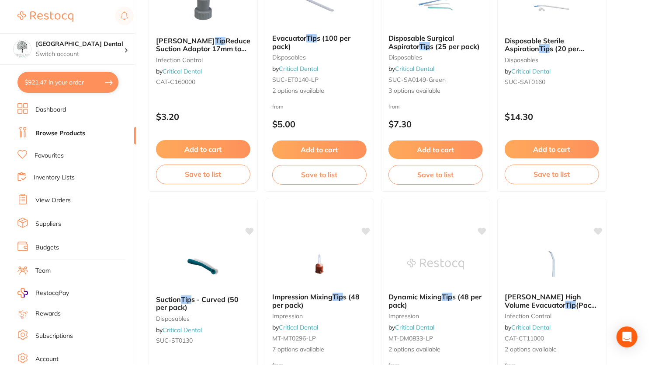
scroll to position [248, 0]
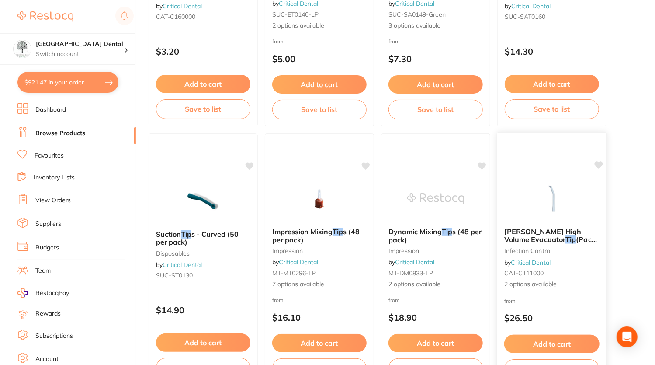
click at [552, 193] on img at bounding box center [551, 198] width 57 height 44
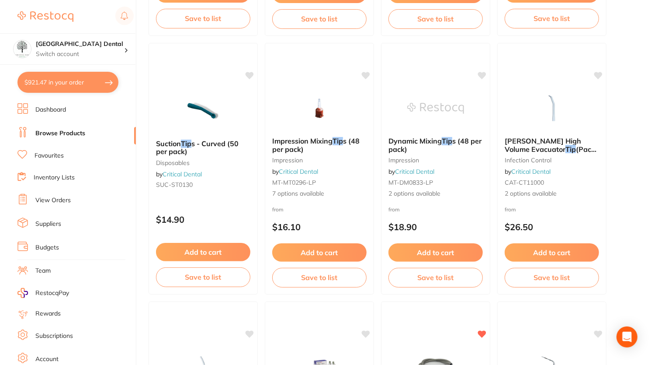
scroll to position [364, 0]
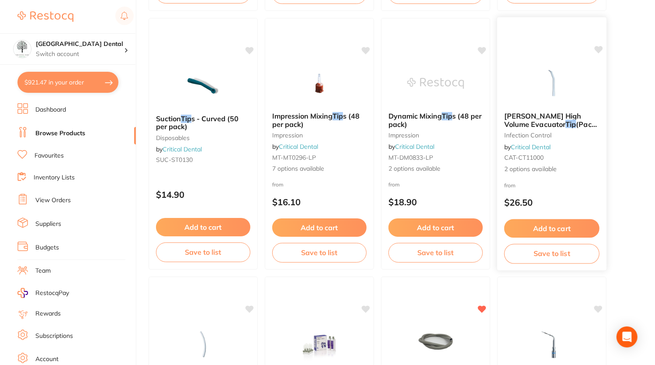
click at [557, 82] on img at bounding box center [551, 83] width 57 height 44
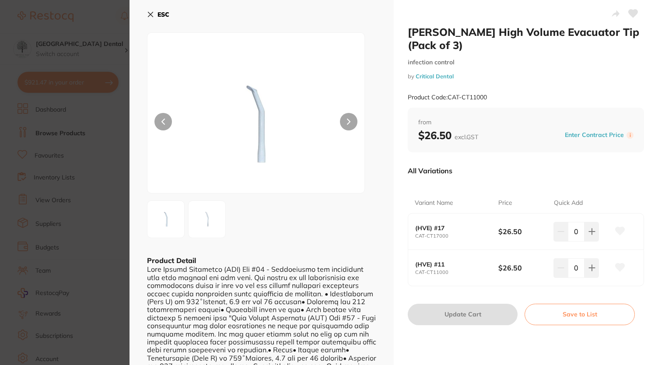
click at [199, 229] on img at bounding box center [206, 218] width 31 height 31
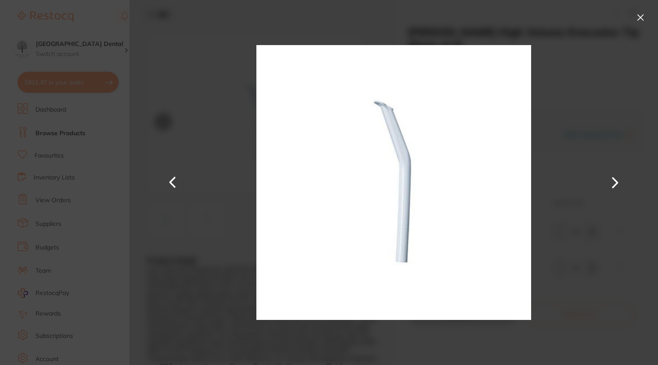
click at [640, 15] on button at bounding box center [640, 17] width 14 height 14
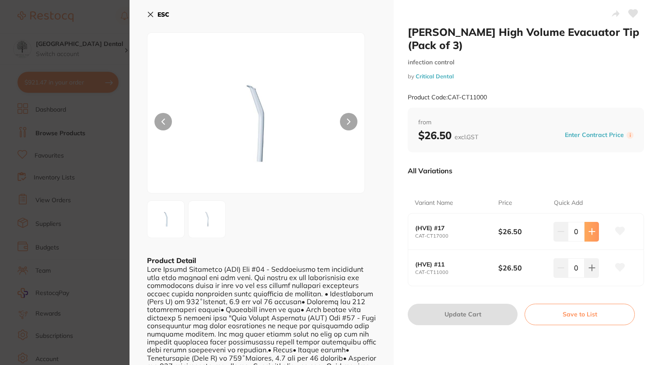
click at [586, 233] on button at bounding box center [591, 231] width 14 height 19
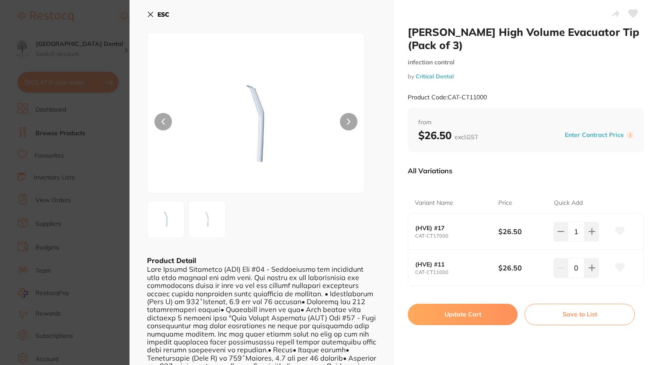
click at [615, 230] on icon at bounding box center [619, 231] width 9 height 8
click at [588, 234] on icon at bounding box center [591, 231] width 7 height 7
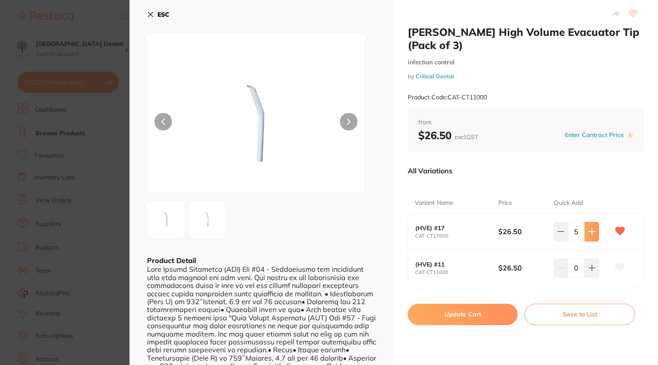
click at [588, 234] on icon at bounding box center [591, 231] width 7 height 7
click at [559, 231] on icon at bounding box center [560, 231] width 6 height 0
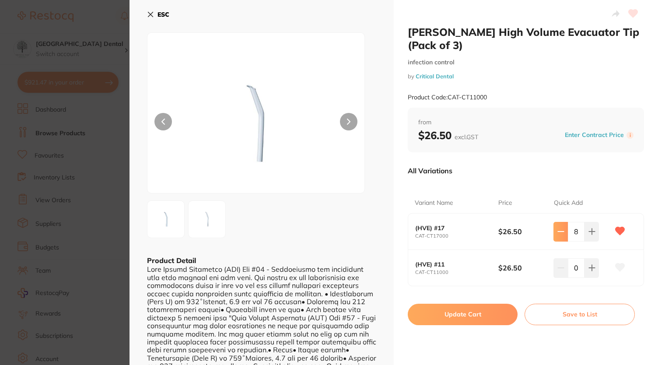
type input "6"
click at [471, 318] on button "Update Cart" at bounding box center [462, 313] width 110 height 21
checkbox input "false"
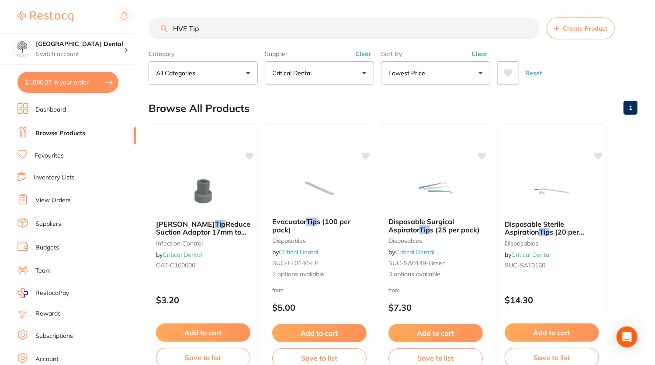
click at [56, 87] on button "$1,096.37 in your order" at bounding box center [67, 82] width 101 height 21
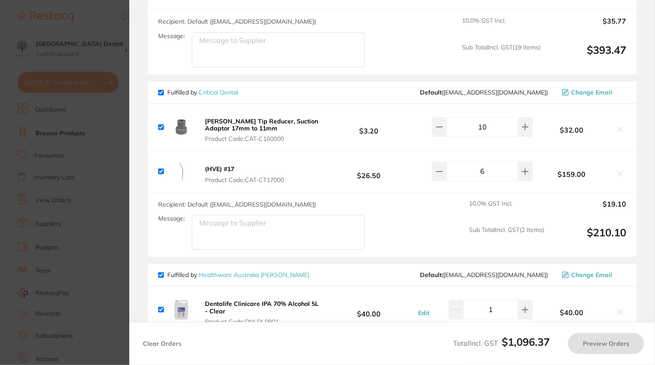
checkbox input "true"
click at [442, 170] on icon at bounding box center [440, 171] width 7 height 7
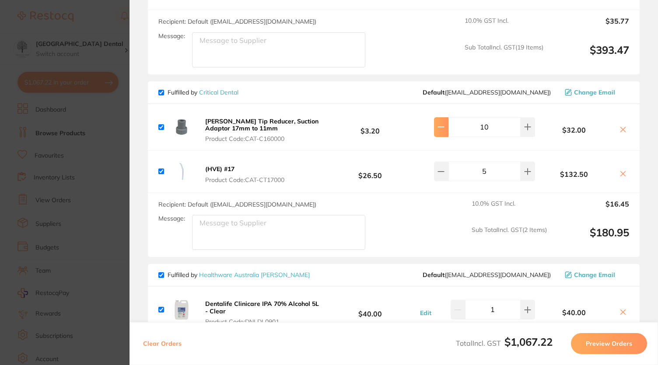
click at [525, 168] on icon at bounding box center [527, 171] width 7 height 7
type input "7"
click at [444, 122] on button at bounding box center [441, 126] width 14 height 19
type input "9"
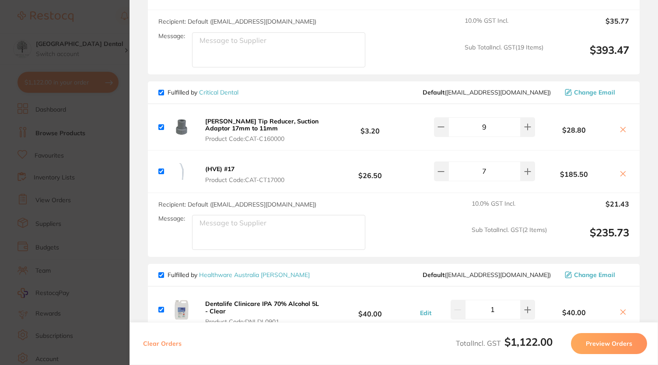
click at [430, 193] on div "Recipient: Default ( info@criticaldental.com.au ) Message: 10.0 % GST Incl. $21…" at bounding box center [393, 225] width 491 height 64
click at [439, 145] on div "Cattani Tip Reducer, Suction Adaptor 17mm to 11mm Product Code: CAT-C160000 $3.…" at bounding box center [393, 126] width 491 height 45
click at [439, 171] on button at bounding box center [441, 170] width 14 height 19
type input "6"
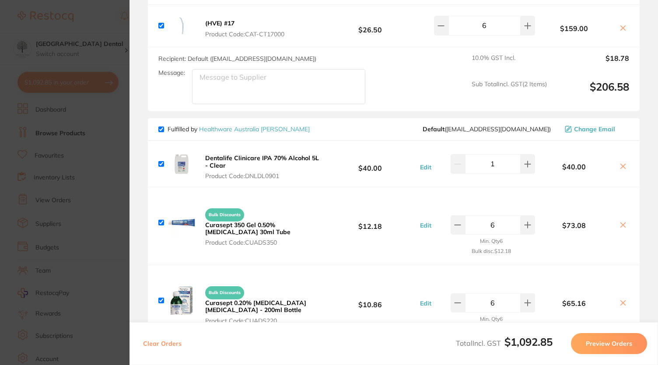
scroll to position [1013, 0]
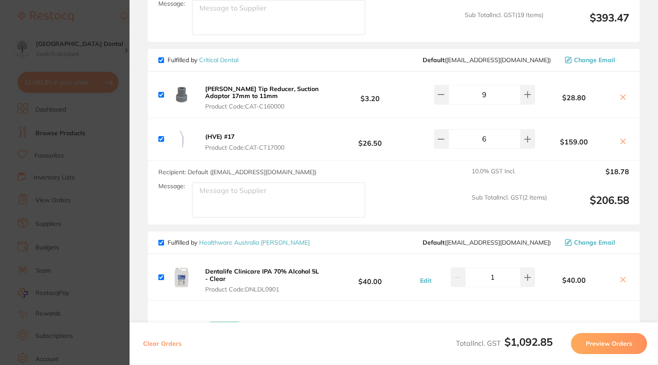
click at [307, 187] on textarea "Message:" at bounding box center [278, 199] width 173 height 35
type textarea "I believe this is freight free"
click at [407, 198] on div "Recipient: Default ( info@criticaldental.com.au ) Message: I believe this is fr…" at bounding box center [393, 192] width 491 height 64
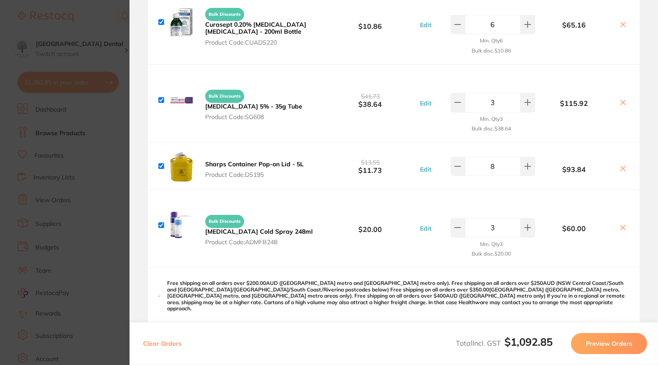
scroll to position [1543, 0]
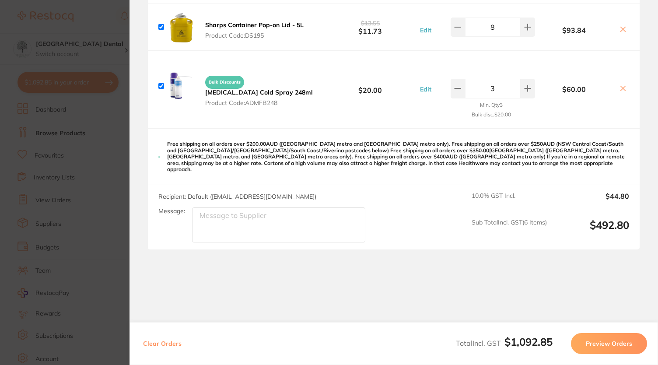
click at [599, 348] on button "Preview Orders" at bounding box center [609, 343] width 76 height 21
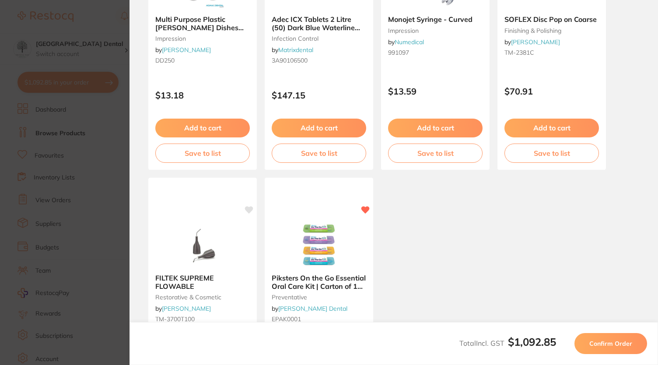
scroll to position [414, 0]
click at [593, 334] on button "Confirm Order" at bounding box center [610, 343] width 73 height 21
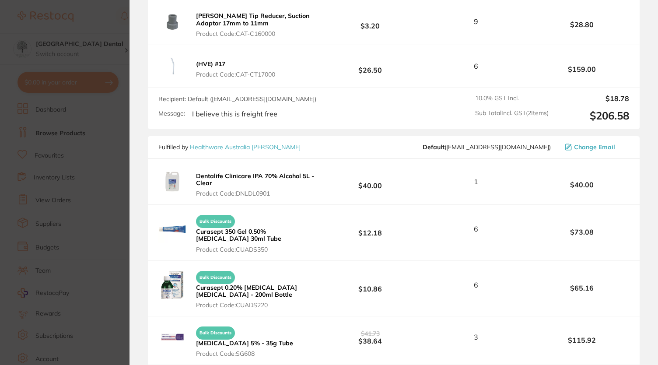
scroll to position [1332, 0]
